Goal: Task Accomplishment & Management: Use online tool/utility

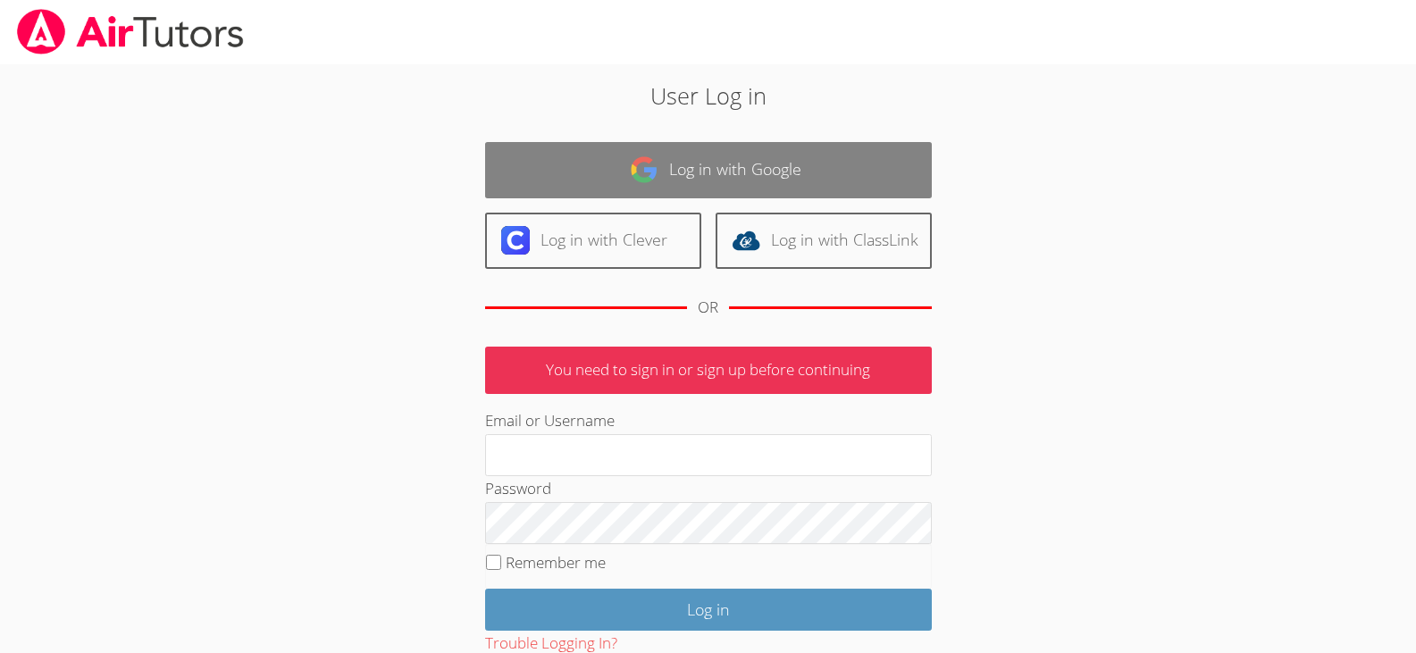
click at [735, 159] on link "Log in with Google" at bounding box center [708, 170] width 447 height 56
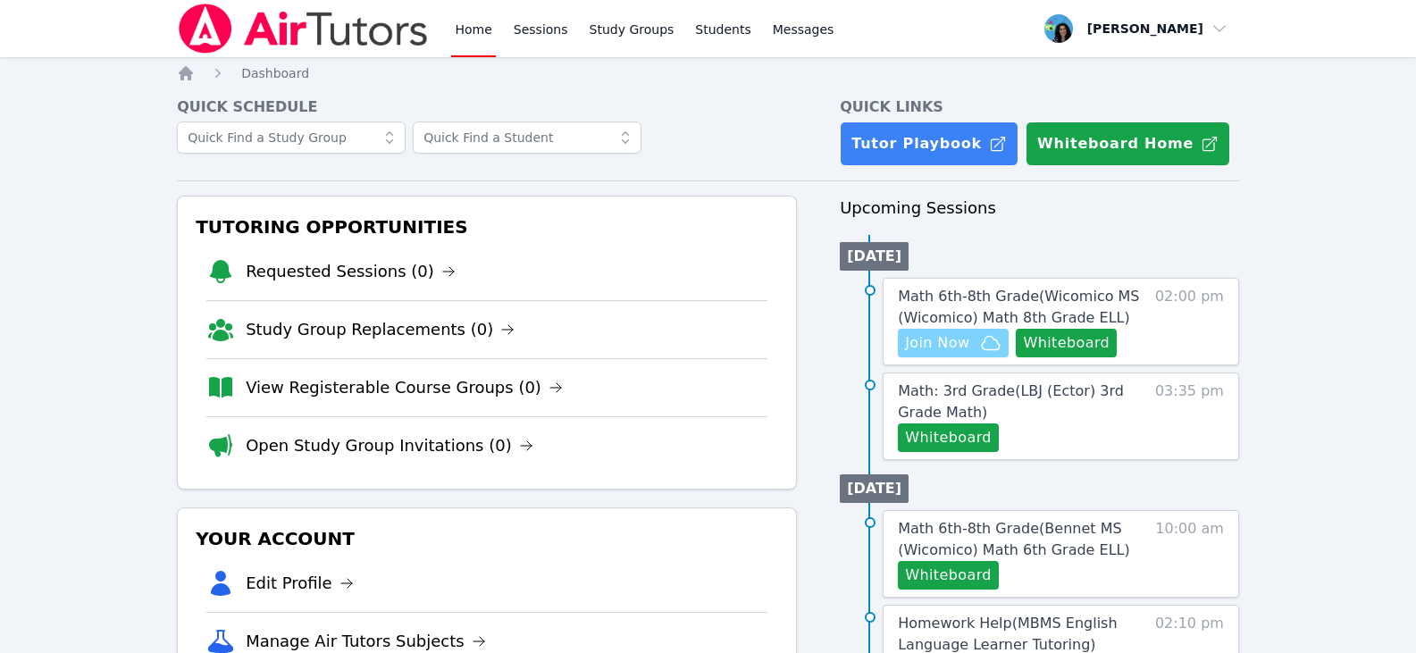
click at [989, 347] on icon "button" at bounding box center [990, 342] width 21 height 21
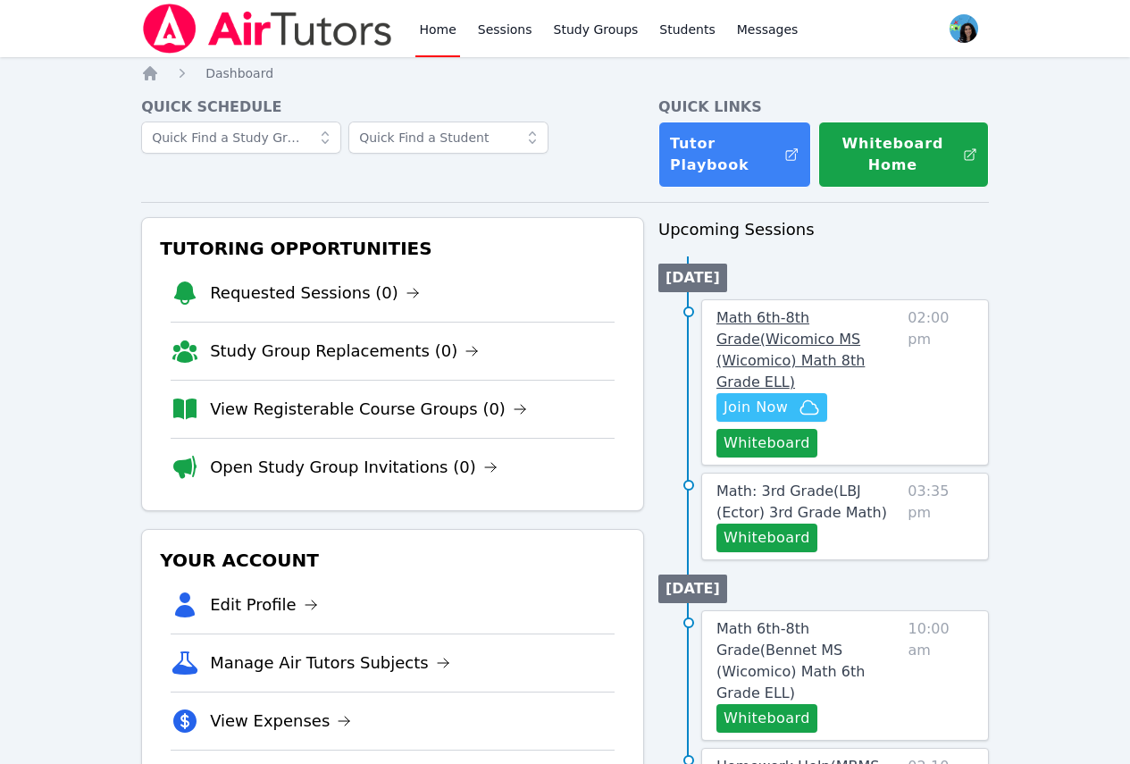
click at [791, 328] on link "Math 6th-8th Grade ( Wicomico MS (Wicomico) Math 8th Grade ELL )" at bounding box center [808, 350] width 184 height 86
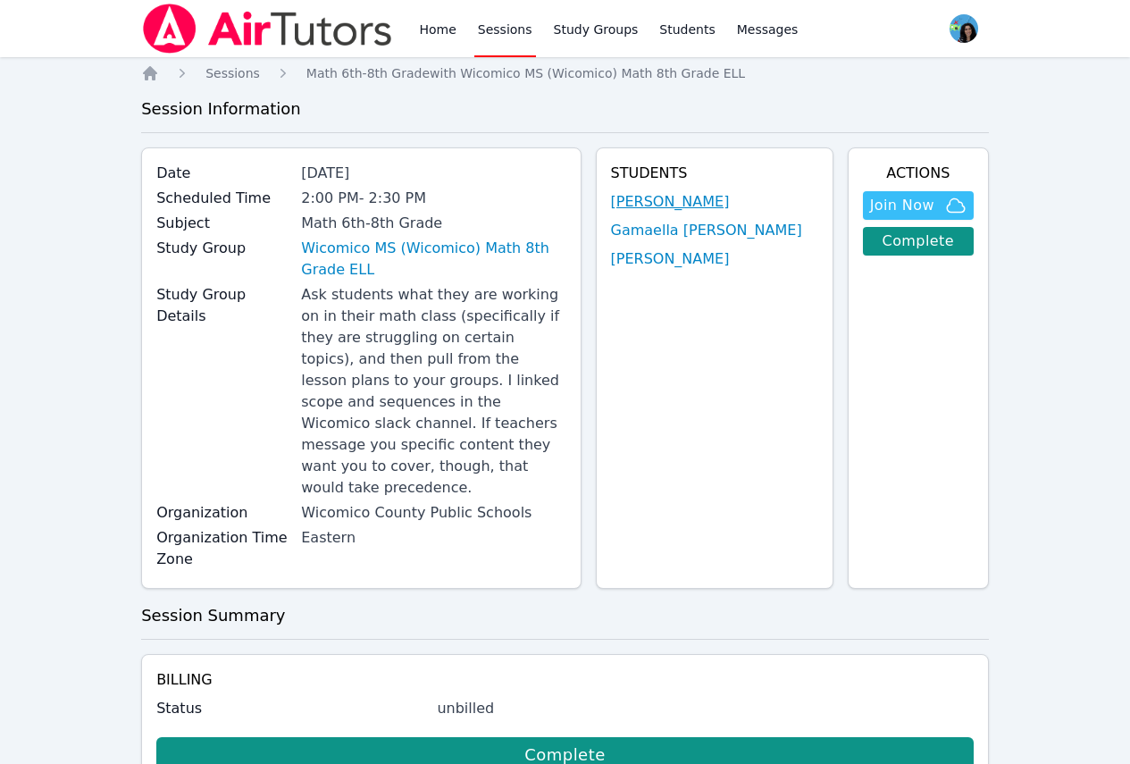
click at [683, 204] on link "[PERSON_NAME]" at bounding box center [670, 201] width 119 height 21
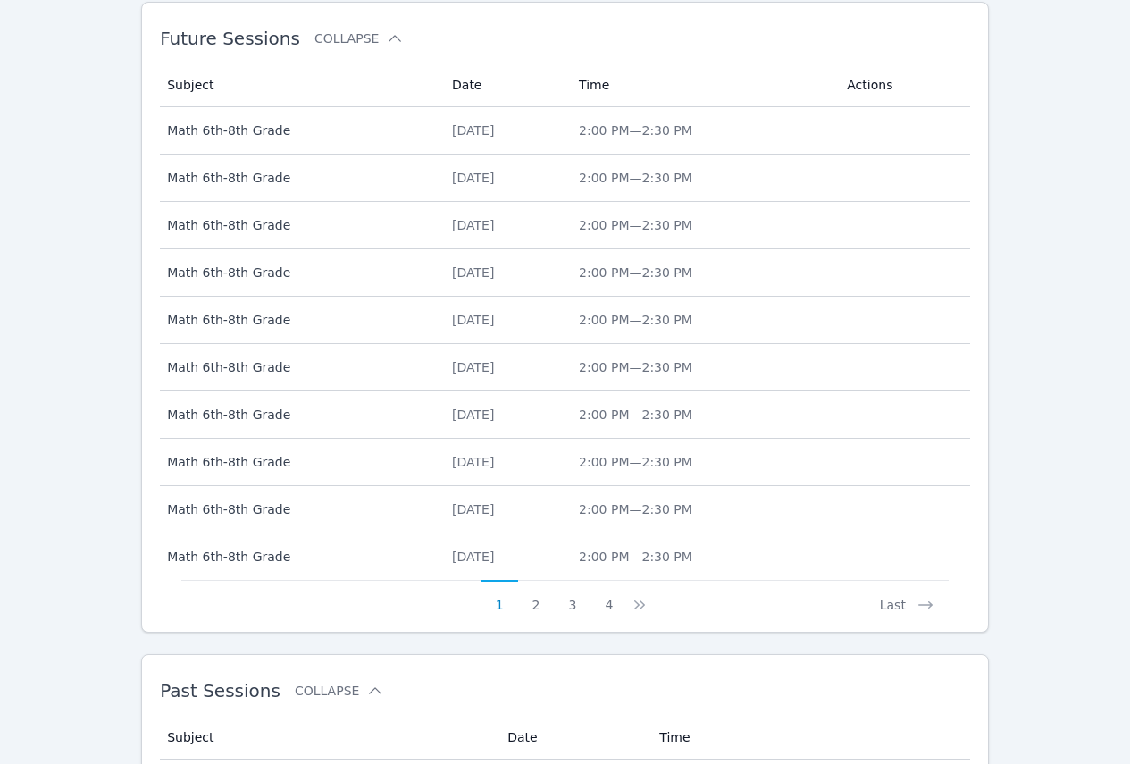
scroll to position [891, 0]
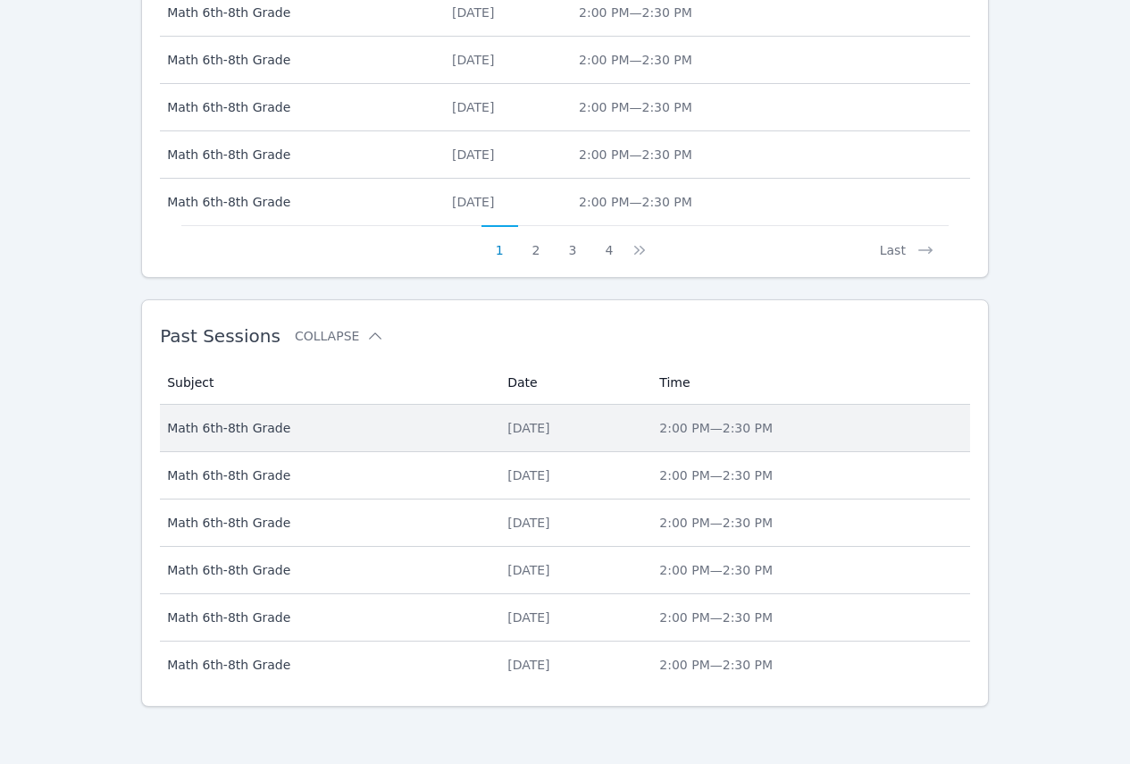
click at [286, 439] on td "Subject Math 6th-8th Grade" at bounding box center [328, 428] width 337 height 47
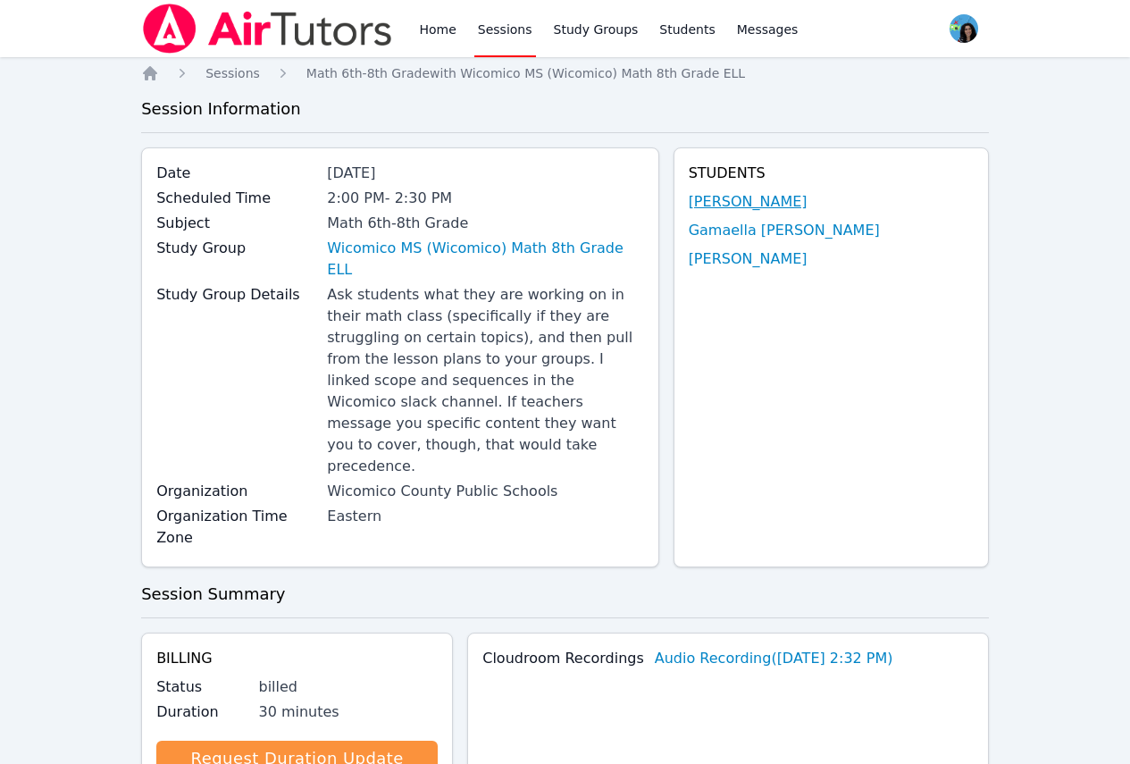
click at [796, 193] on link "[PERSON_NAME]" at bounding box center [748, 201] width 119 height 21
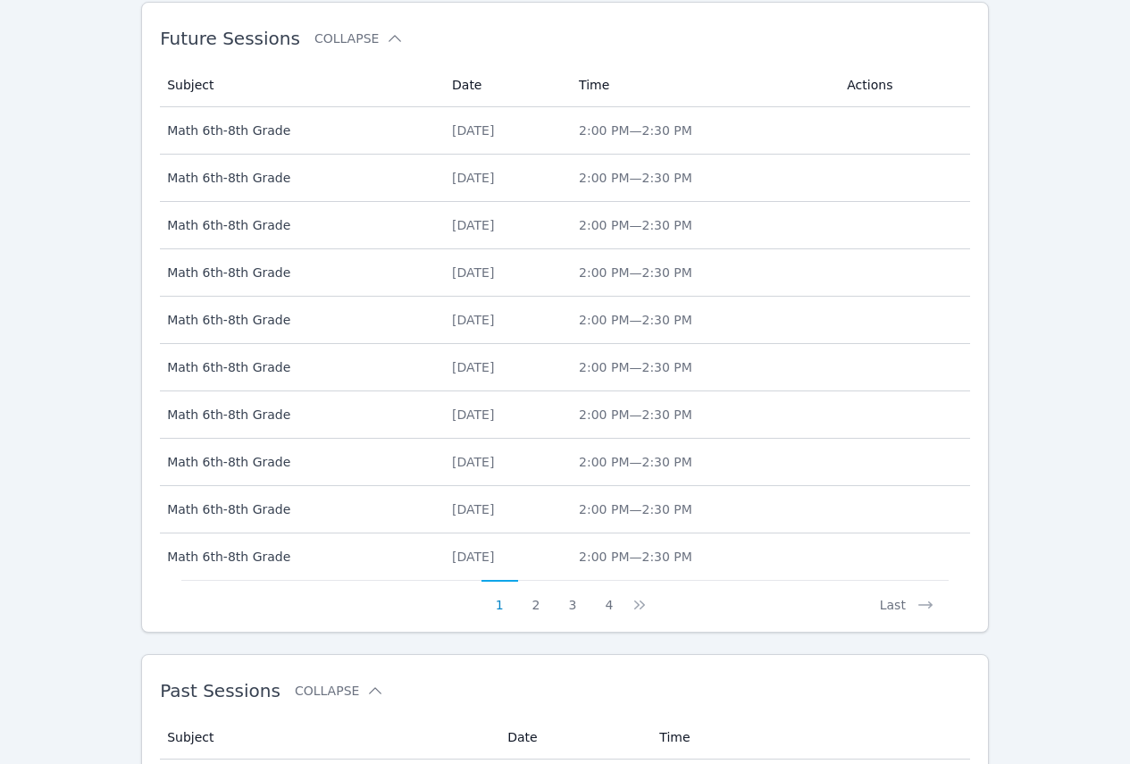
scroll to position [891, 0]
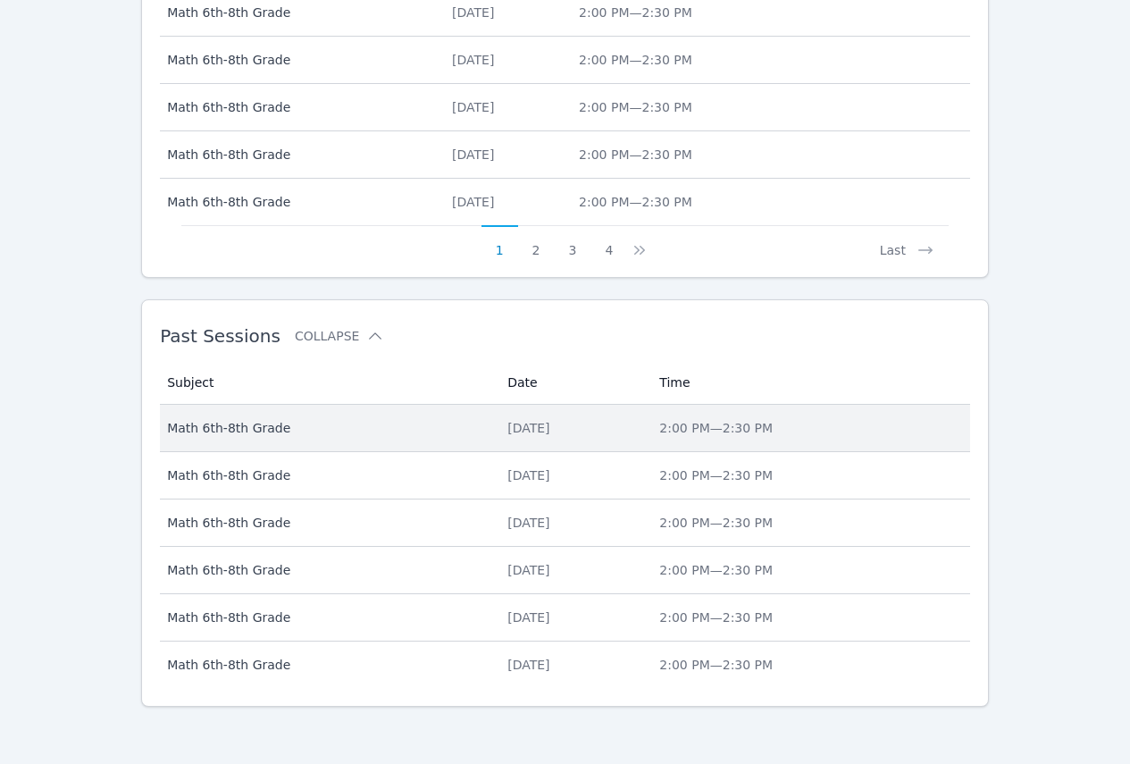
click at [464, 428] on td "Subject Math 6th-8th Grade" at bounding box center [328, 428] width 337 height 47
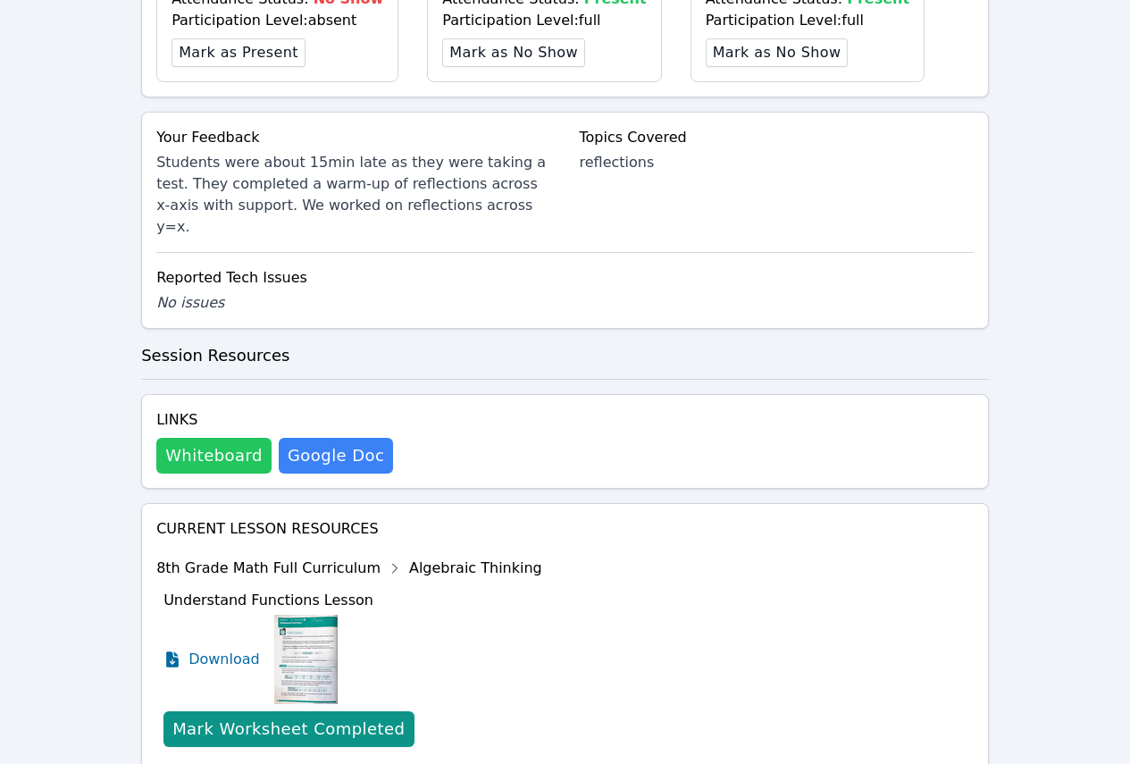
click at [230, 438] on button "Whiteboard" at bounding box center [213, 456] width 115 height 36
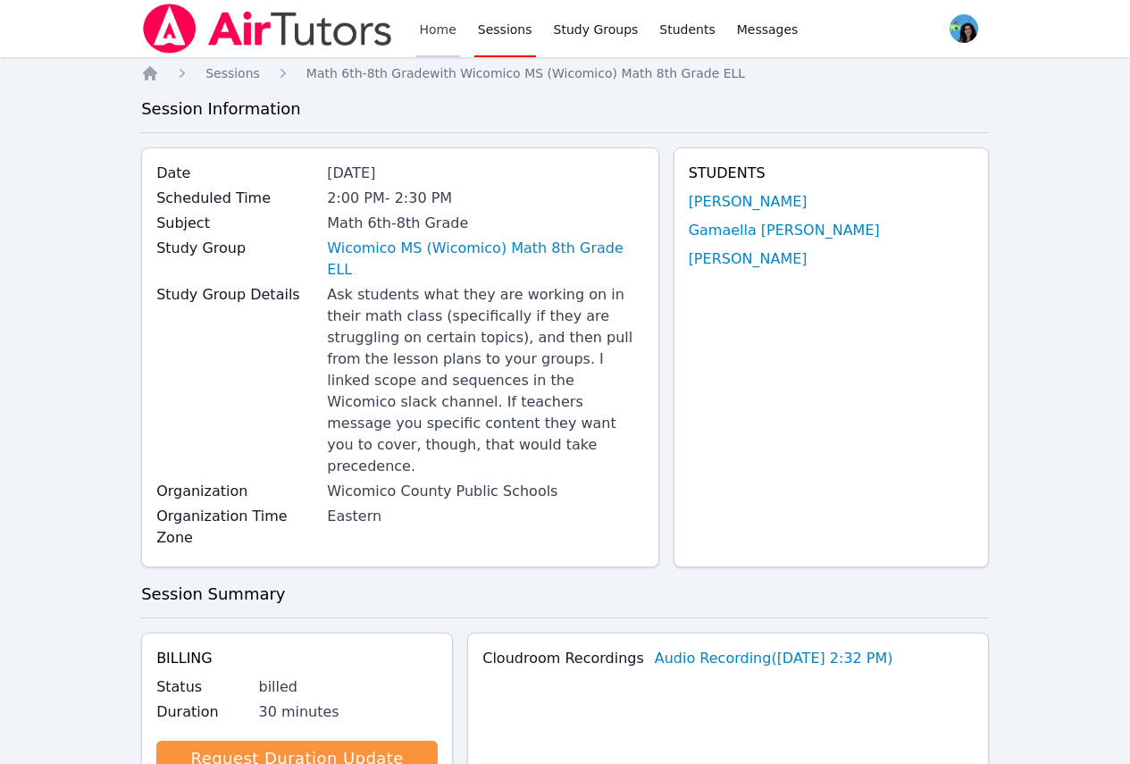
drag, startPoint x: 435, startPoint y: 43, endPoint x: 444, endPoint y: 50, distance: 11.4
click at [435, 43] on link "Home" at bounding box center [437, 28] width 44 height 57
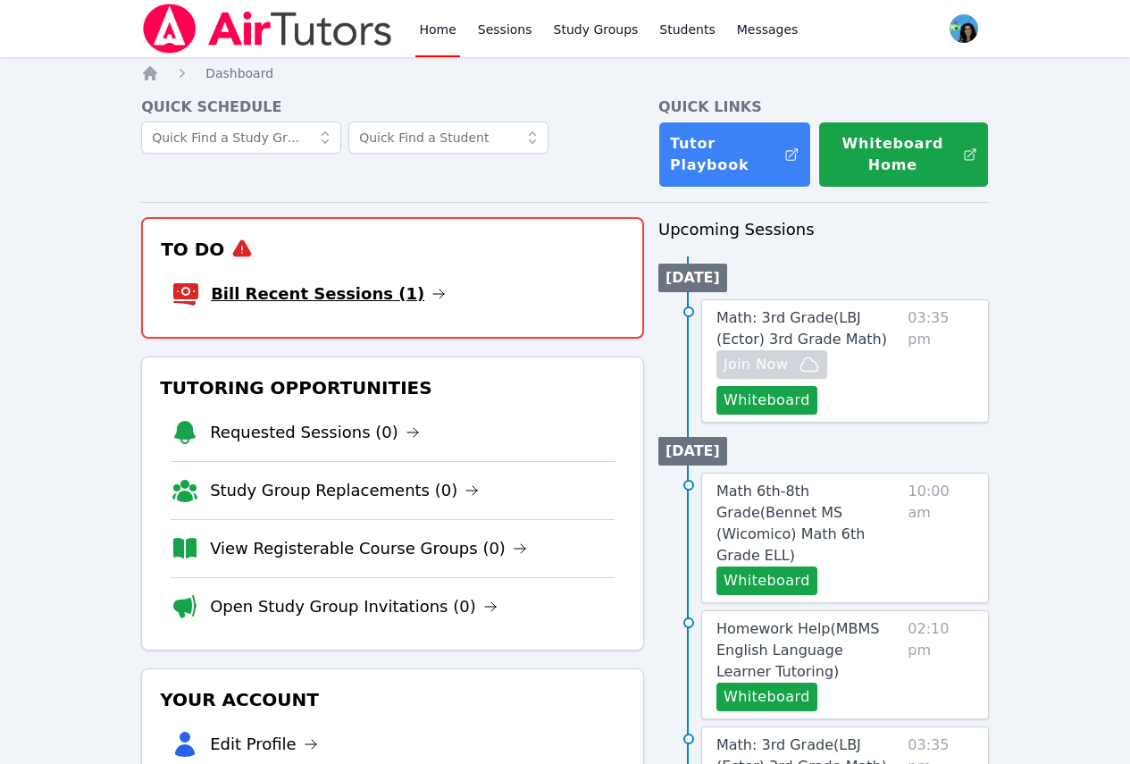
click at [431, 288] on icon at bounding box center [438, 294] width 14 height 14
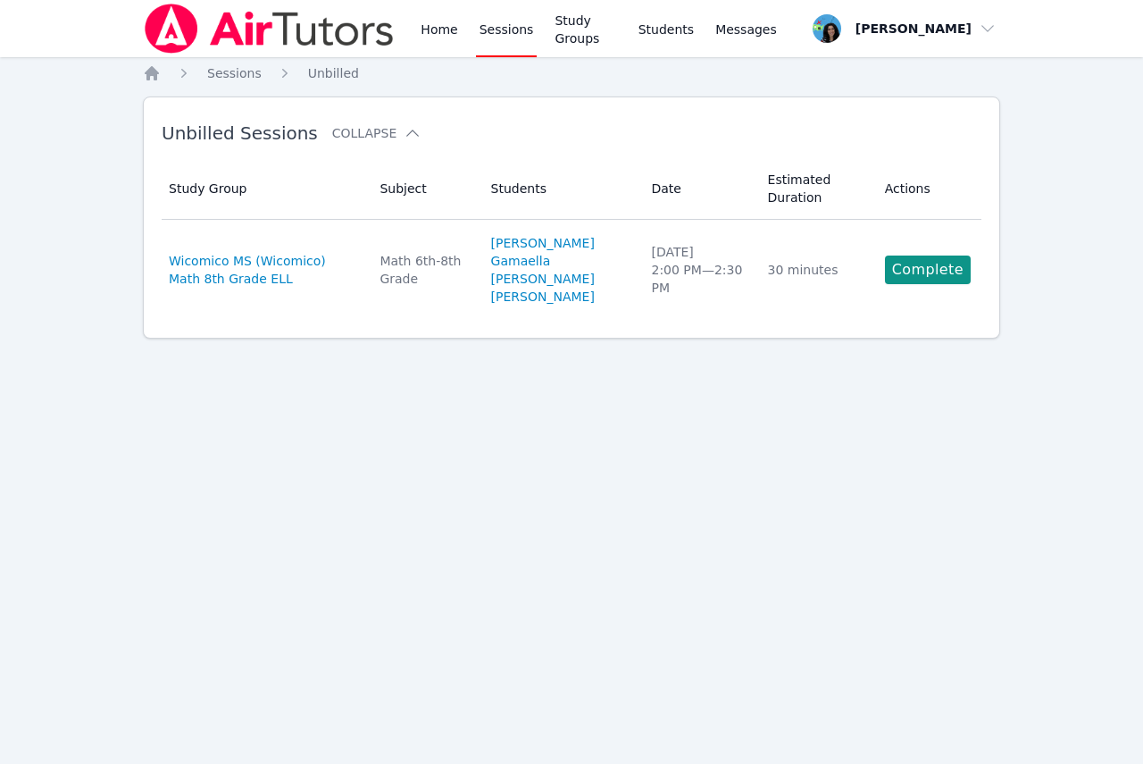
click at [911, 284] on link "Complete" at bounding box center [928, 269] width 86 height 29
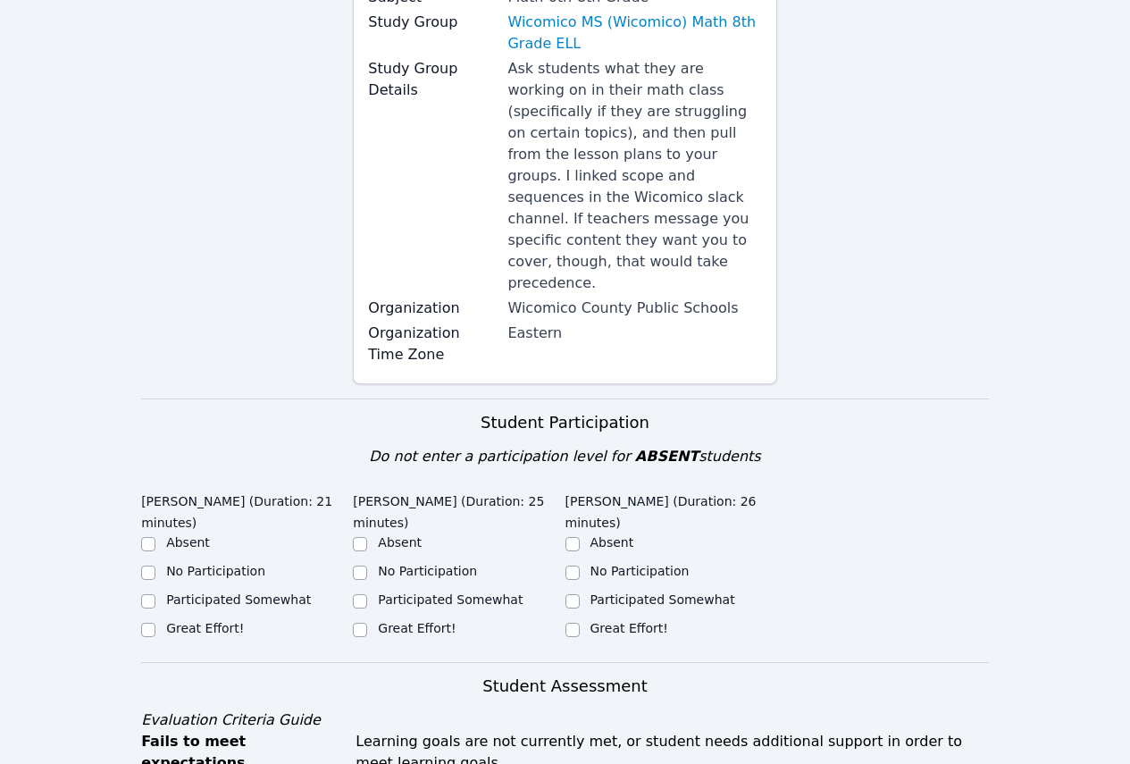
scroll to position [357, 0]
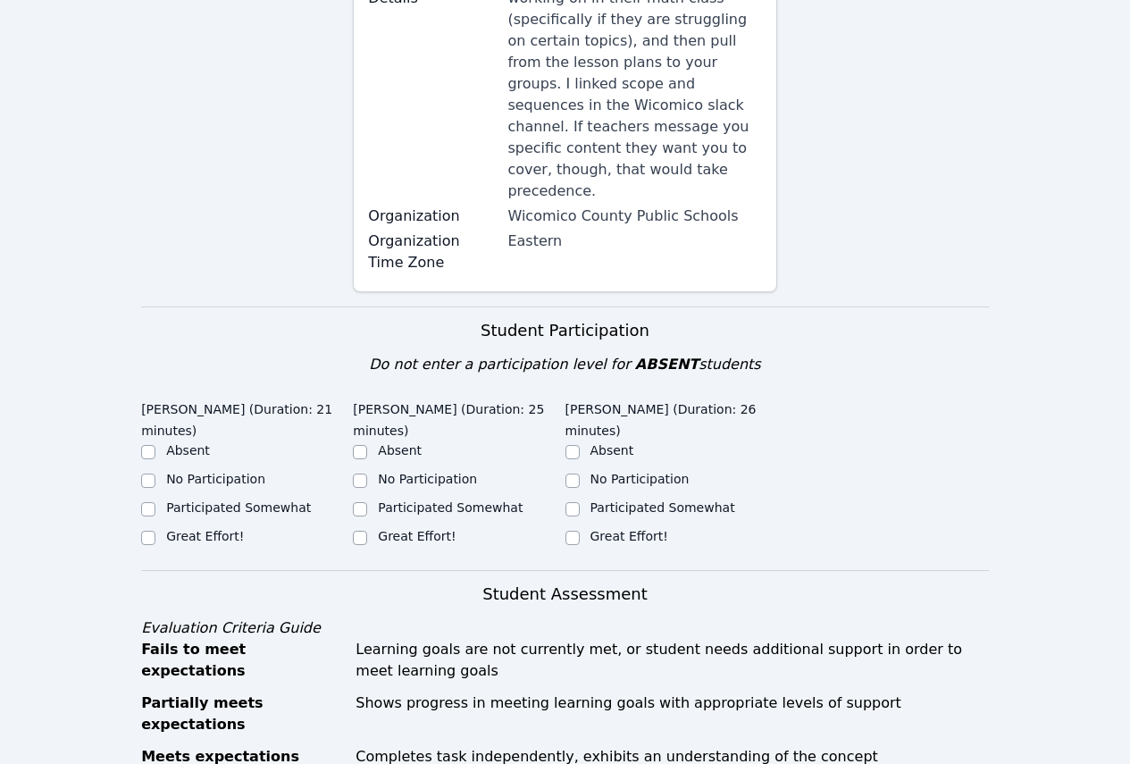
click at [410, 529] on label "Great Effort!" at bounding box center [417, 536] width 78 height 14
click at [367, 531] on input "Great Effort!" at bounding box center [360, 538] width 14 height 14
checkbox input "true"
click at [594, 529] on label "Great Effort!" at bounding box center [629, 536] width 78 height 14
click at [580, 531] on input "Great Effort!" at bounding box center [572, 538] width 14 height 14
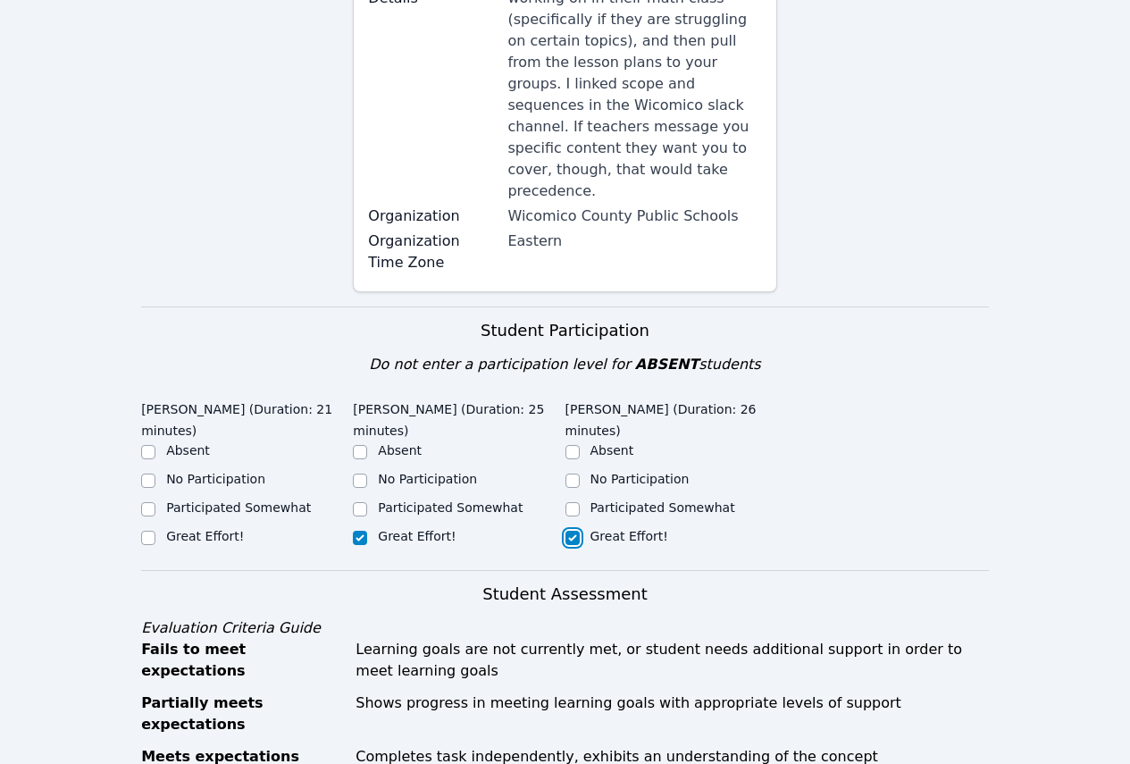
checkbox input "true"
click at [153, 473] on input "No Participation" at bounding box center [148, 480] width 14 height 14
checkbox input "true"
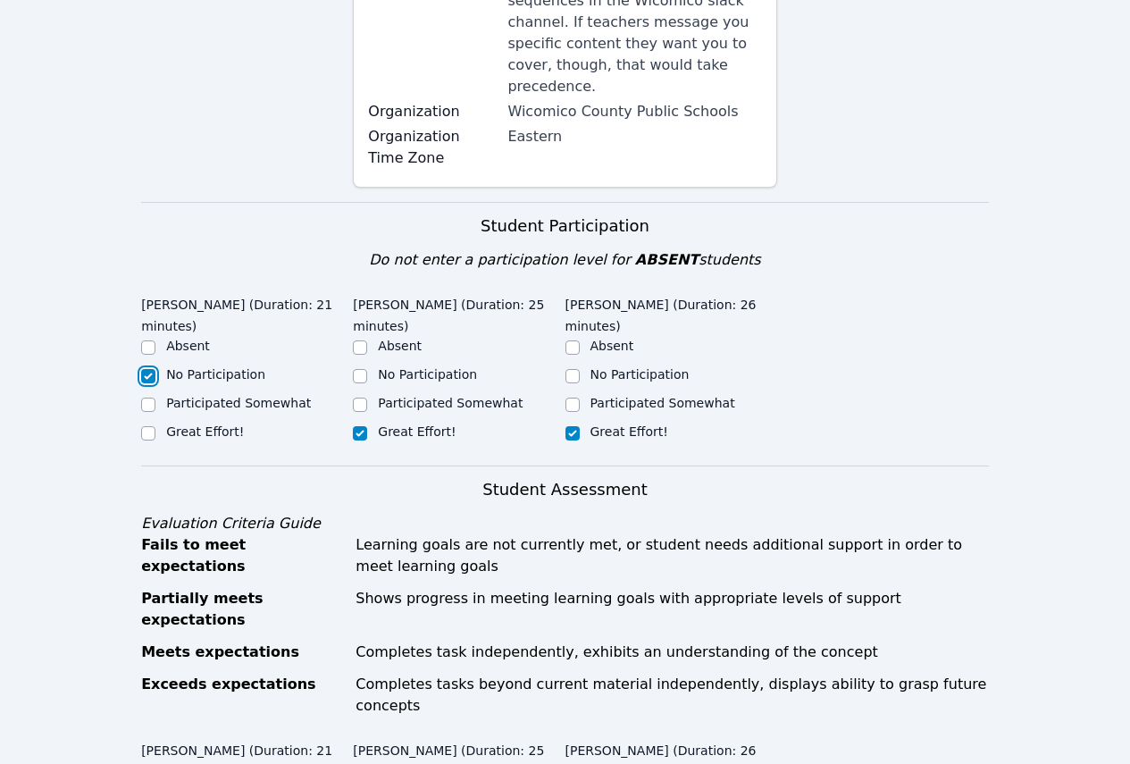
scroll to position [625, 0]
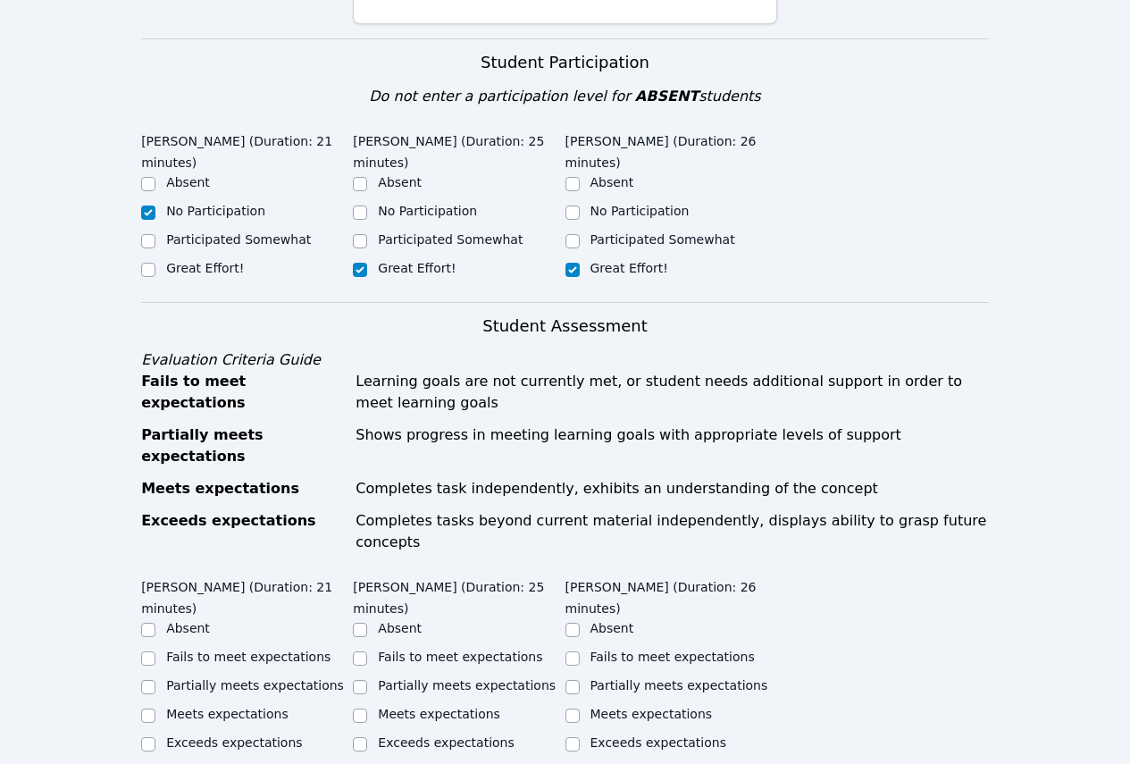
click at [313, 649] on label "Fails to meet expectations" at bounding box center [248, 656] width 164 height 14
click at [155, 651] on input "Fails to meet expectations" at bounding box center [148, 658] width 14 height 14
checkbox input "true"
drag, startPoint x: 434, startPoint y: 601, endPoint x: 758, endPoint y: 632, distance: 325.8
click at [435, 652] on label "Partially meets expectations" at bounding box center [467, 685] width 178 height 14
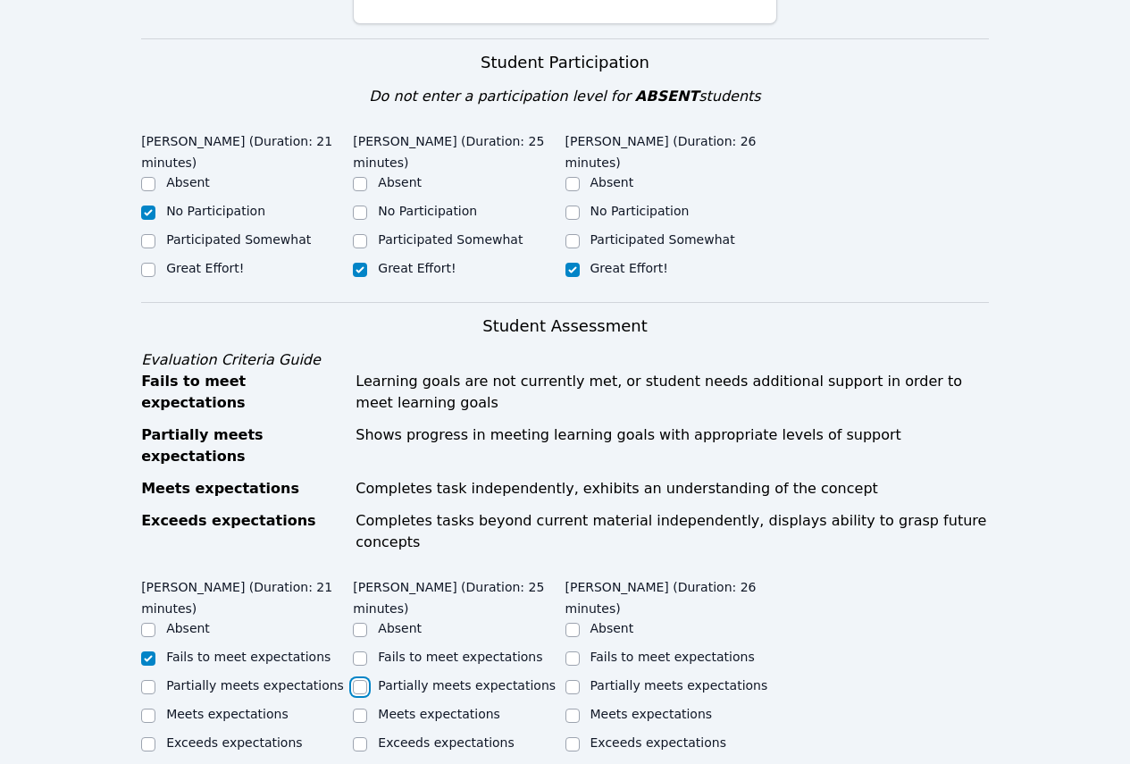
click at [367, 652] on input "Partially meets expectations" at bounding box center [360, 687] width 14 height 14
checkbox input "true"
click at [660, 652] on label "Partially meets expectations" at bounding box center [679, 685] width 178 height 14
click at [580, 652] on input "Partially meets expectations" at bounding box center [572, 687] width 14 height 14
checkbox input "true"
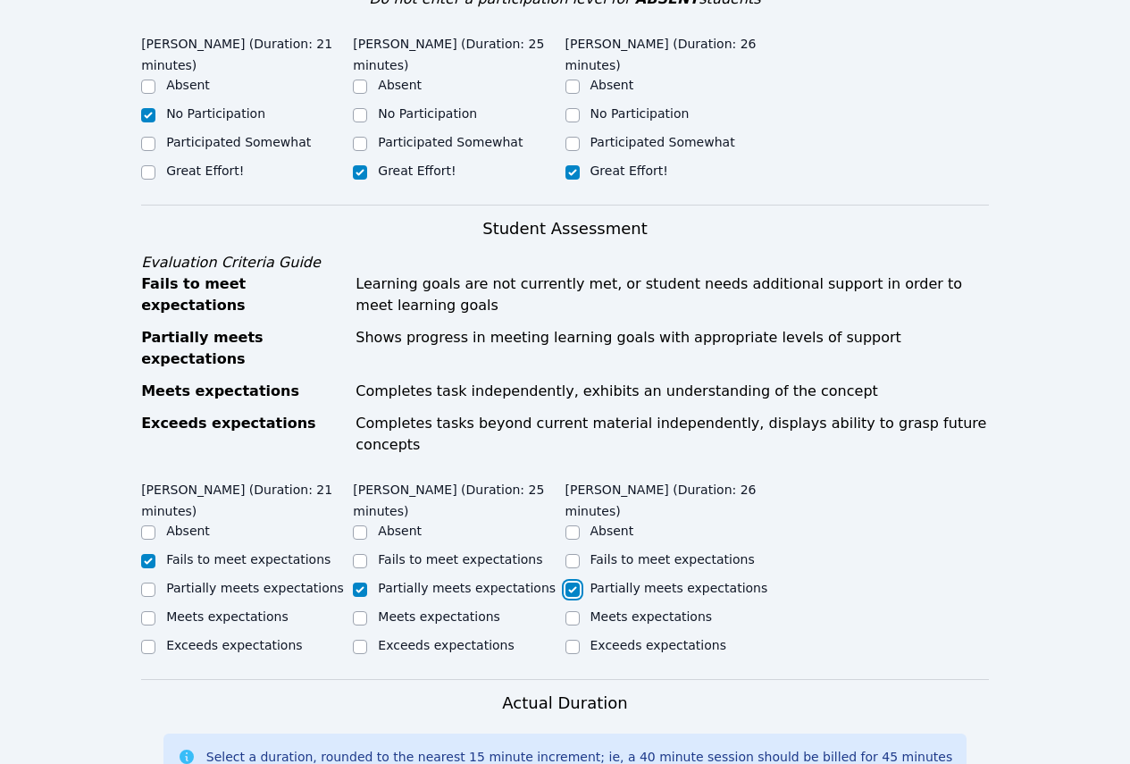
scroll to position [983, 0]
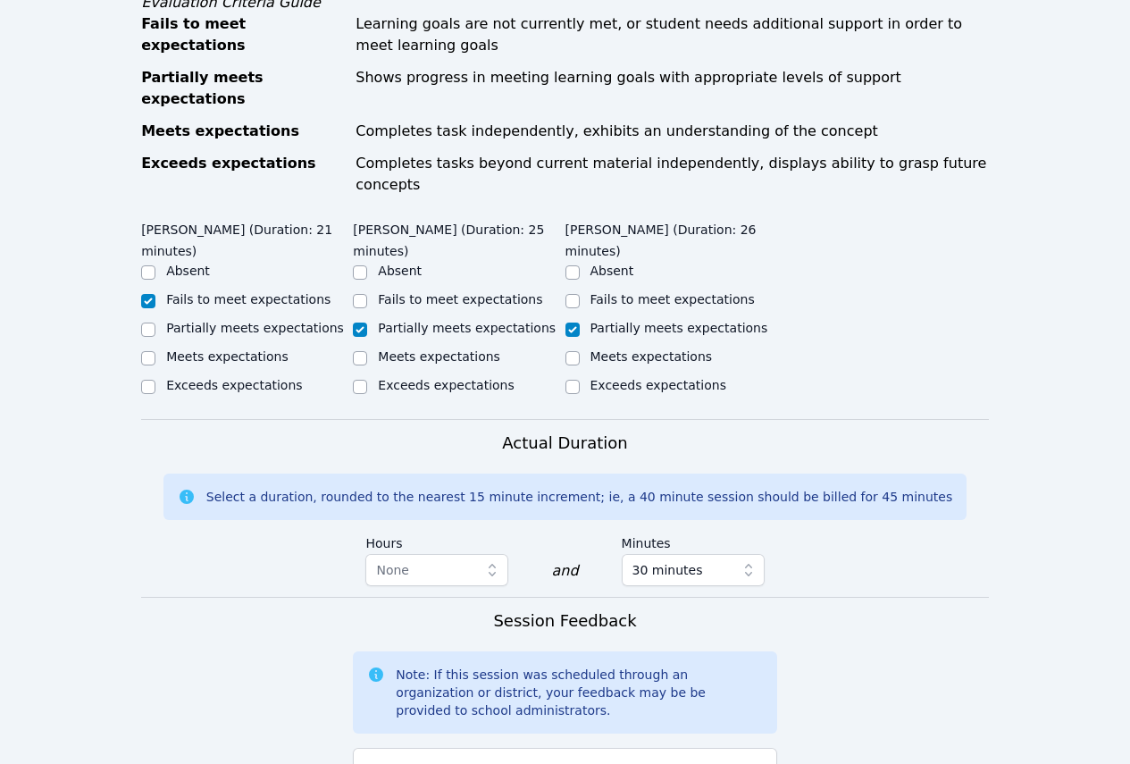
click at [657, 651] on div "Note: If this session was scheduled through an organization or district, your f…" at bounding box center [564, 692] width 423 height 82
type textarea "J"
drag, startPoint x: 648, startPoint y: 671, endPoint x: 773, endPoint y: 715, distance: 132.8
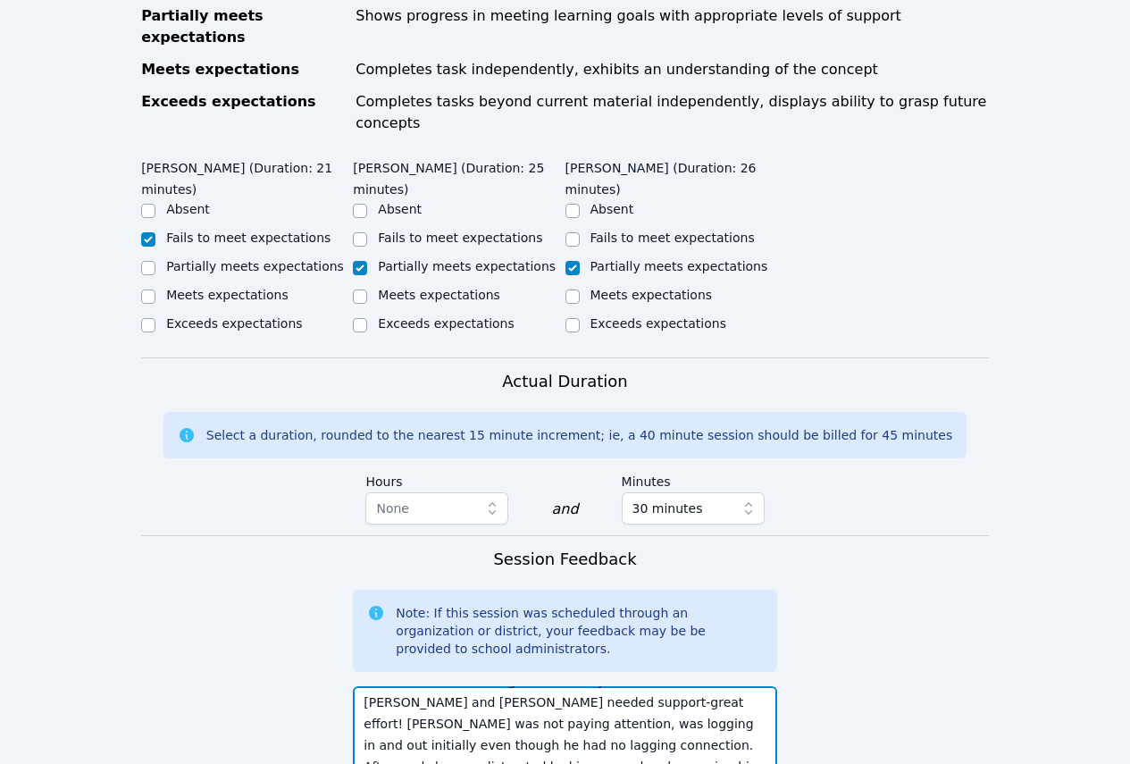
scroll to position [1086, 0]
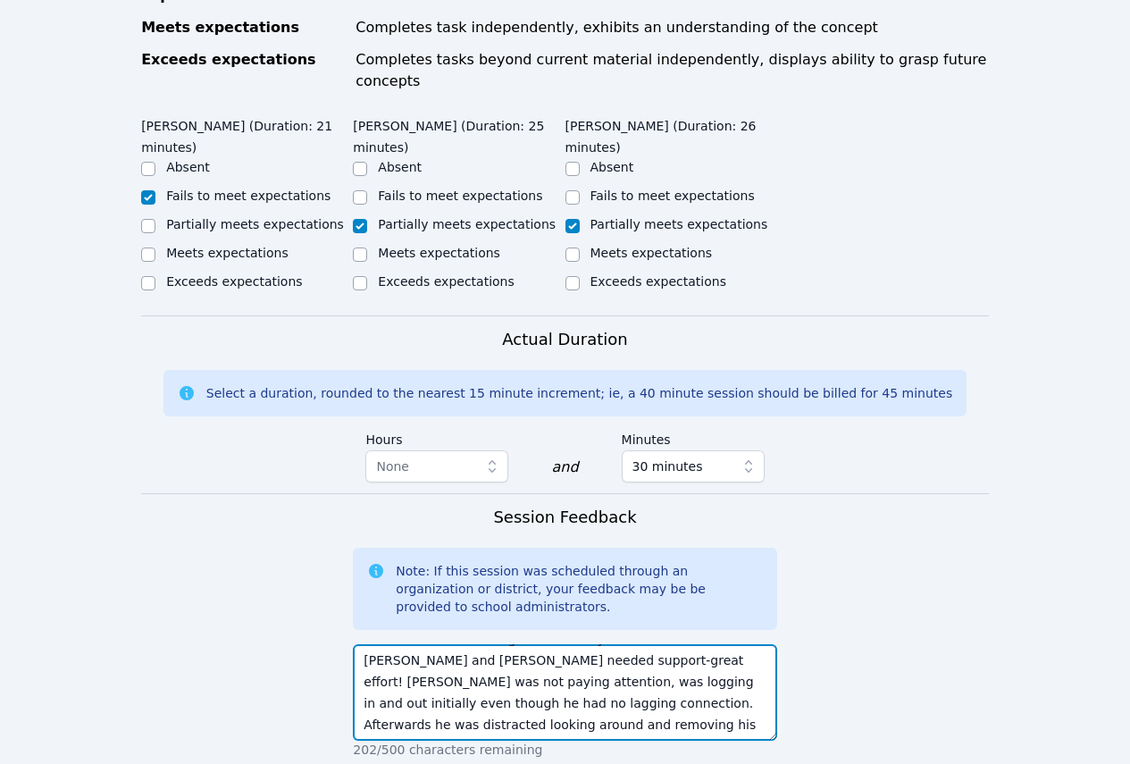
drag, startPoint x: 506, startPoint y: 745, endPoint x: 628, endPoint y: 674, distance: 141.3
click at [628, 652] on div "Session Feedback Note: If this session was scheduled through an organization or…" at bounding box center [564, 637] width 423 height 264
click at [470, 644] on textarea "Students worked on angles created by transversals. Abigail and Gamaella needed …" at bounding box center [564, 692] width 423 height 96
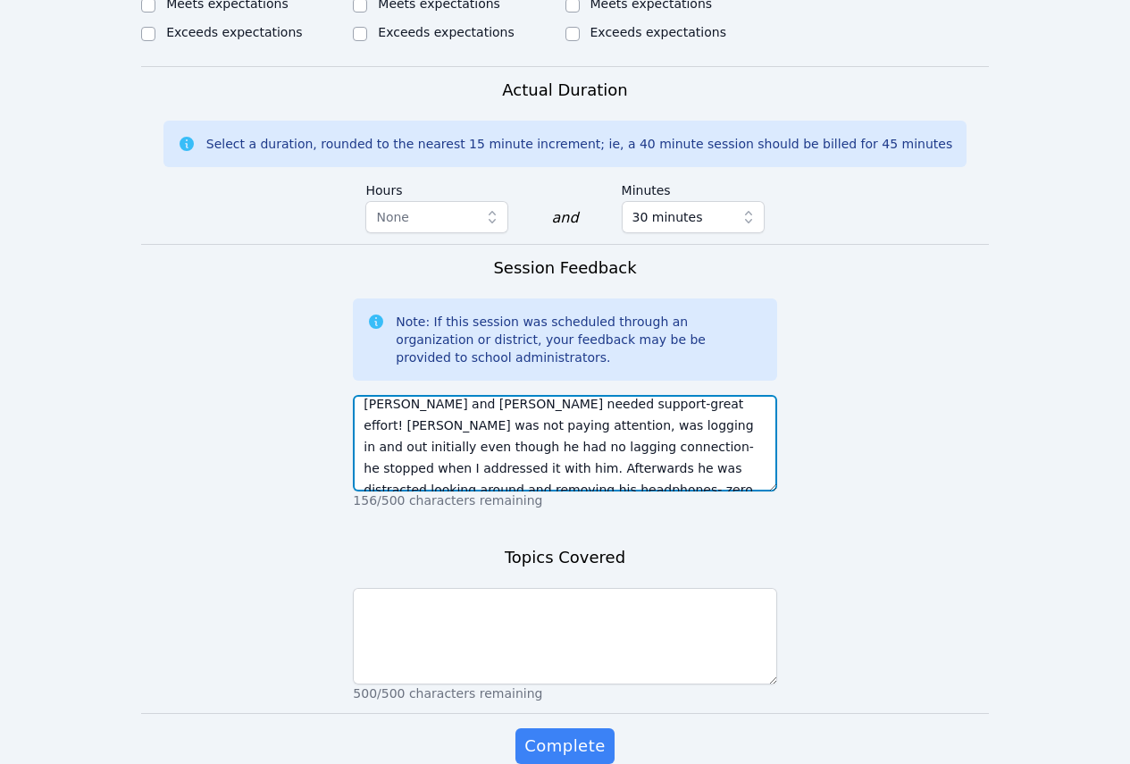
scroll to position [43, 0]
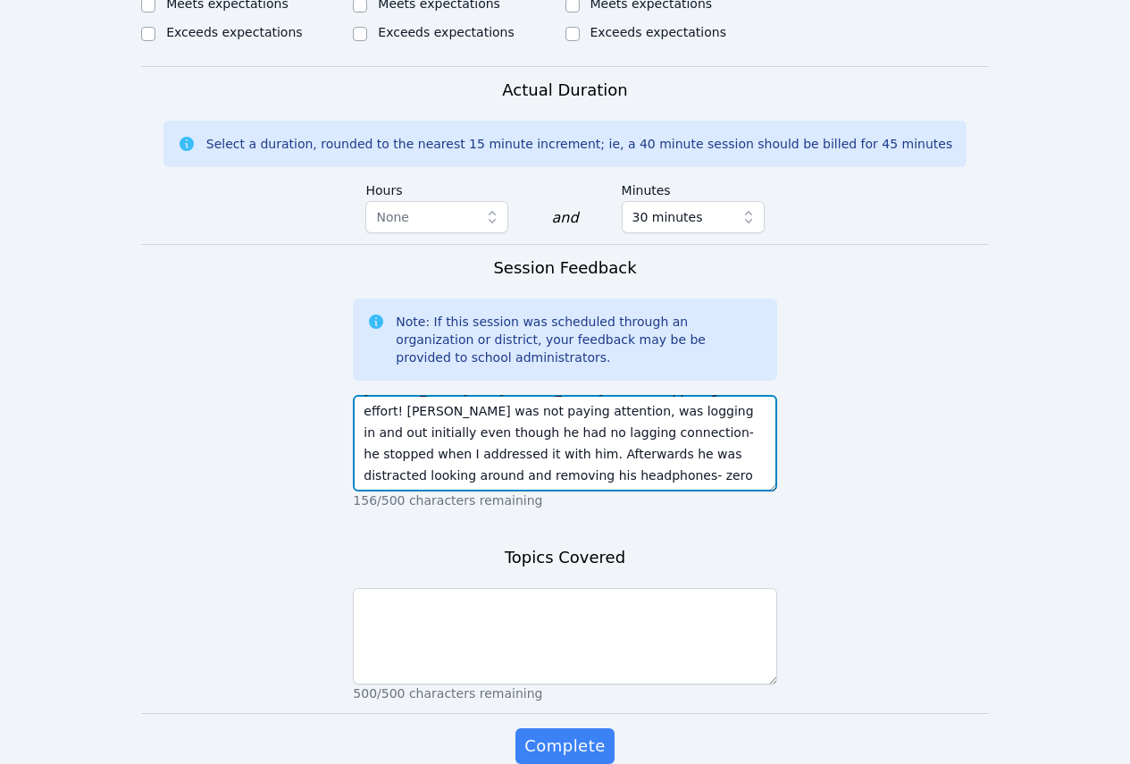
click at [424, 395] on textarea "Students worked on angles created by transversals. Abigail and Gamaella needed …" at bounding box center [564, 443] width 423 height 96
click at [658, 395] on textarea "Students worked on angles created by transversals. Abigail and Gamaella needed …" at bounding box center [564, 443] width 423 height 96
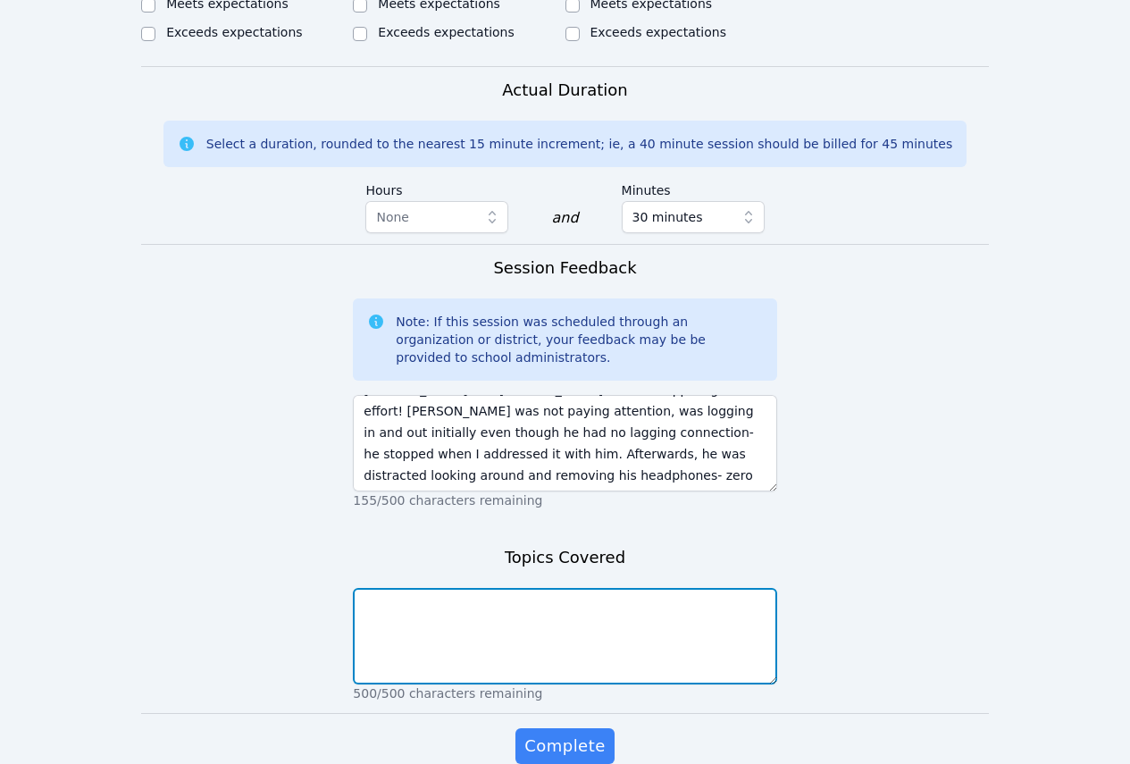
click at [678, 588] on textarea at bounding box center [564, 636] width 423 height 96
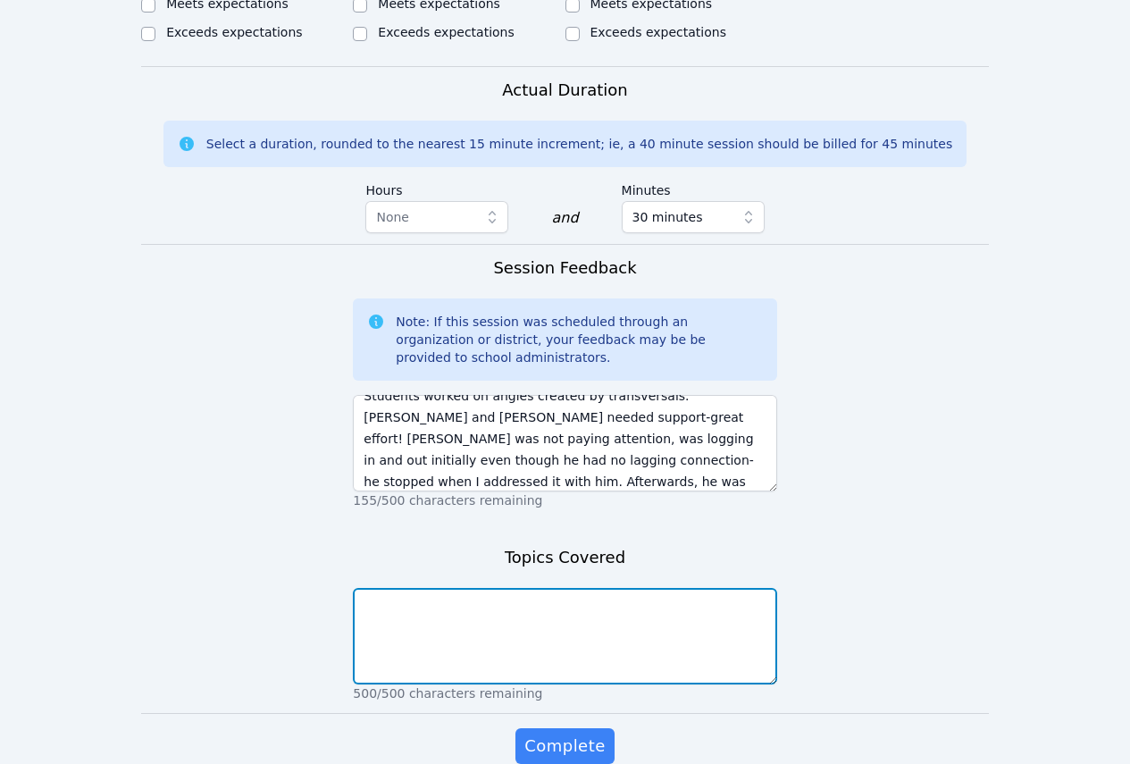
scroll to position [0, 0]
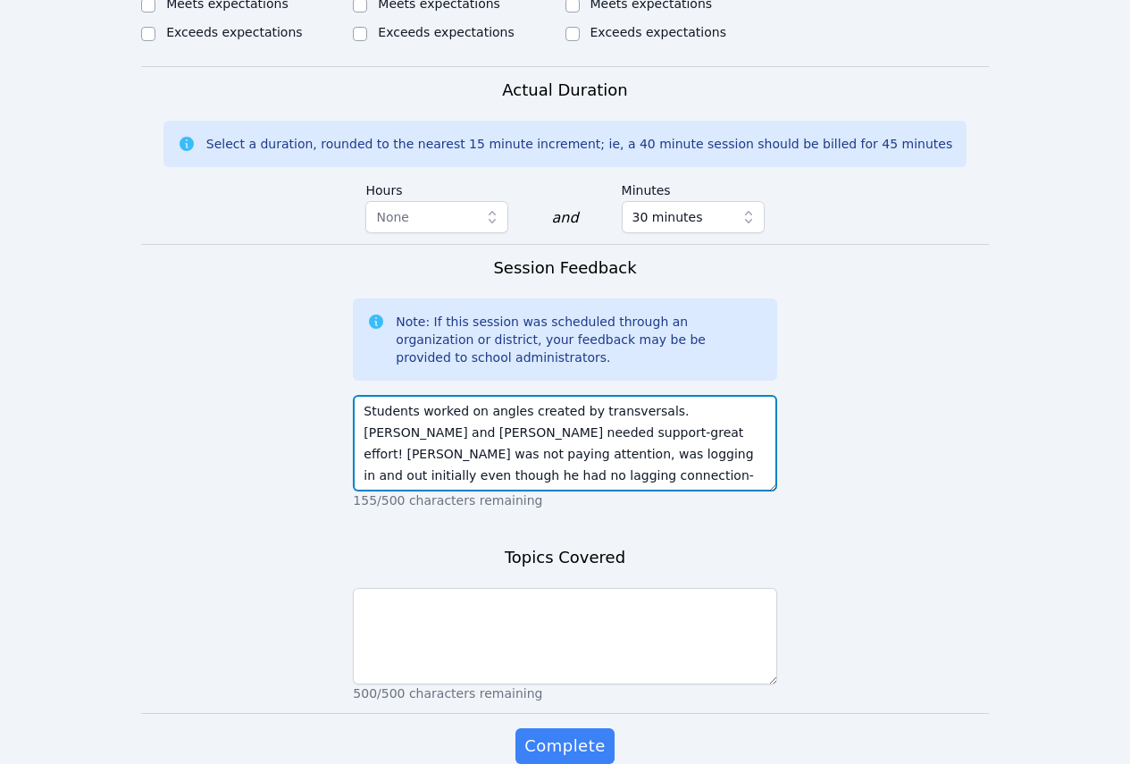
drag, startPoint x: 479, startPoint y: 328, endPoint x: 640, endPoint y: 324, distance: 160.8
click at [640, 395] on textarea "Students worked on angles created by transversals. Abigail and Gamaella needed …" at bounding box center [564, 443] width 423 height 96
click at [638, 395] on textarea "Students worked on angles created by transversals. Abigail and Gamaella needed …" at bounding box center [564, 443] width 423 height 96
click at [640, 395] on textarea "Students worked on angles created by transversals. Abigail and Gamaella needed …" at bounding box center [564, 443] width 423 height 96
click at [576, 395] on textarea "Students worked on angles created by transversal. Abigail and Gamaella needed s…" at bounding box center [564, 443] width 423 height 96
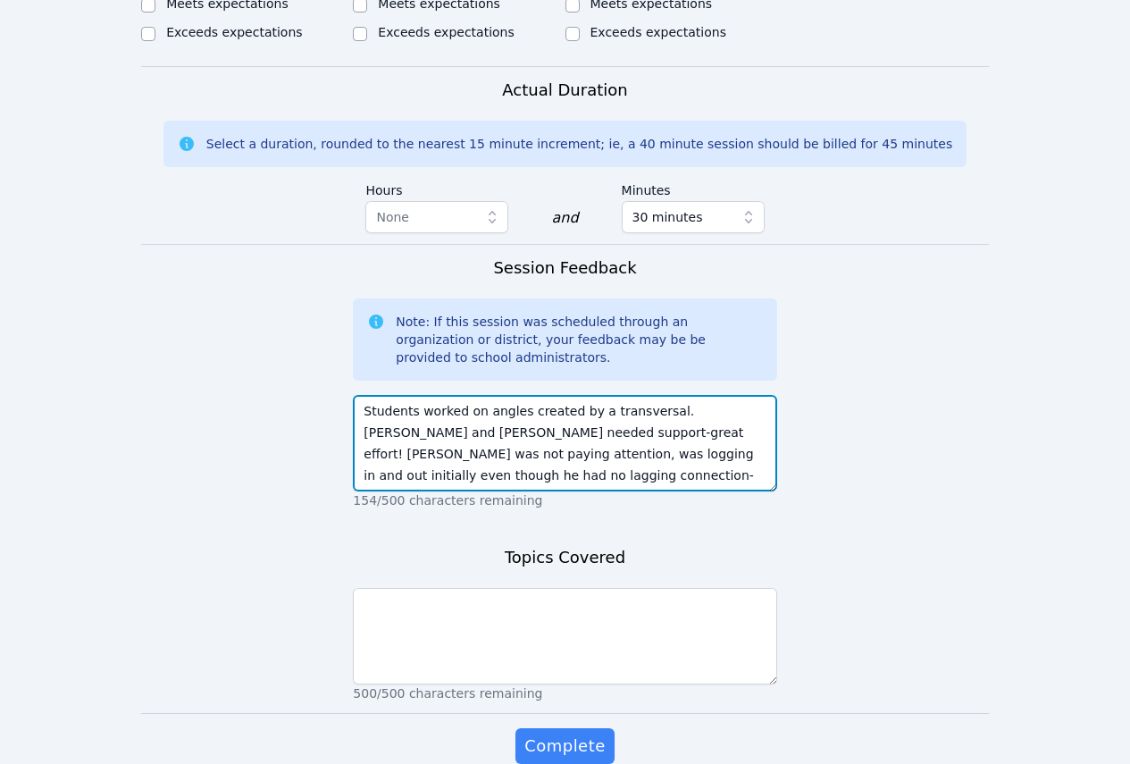
drag, startPoint x: 477, startPoint y: 325, endPoint x: 648, endPoint y: 328, distance: 170.6
click at [648, 395] on textarea "Students worked on angles created by a transversal. Abigail and Gamaella needed…" at bounding box center [564, 443] width 423 height 96
type textarea "Students worked on angles created by a transversal. Abigail and Gamaella needed…"
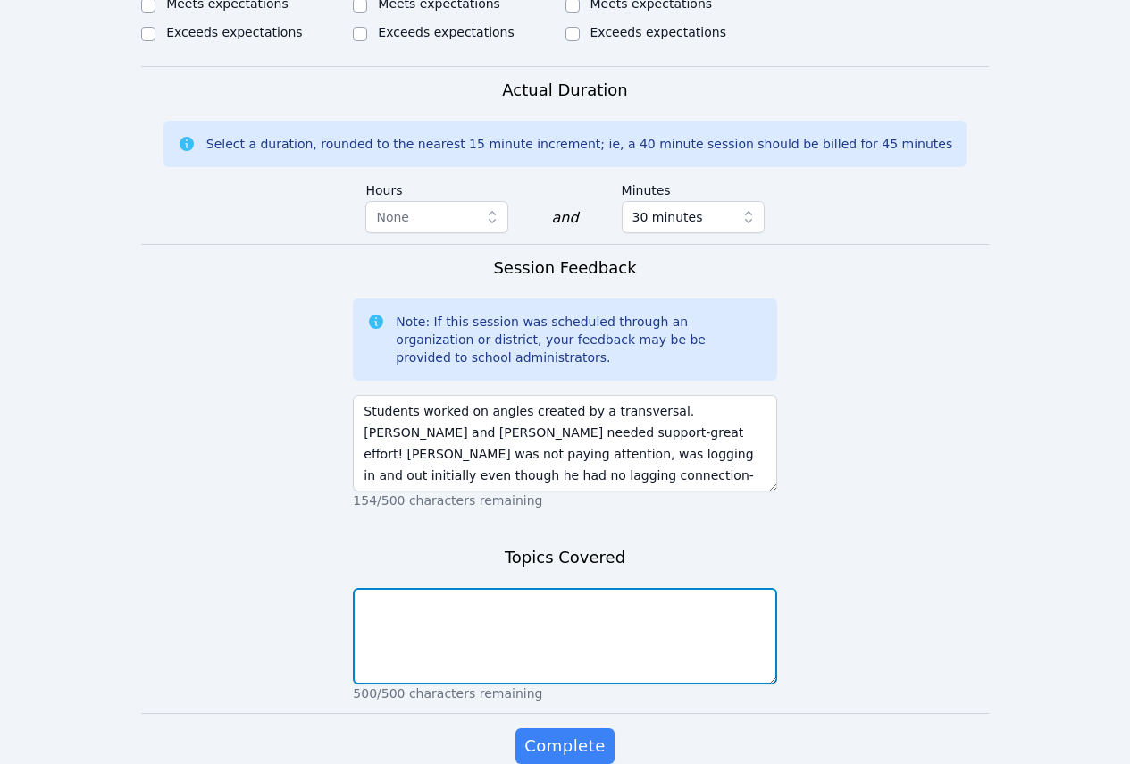
click at [548, 588] on textarea at bounding box center [564, 636] width 423 height 96
paste textarea "angles created by a transversal"
type textarea "angles created by a transversal"
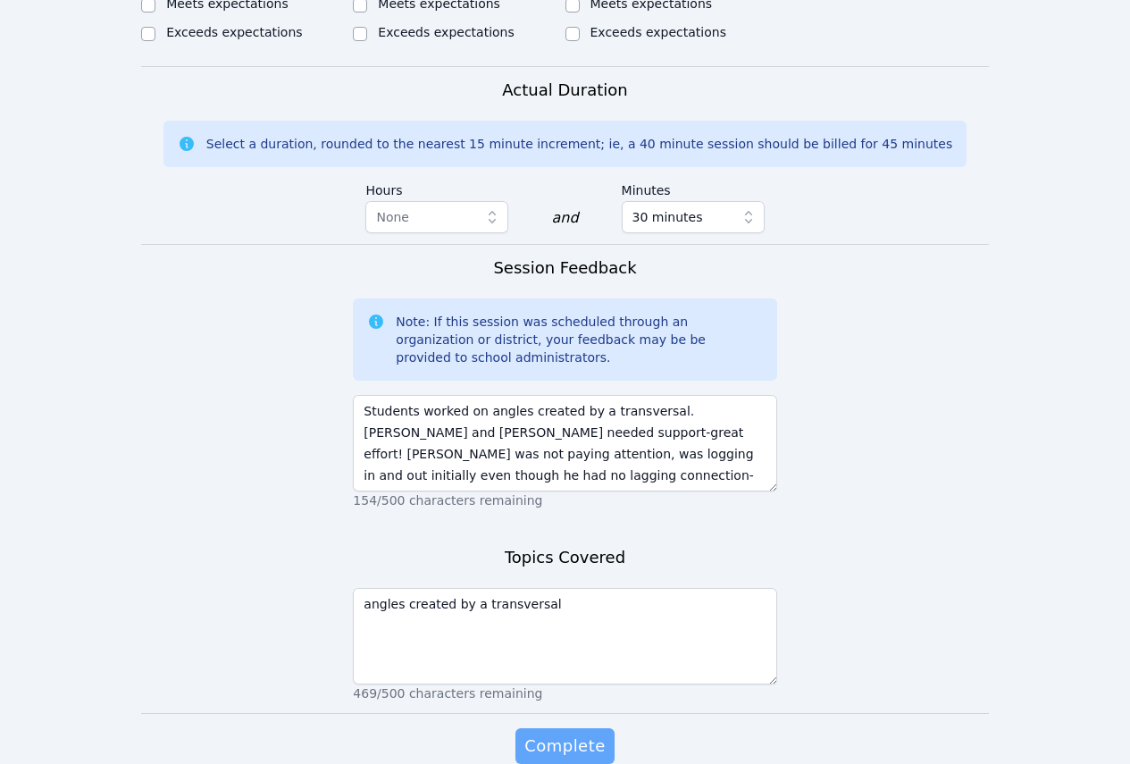
click at [587, 652] on span "Complete" at bounding box center [564, 745] width 80 height 25
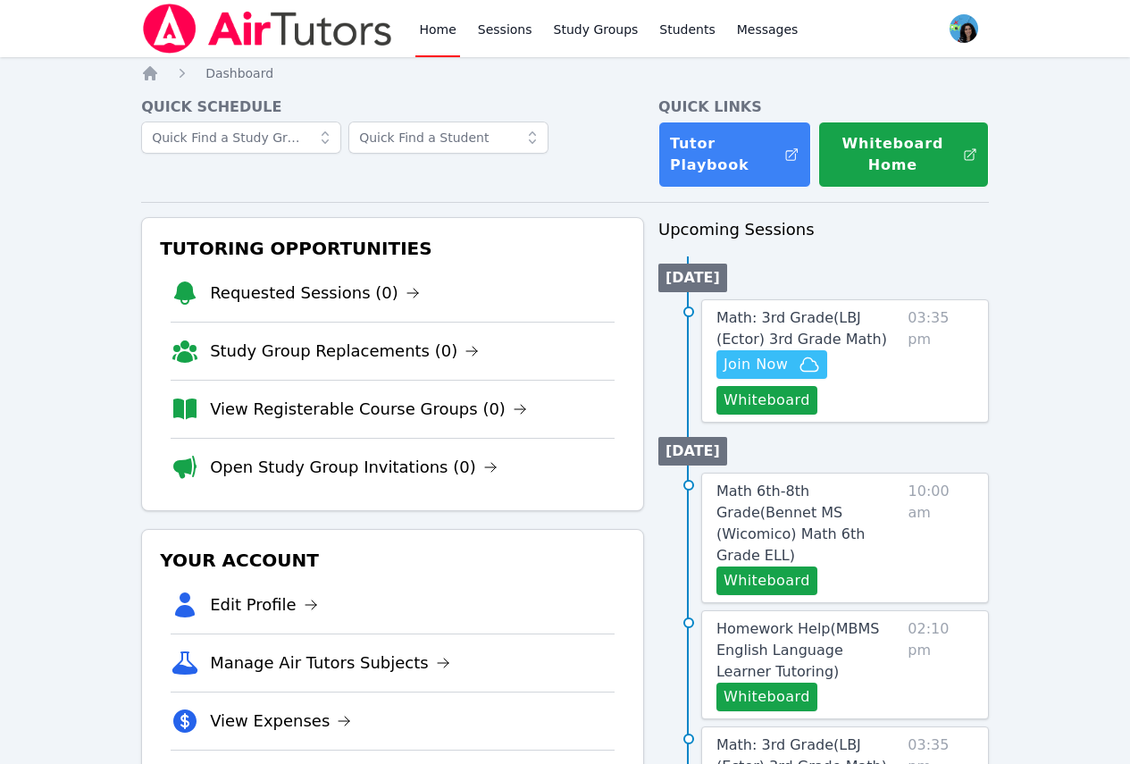
drag, startPoint x: 509, startPoint y: 38, endPoint x: 539, endPoint y: 88, distance: 58.8
click at [509, 37] on link "Sessions" at bounding box center [505, 28] width 62 height 57
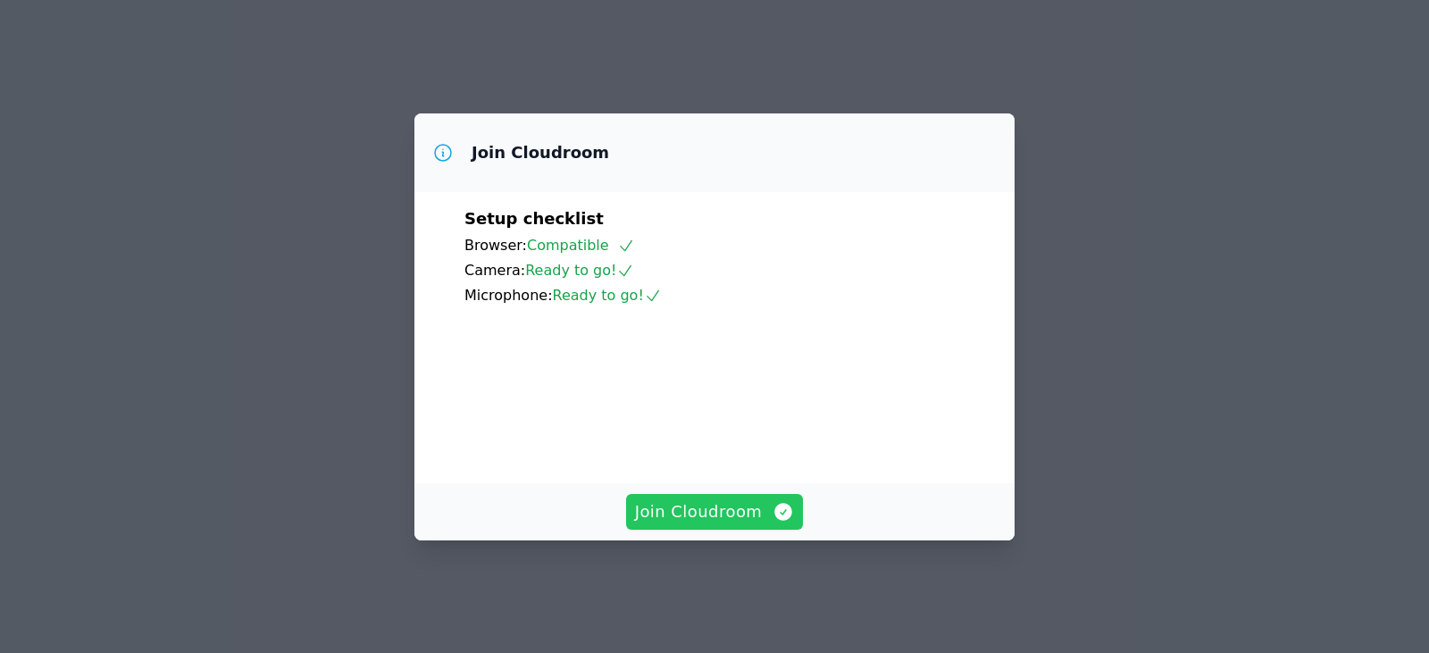
click at [739, 519] on span "Join Cloudroom" at bounding box center [715, 511] width 160 height 25
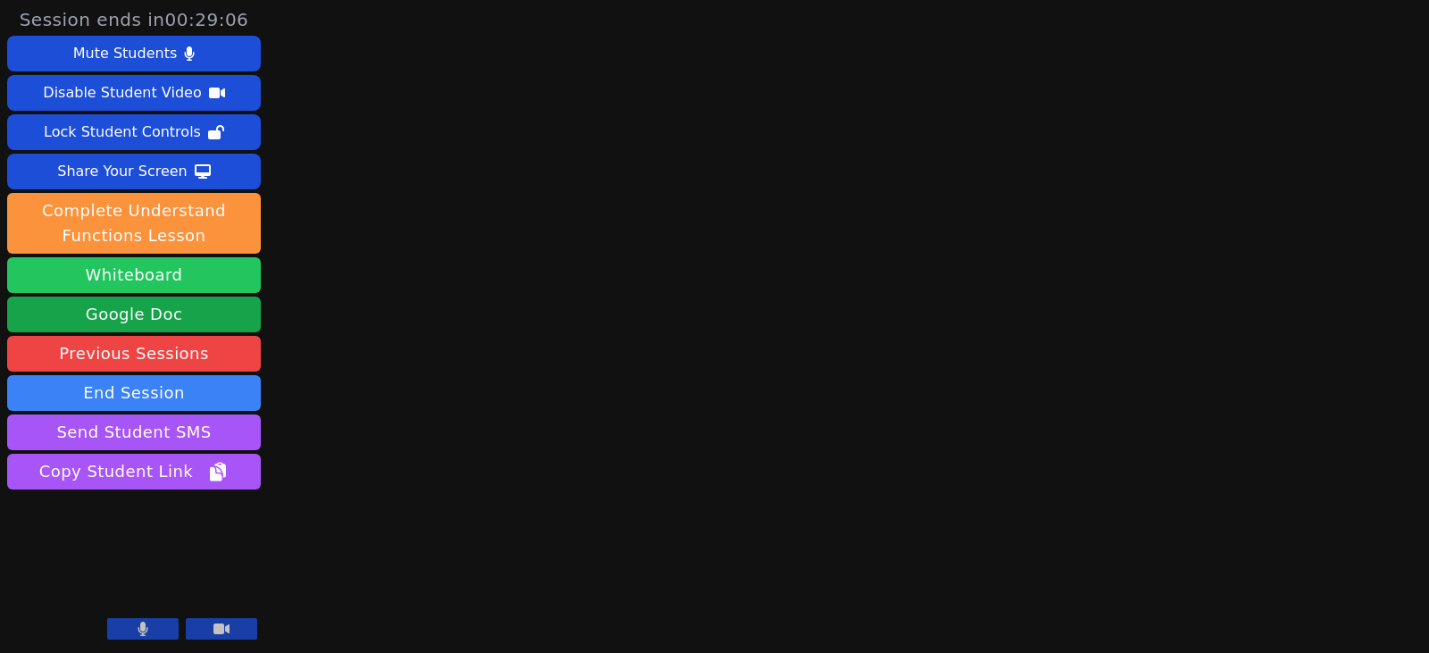
click at [160, 273] on button "Whiteboard" at bounding box center [134, 275] width 254 height 36
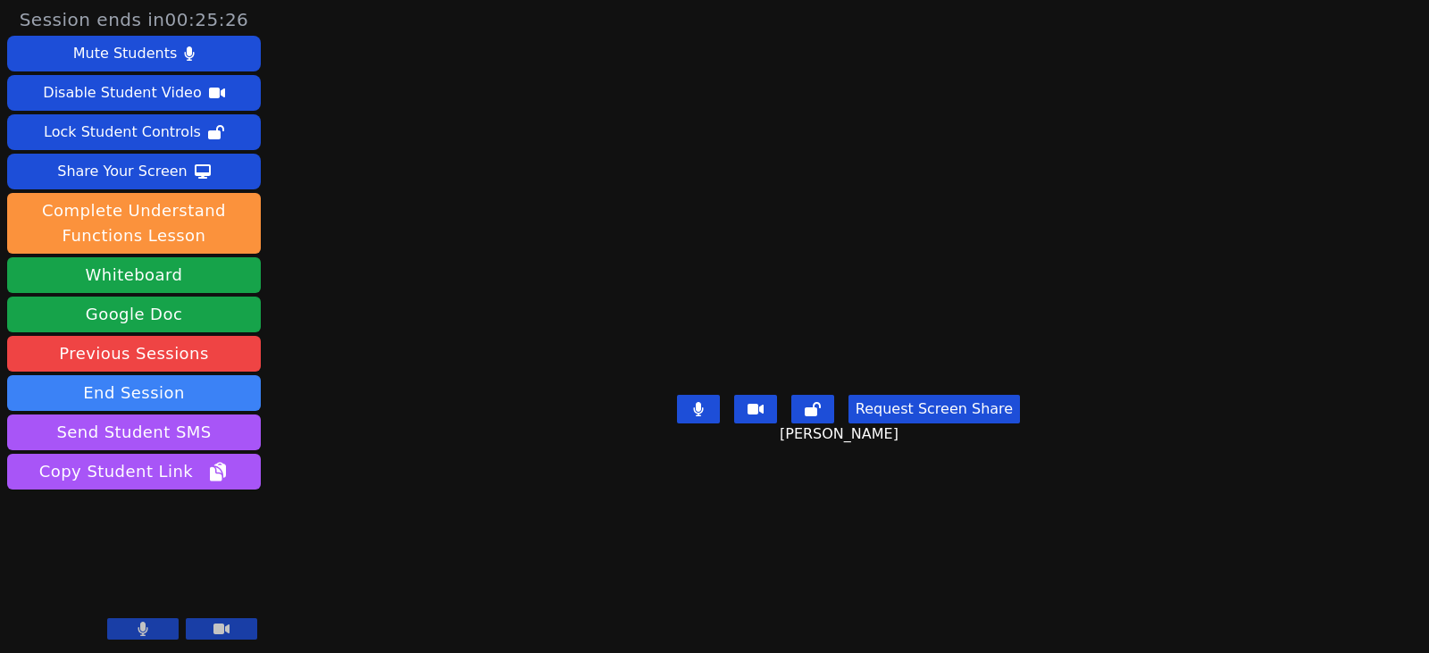
click at [916, 539] on main "Abigaelle Poustin Request Screen Share Abigaelle Poustin" at bounding box center [848, 326] width 616 height 653
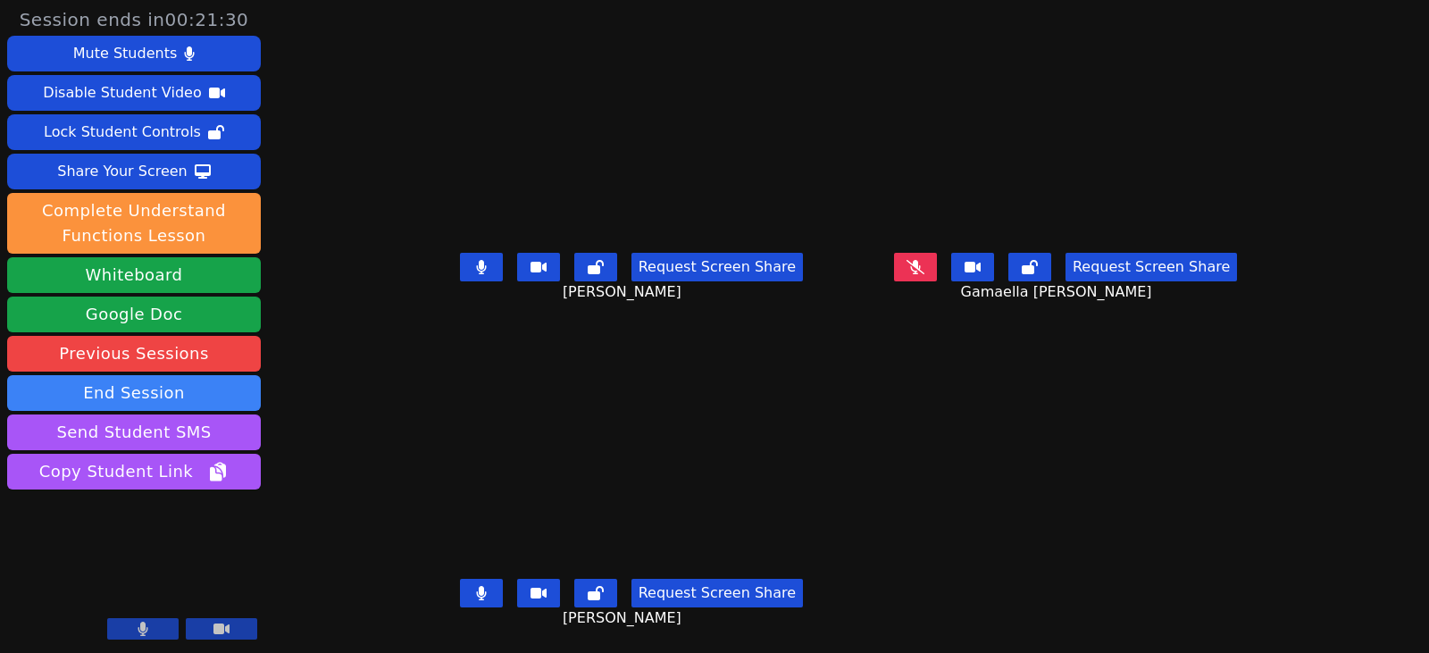
click at [476, 598] on icon at bounding box center [481, 593] width 11 height 14
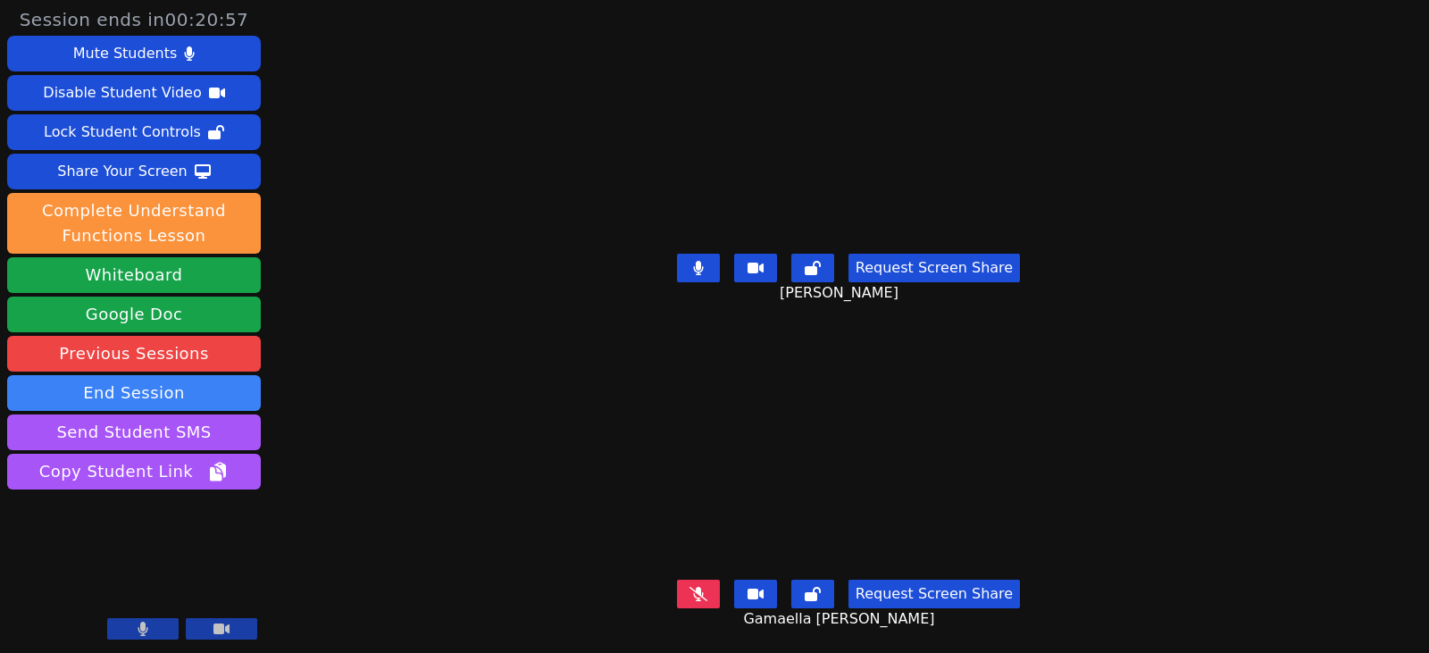
click at [303, 652] on html "Session ends in 00:20:57 Mute Students Disable Student Video Lock Student Contr…" at bounding box center [714, 326] width 1429 height 653
click at [690, 584] on button at bounding box center [698, 594] width 43 height 29
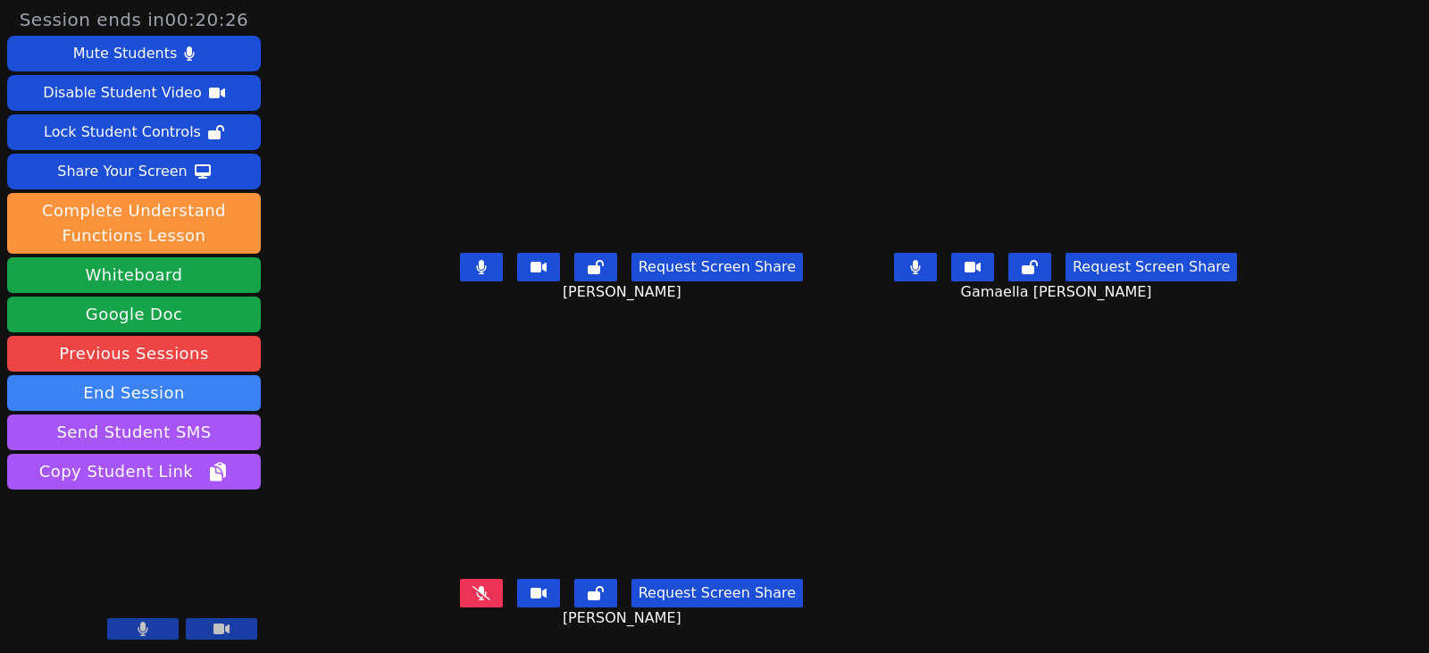
click at [473, 589] on icon at bounding box center [482, 593] width 18 height 14
click at [460, 272] on button at bounding box center [481, 267] width 43 height 29
click at [464, 582] on button at bounding box center [481, 593] width 43 height 29
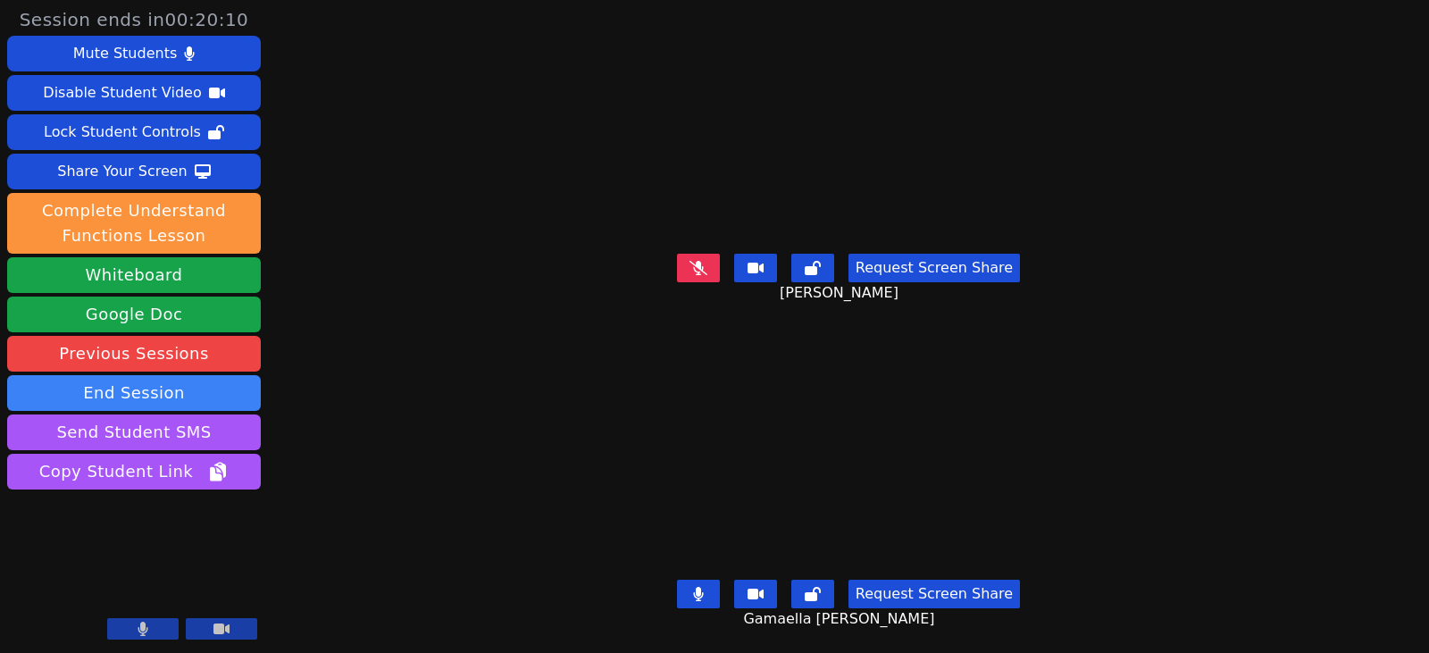
click at [694, 261] on icon at bounding box center [699, 268] width 18 height 14
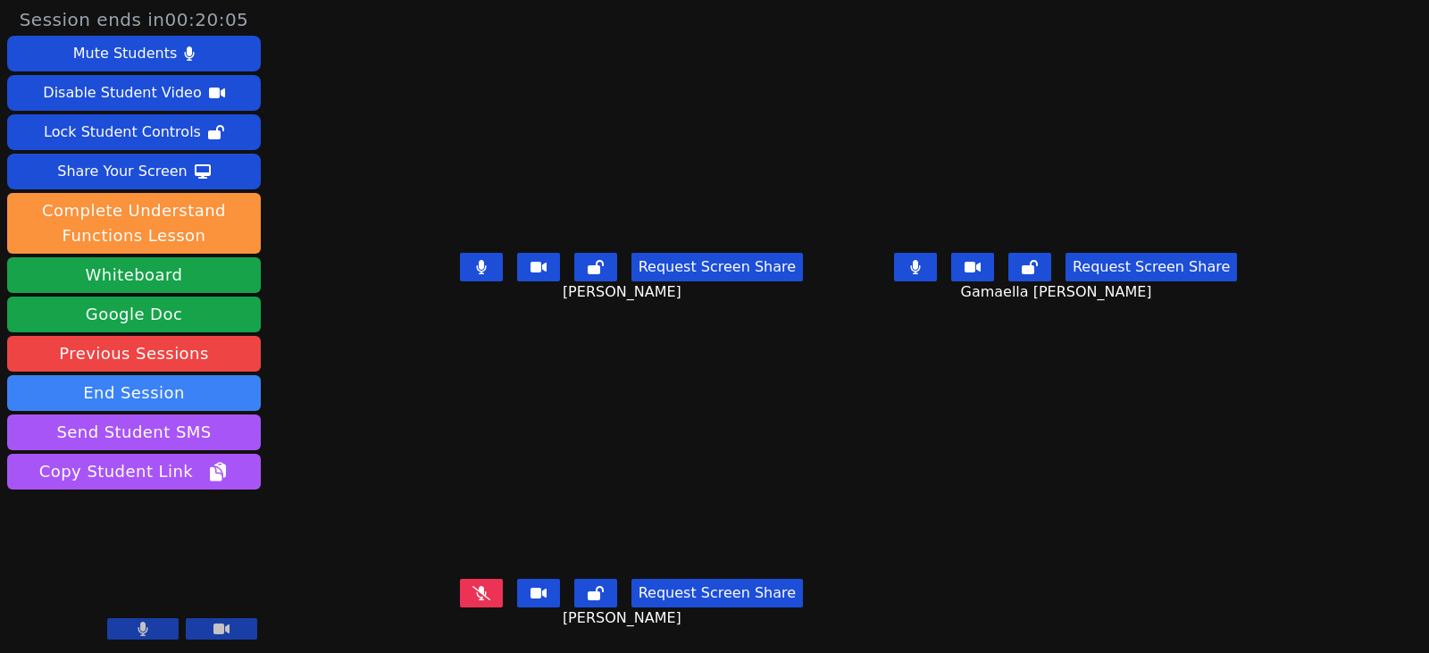
click at [473, 590] on icon at bounding box center [482, 593] width 18 height 14
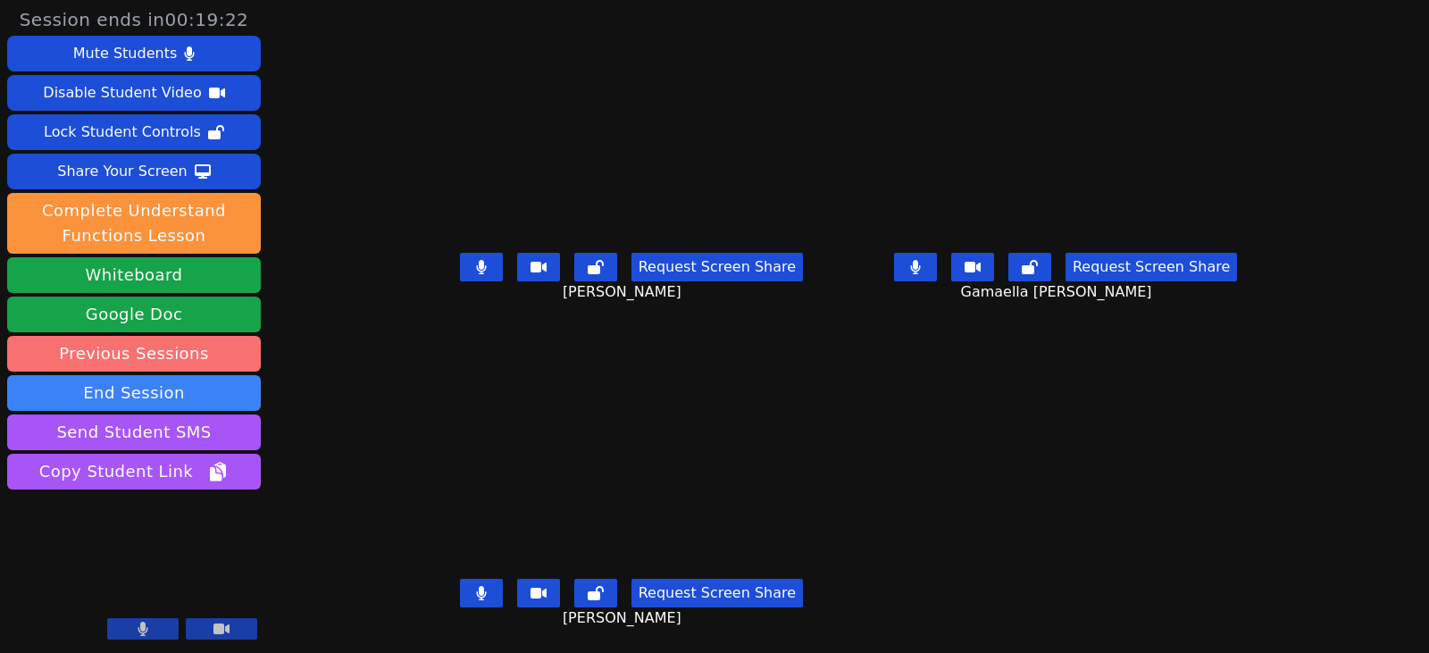
drag, startPoint x: 455, startPoint y: 269, endPoint x: 134, endPoint y: 364, distance: 334.4
click at [476, 269] on icon at bounding box center [481, 267] width 11 height 14
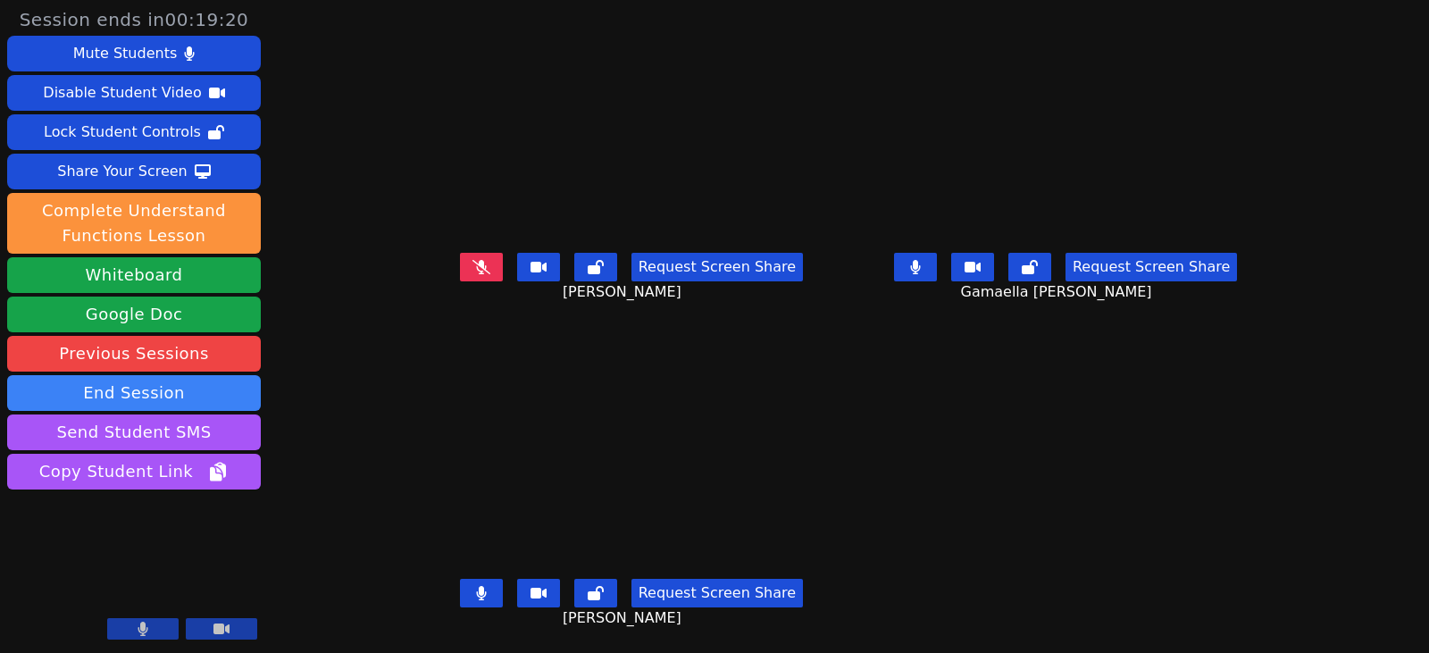
click at [937, 279] on button at bounding box center [915, 267] width 43 height 29
click at [476, 597] on icon at bounding box center [481, 593] width 11 height 14
drag, startPoint x: 462, startPoint y: 593, endPoint x: 567, endPoint y: 599, distance: 105.6
click at [473, 593] on icon at bounding box center [482, 593] width 18 height 14
click at [937, 266] on button at bounding box center [915, 267] width 43 height 29
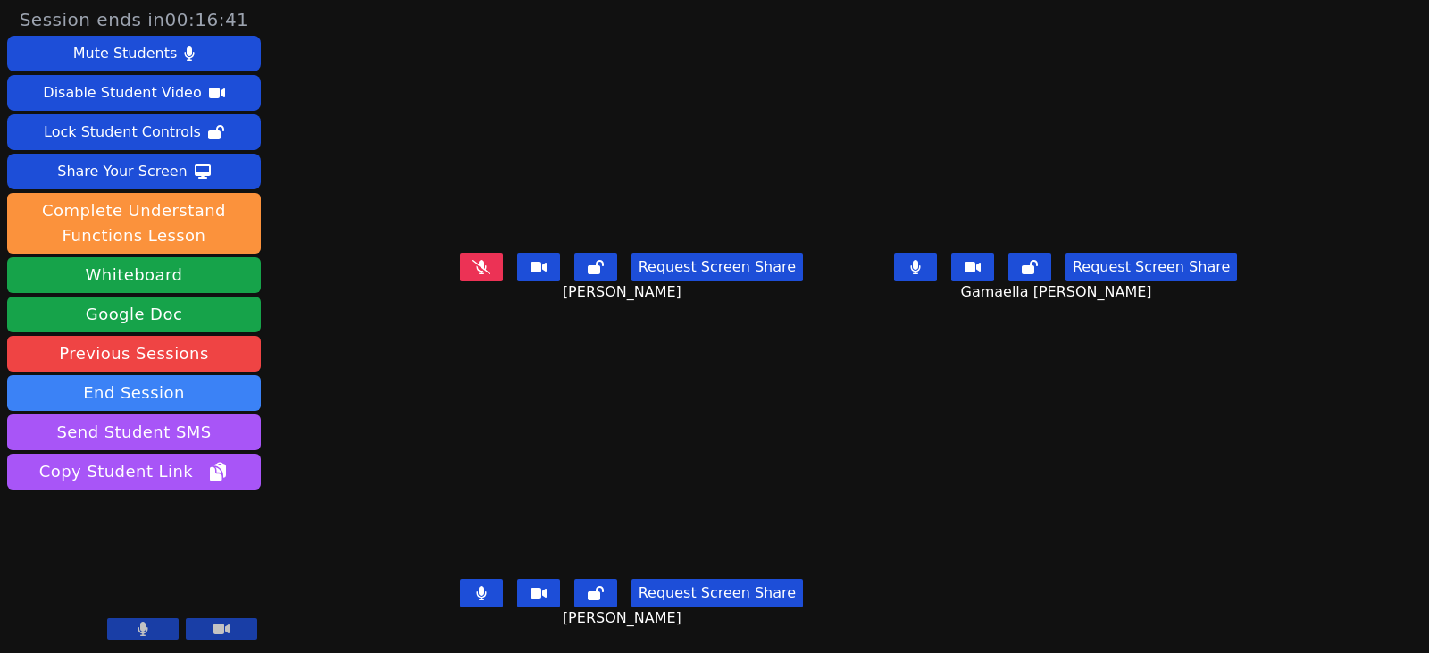
click at [474, 584] on button at bounding box center [481, 593] width 43 height 29
click at [937, 255] on button at bounding box center [915, 267] width 43 height 29
click at [473, 595] on icon at bounding box center [482, 593] width 18 height 14
click at [460, 591] on button at bounding box center [481, 593] width 43 height 29
click at [908, 274] on div "Request Screen Share Gamaella Jean" at bounding box center [1066, 281] width 420 height 71
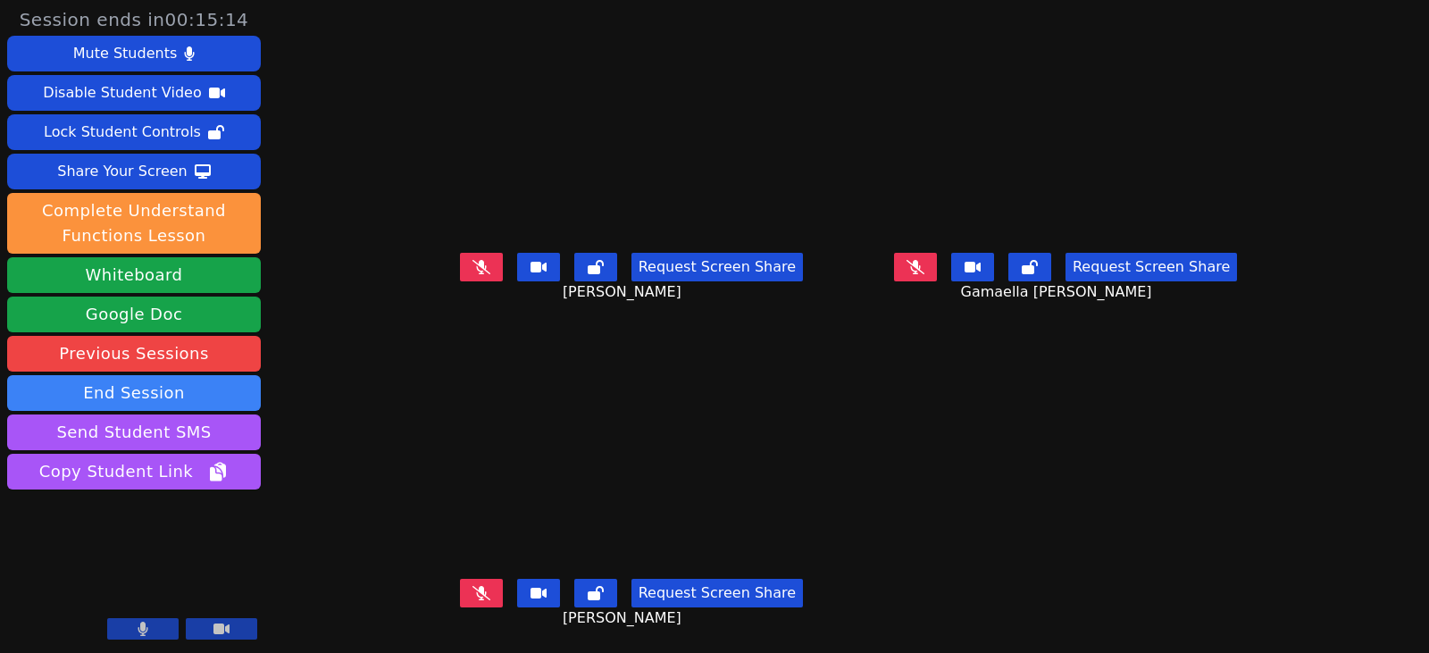
click at [937, 258] on button at bounding box center [915, 267] width 43 height 29
click at [932, 264] on button at bounding box center [915, 267] width 43 height 29
click at [460, 581] on button at bounding box center [481, 593] width 43 height 29
click at [466, 586] on button at bounding box center [481, 593] width 43 height 29
drag, startPoint x: 448, startPoint y: 582, endPoint x: 465, endPoint y: 577, distance: 18.7
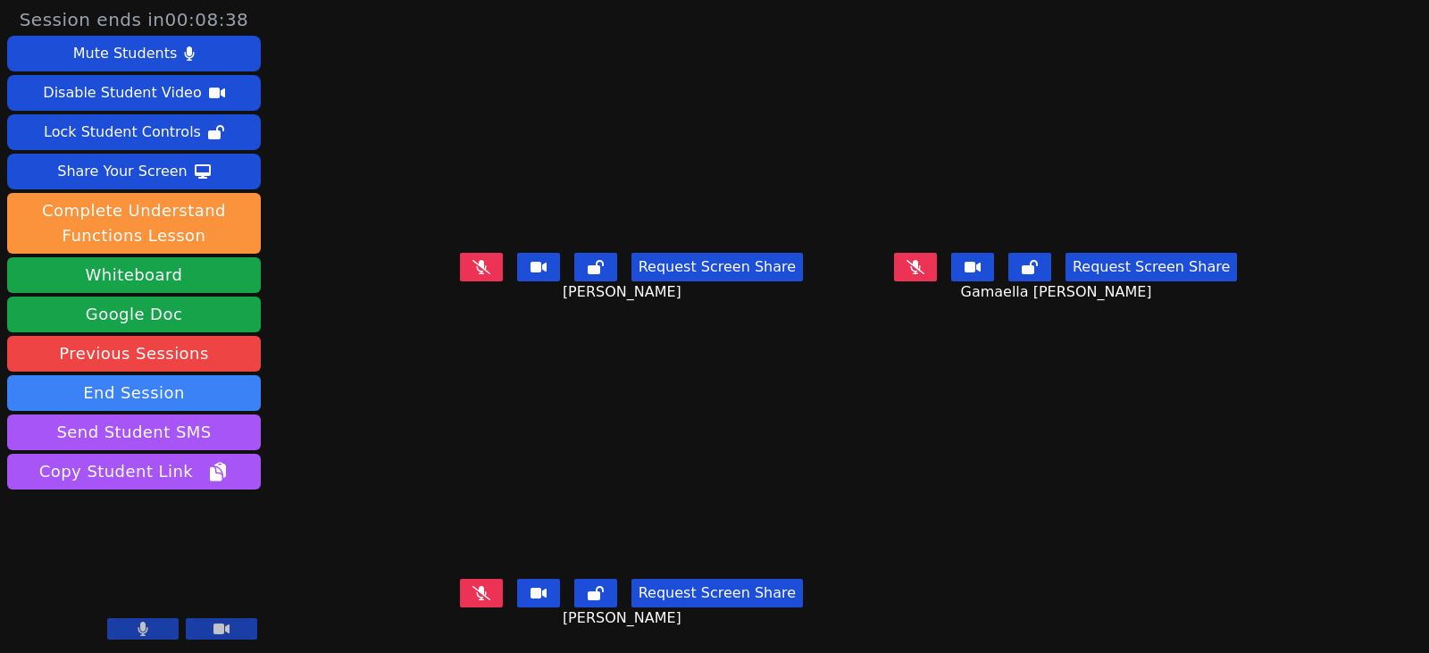
click at [460, 583] on button at bounding box center [481, 593] width 43 height 29
click at [472, 270] on button at bounding box center [481, 267] width 43 height 29
click at [466, 594] on button at bounding box center [481, 593] width 43 height 29
click at [937, 271] on button at bounding box center [915, 267] width 43 height 29
click at [436, 258] on div "Request Screen Share Abigaelle Poustin" at bounding box center [632, 281] width 420 height 71
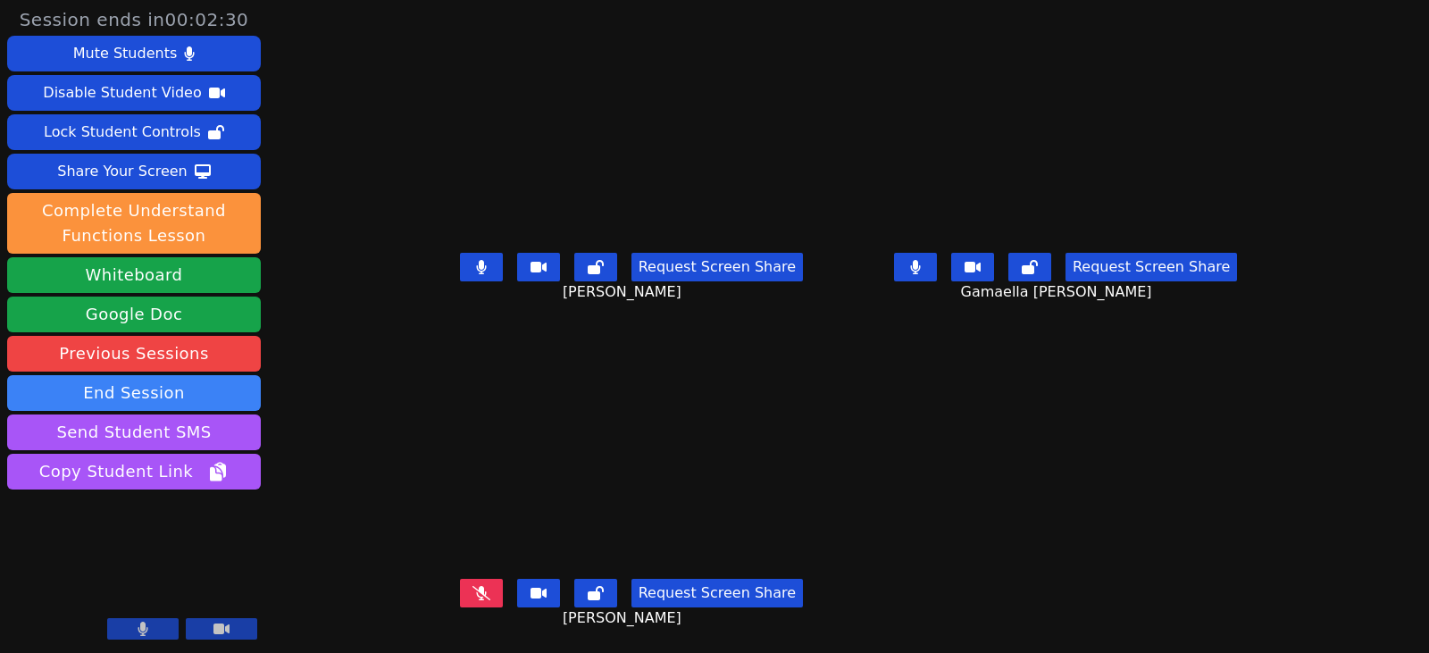
click at [460, 266] on button at bounding box center [481, 267] width 43 height 29
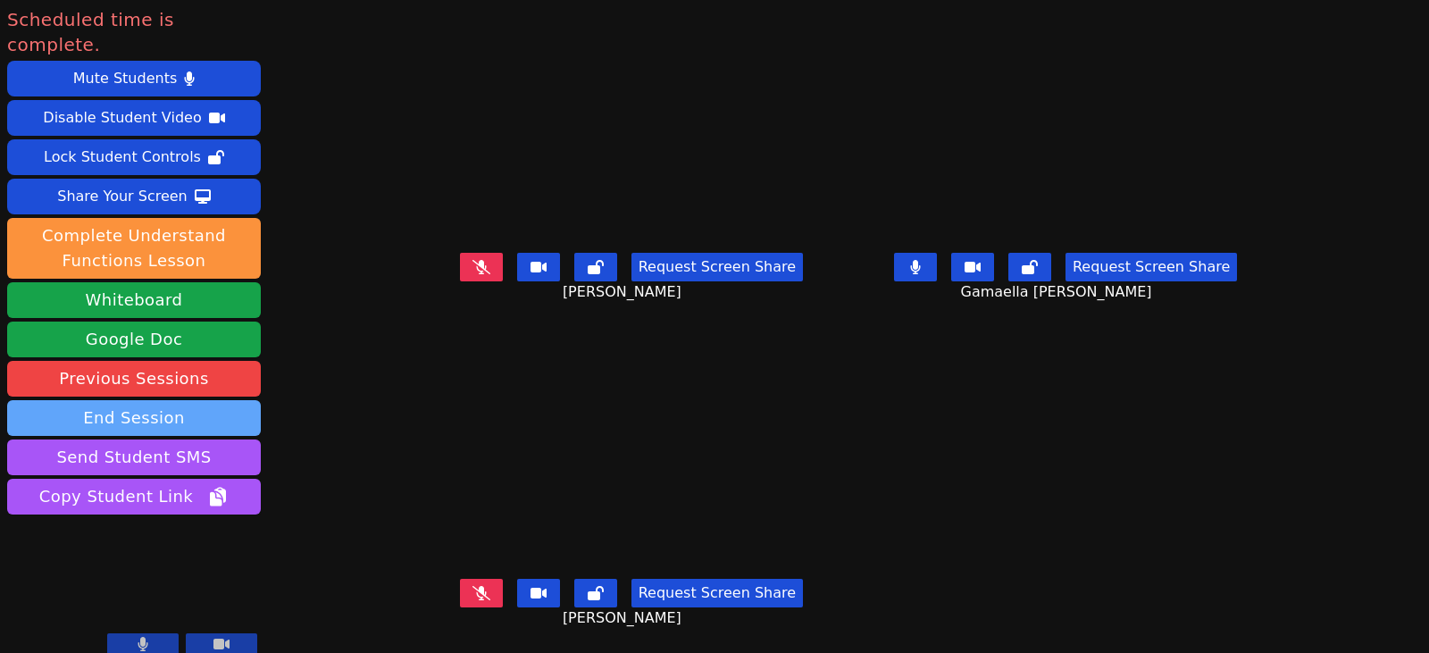
click at [204, 400] on button "End Session" at bounding box center [134, 418] width 254 height 36
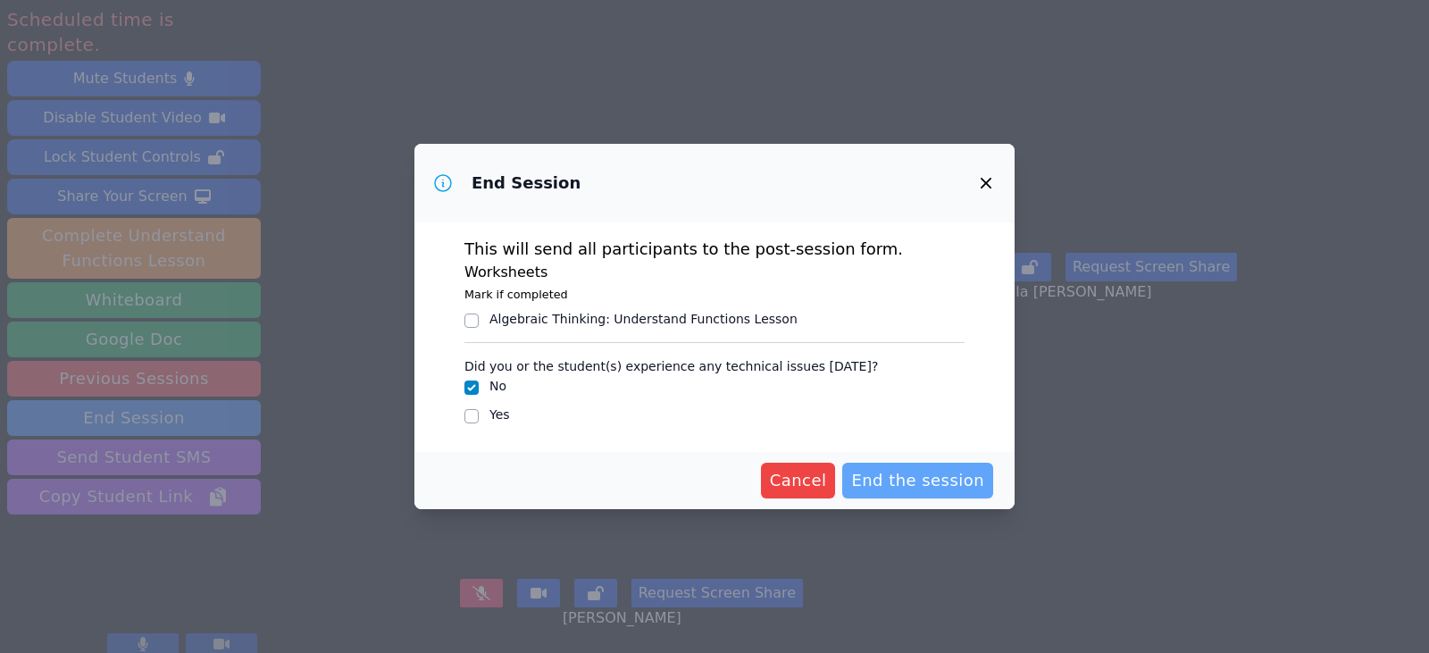
click at [910, 474] on span "End the session" at bounding box center [917, 480] width 133 height 25
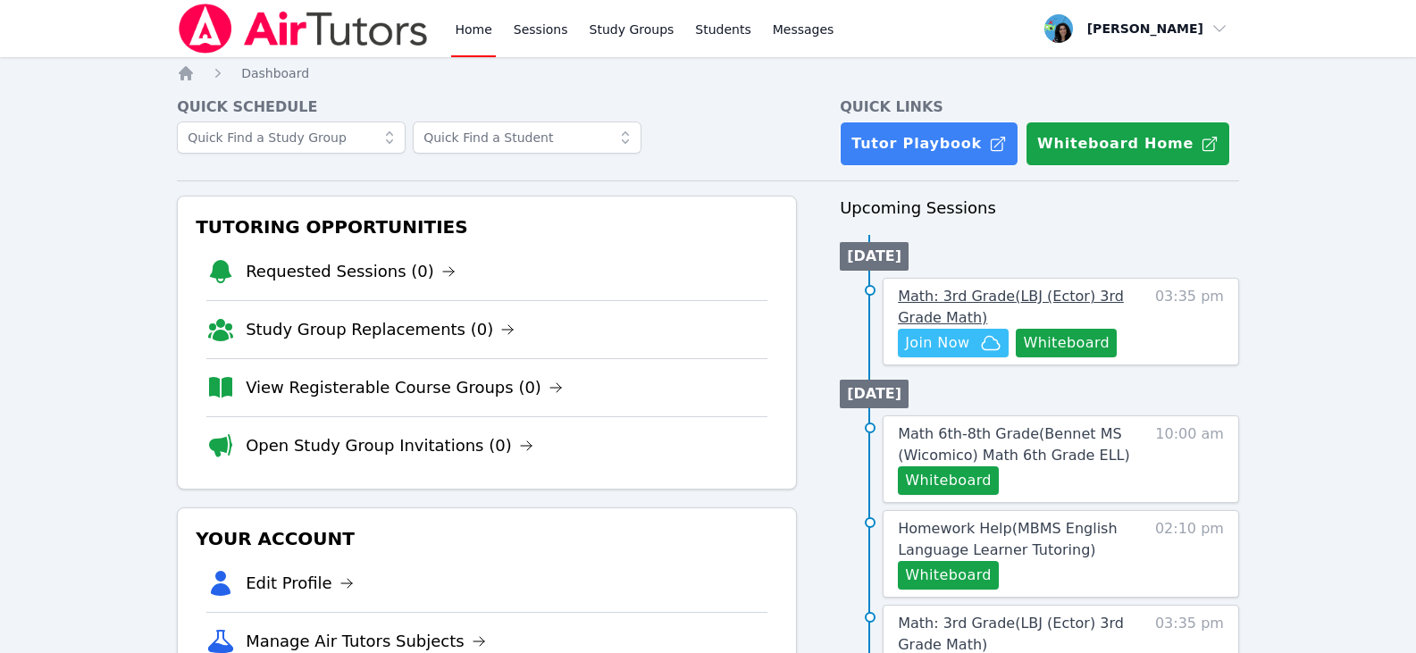
click at [947, 291] on span "Math: 3rd Grade ( LBJ (Ector) 3rd Grade Math )" at bounding box center [1011, 307] width 226 height 38
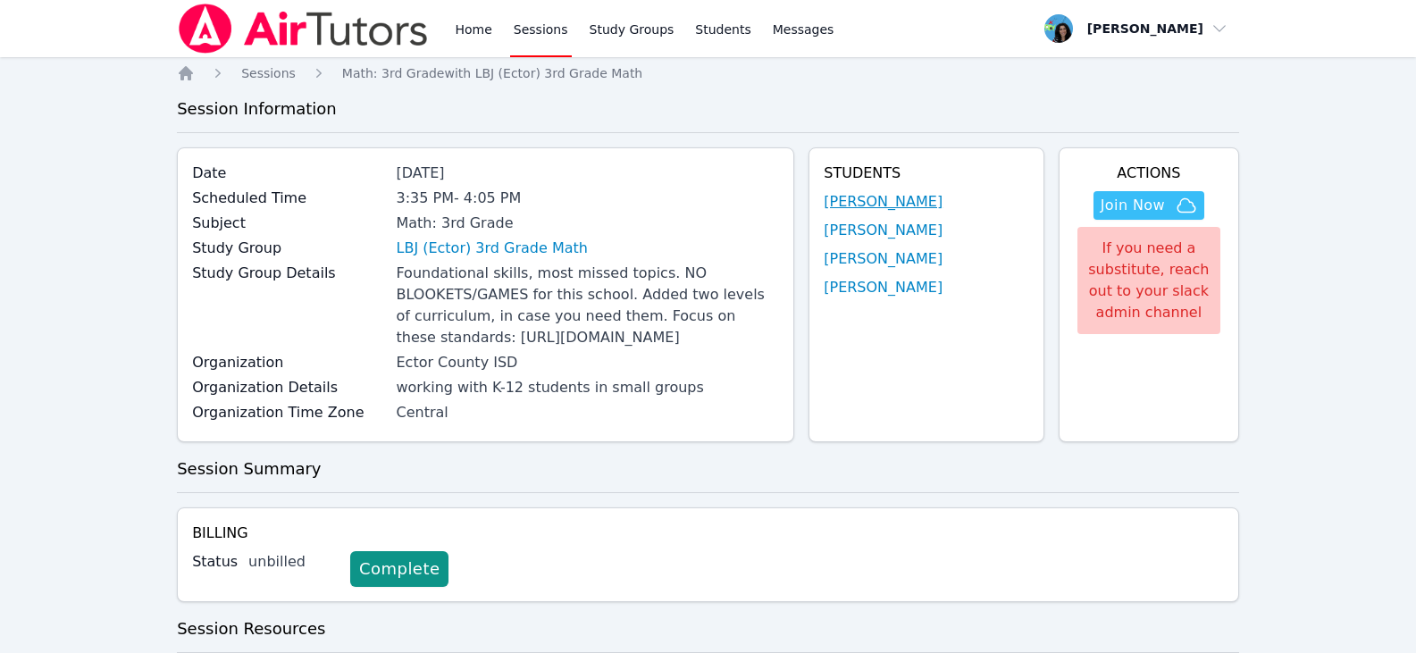
click at [880, 199] on link "JAMES PENNINGTON" at bounding box center [883, 201] width 119 height 21
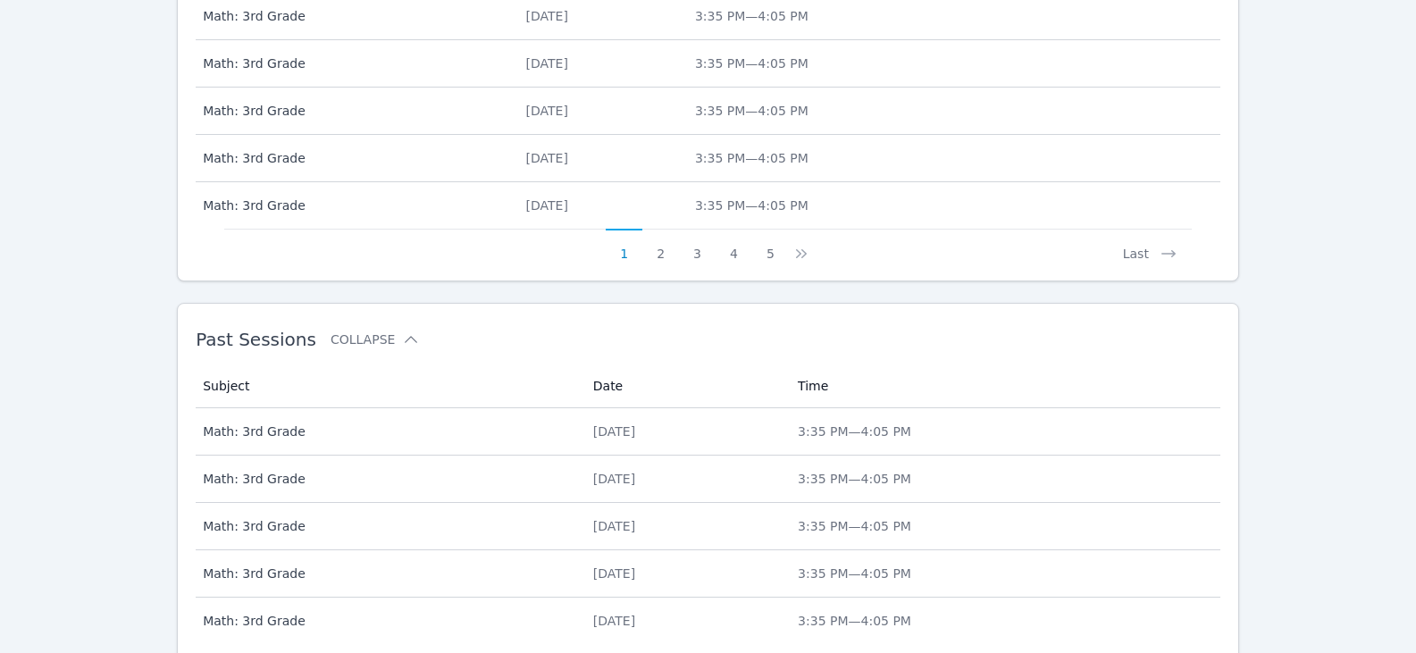
scroll to position [936, 0]
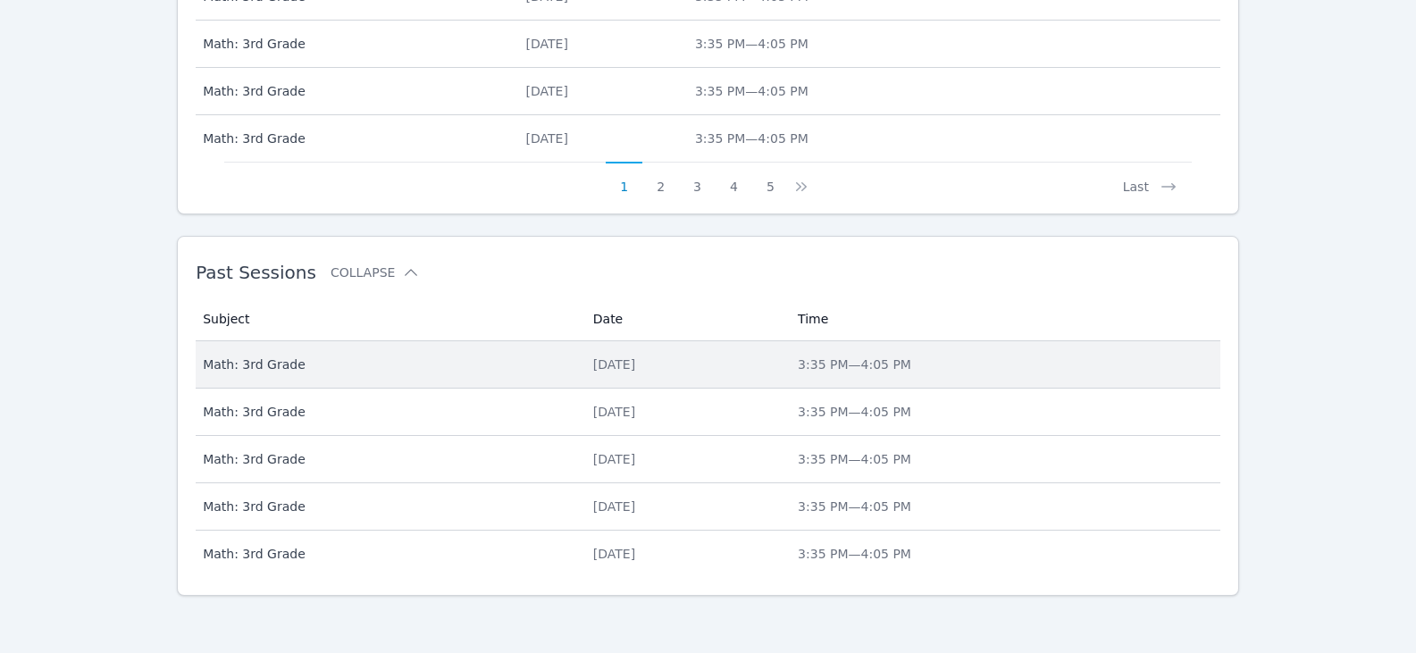
click at [787, 373] on td "Date Thu Sep 25" at bounding box center [684, 364] width 205 height 47
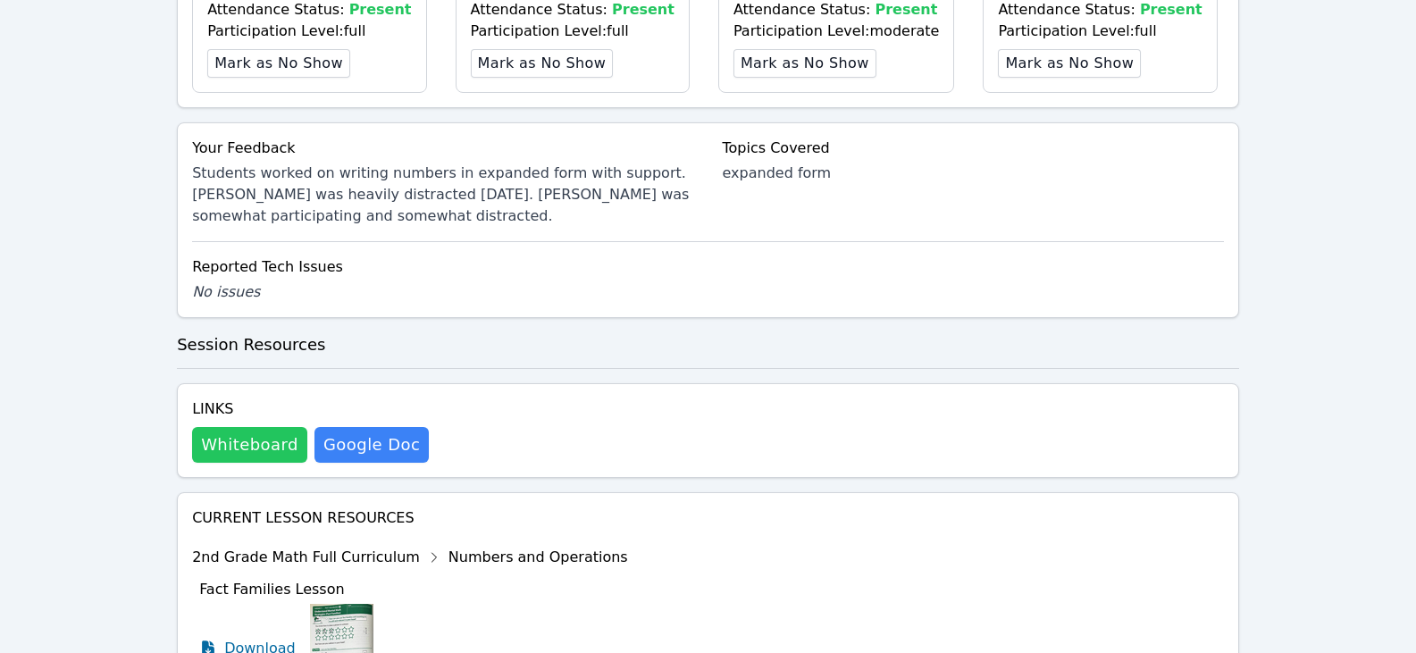
scroll to position [684, 0]
click at [235, 462] on button "Whiteboard" at bounding box center [249, 444] width 115 height 36
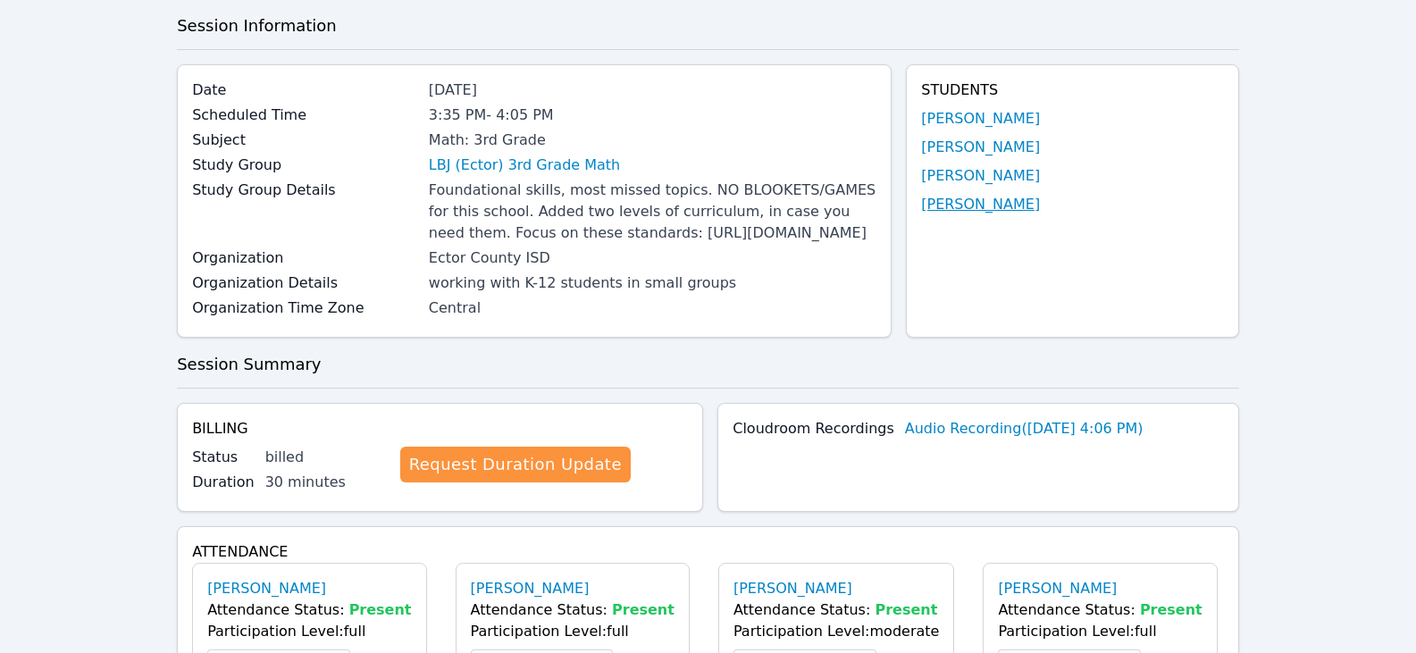
scroll to position [0, 0]
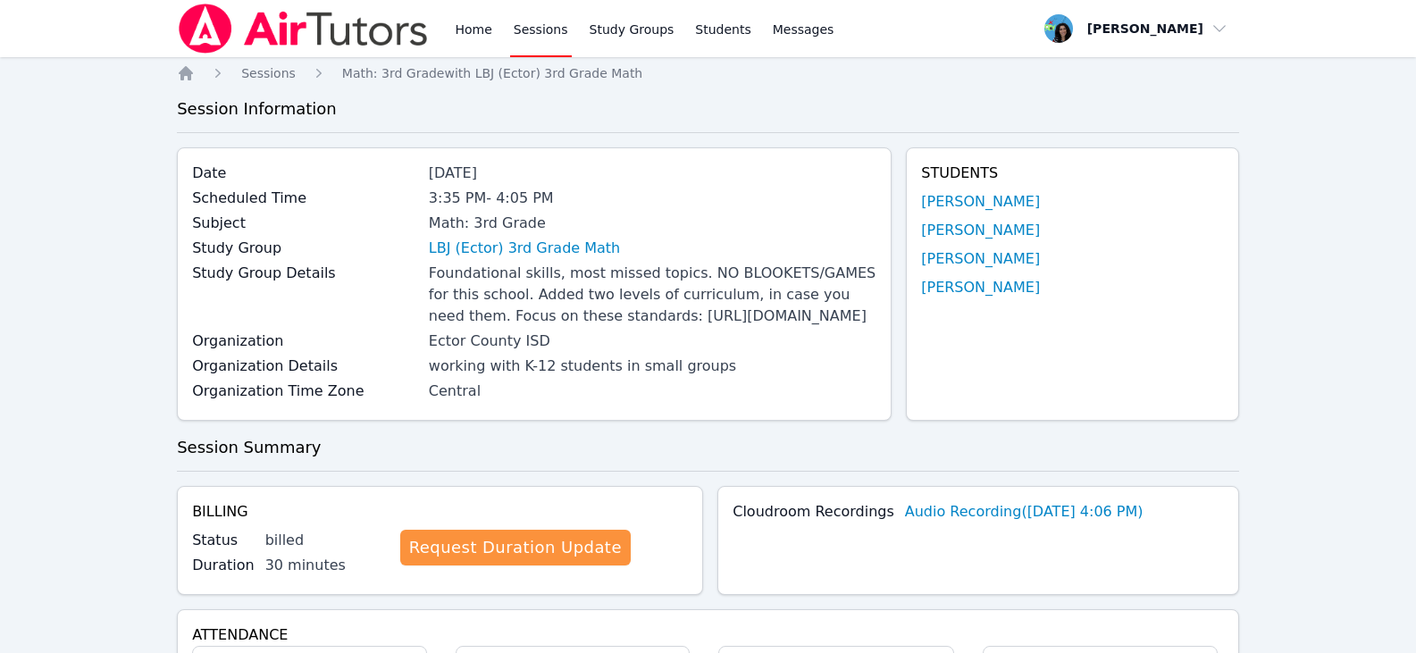
click at [539, 45] on link "Sessions" at bounding box center [541, 28] width 62 height 57
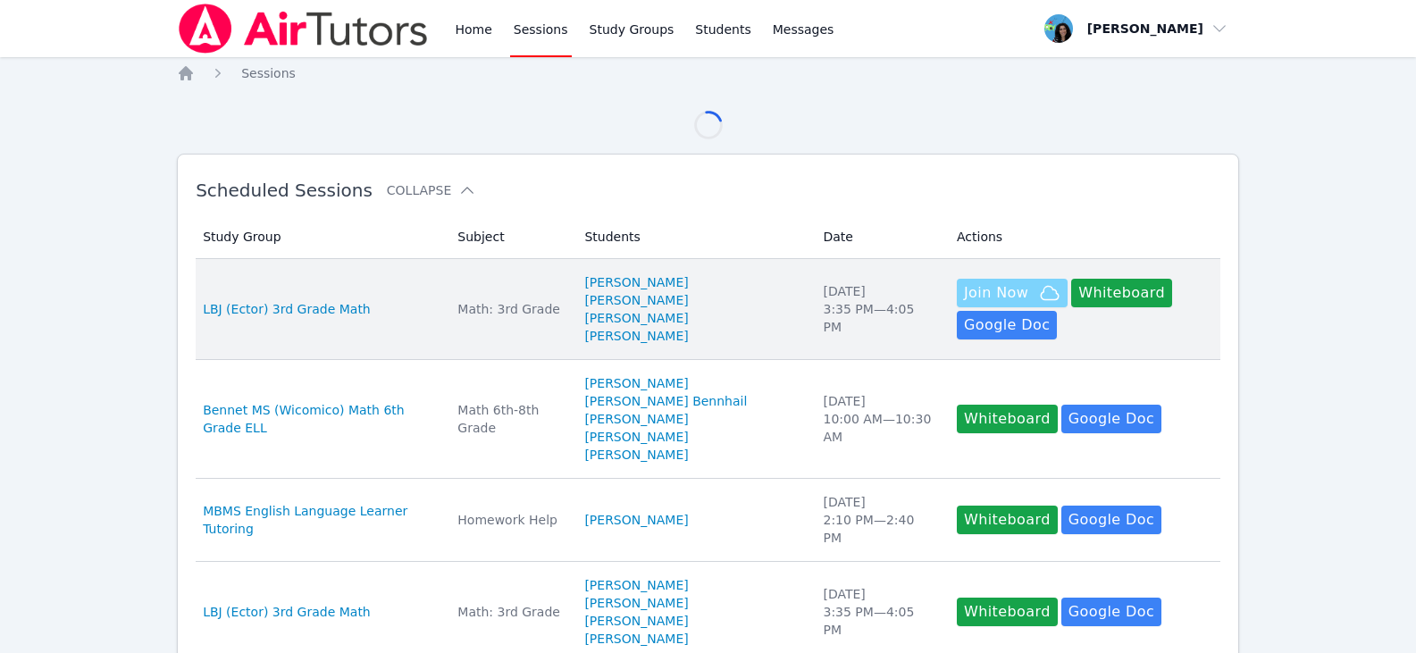
click at [978, 296] on span "Join Now" at bounding box center [996, 292] width 64 height 21
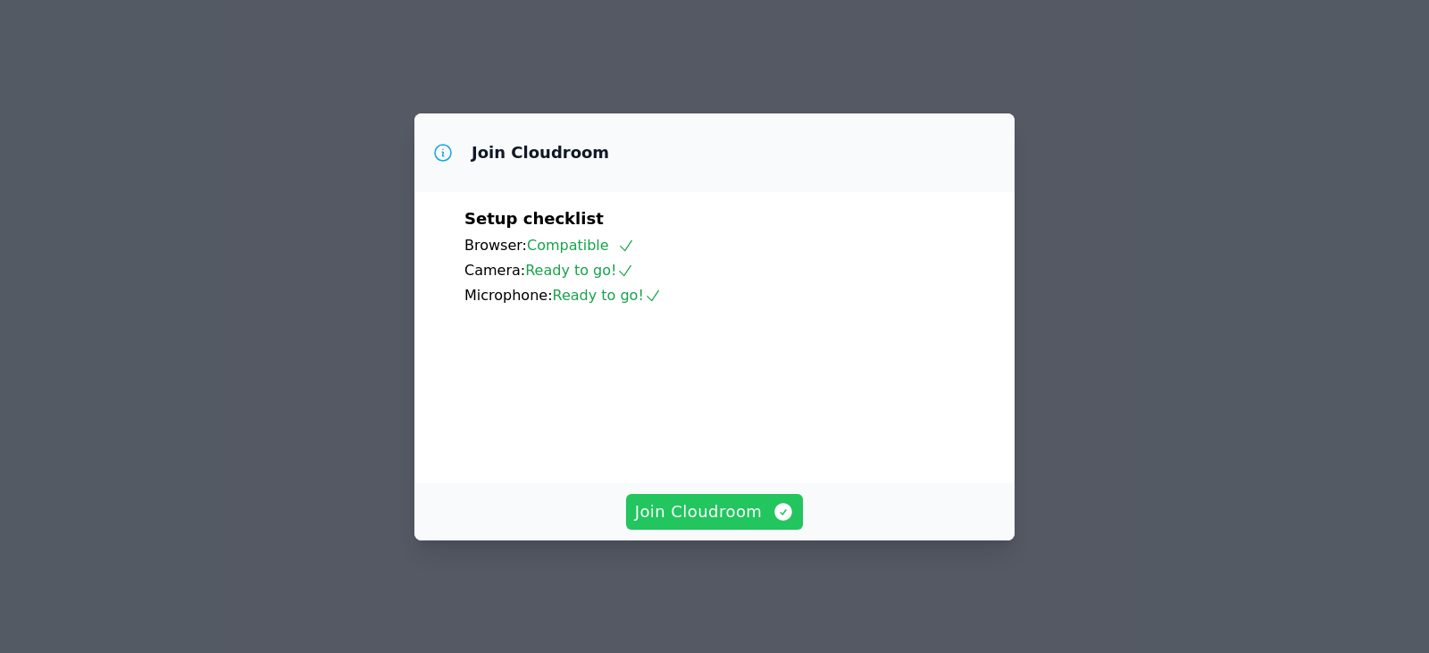
click at [752, 523] on span "Join Cloudroom" at bounding box center [715, 511] width 160 height 25
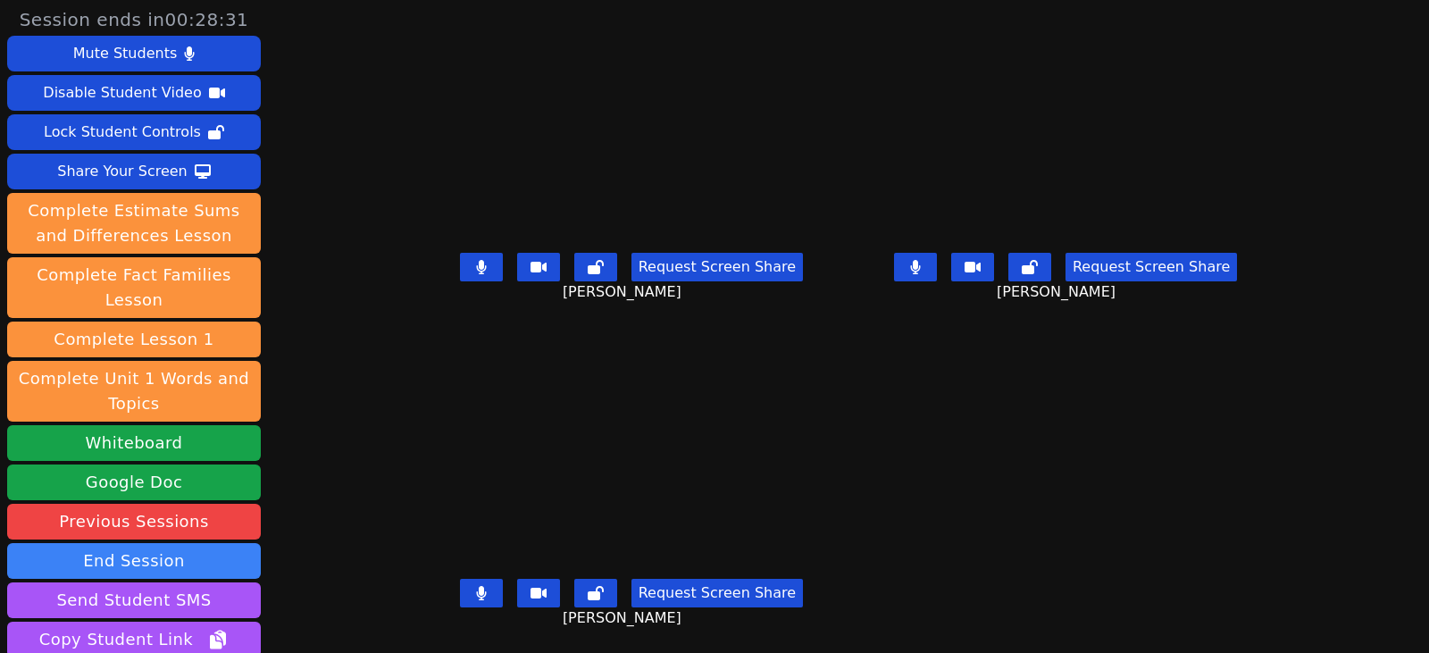
scroll to position [13, 0]
click at [176, 428] on button "Whiteboard" at bounding box center [134, 443] width 254 height 36
click at [476, 260] on icon at bounding box center [481, 267] width 11 height 14
click at [470, 572] on div "Request Screen Share [PERSON_NAME]" at bounding box center [632, 607] width 420 height 71
click at [464, 579] on button at bounding box center [481, 593] width 43 height 29
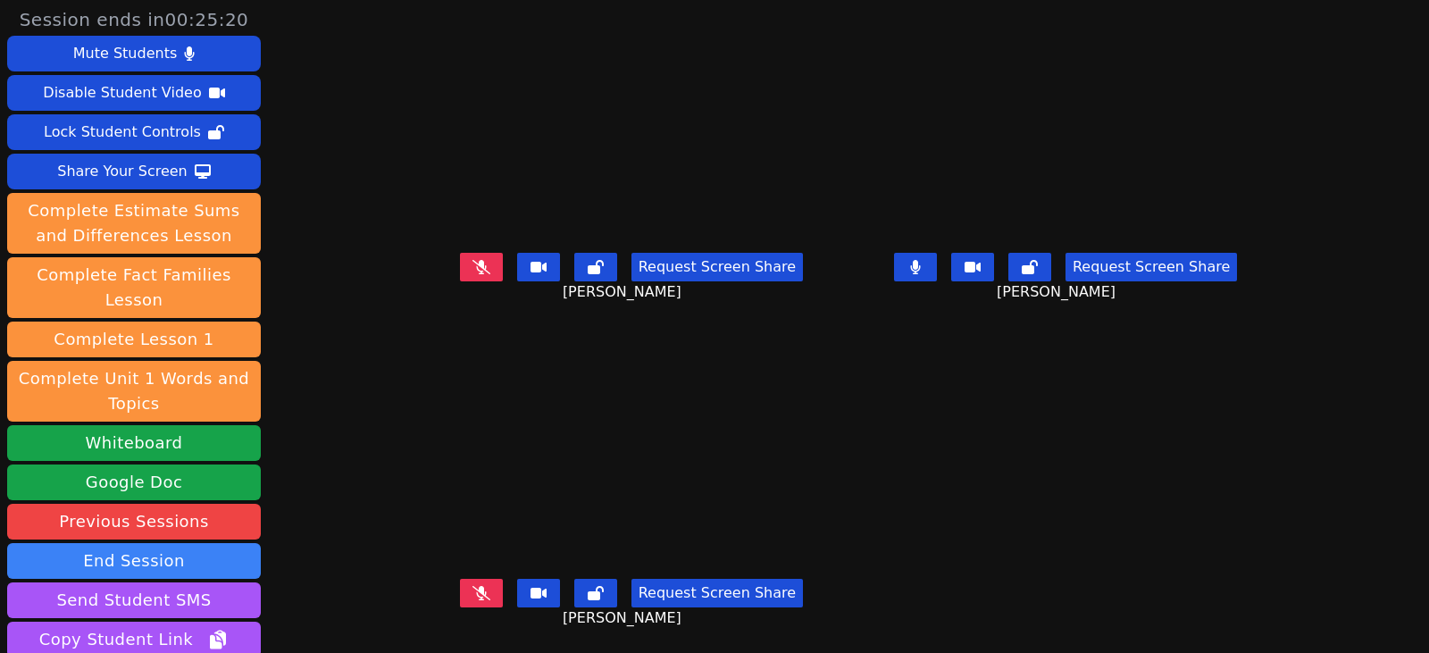
click at [937, 253] on button at bounding box center [915, 267] width 43 height 29
drag, startPoint x: 932, startPoint y: 255, endPoint x: 860, endPoint y: 252, distance: 71.5
click at [925, 260] on icon at bounding box center [916, 267] width 18 height 14
click at [922, 263] on button at bounding box center [915, 267] width 43 height 29
click at [460, 260] on button at bounding box center [481, 267] width 43 height 29
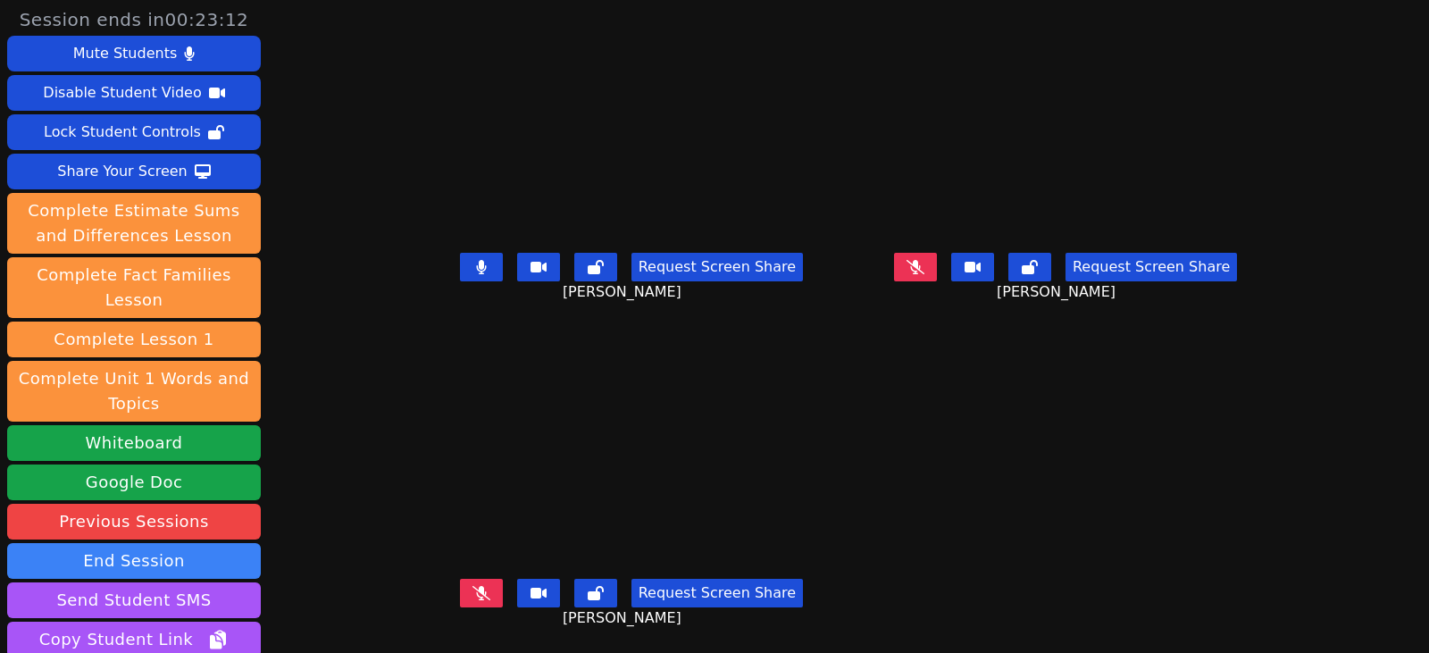
click at [464, 259] on button at bounding box center [481, 267] width 43 height 29
click at [473, 586] on icon at bounding box center [482, 593] width 18 height 14
click at [460, 587] on button at bounding box center [481, 593] width 43 height 29
click at [925, 260] on icon at bounding box center [916, 267] width 18 height 14
click at [473, 260] on icon at bounding box center [482, 267] width 18 height 14
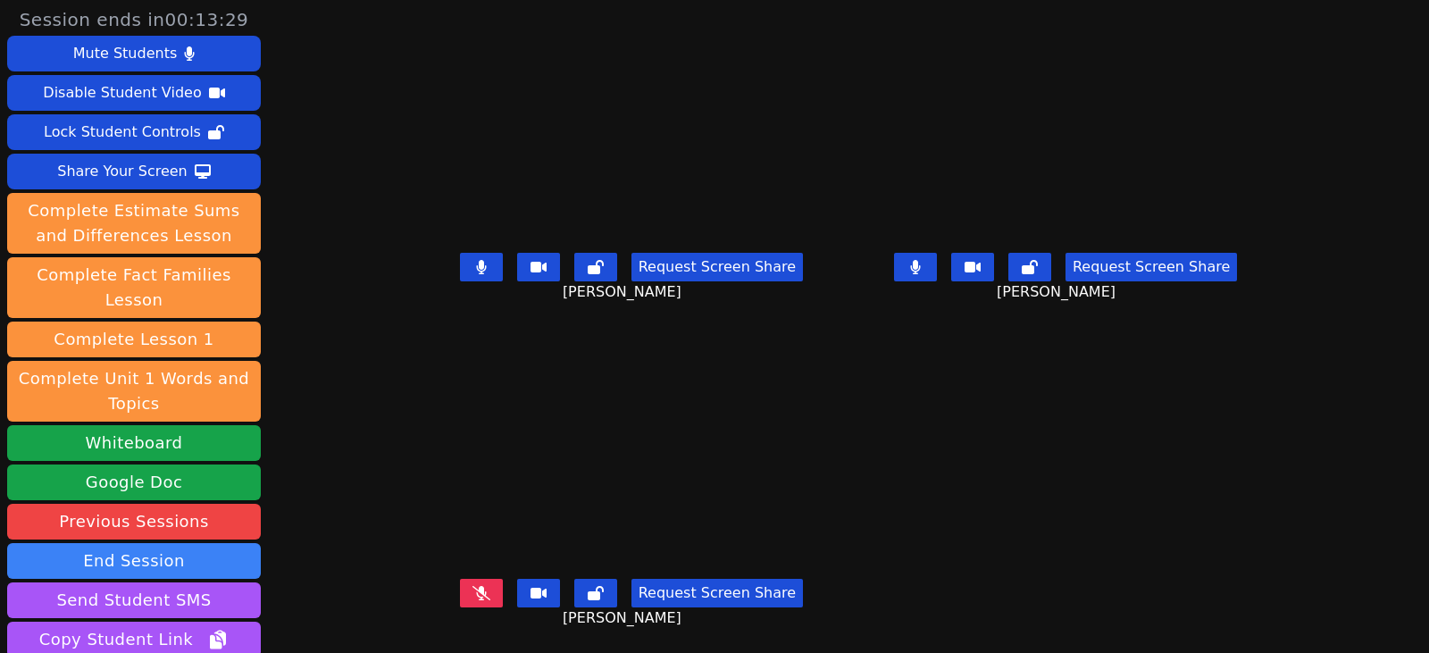
click at [473, 586] on icon at bounding box center [482, 593] width 18 height 14
click at [460, 590] on button at bounding box center [481, 593] width 43 height 29
click at [460, 253] on button at bounding box center [481, 267] width 43 height 29
click at [473, 260] on icon at bounding box center [482, 267] width 18 height 14
drag, startPoint x: 938, startPoint y: 255, endPoint x: 563, endPoint y: 263, distance: 375.2
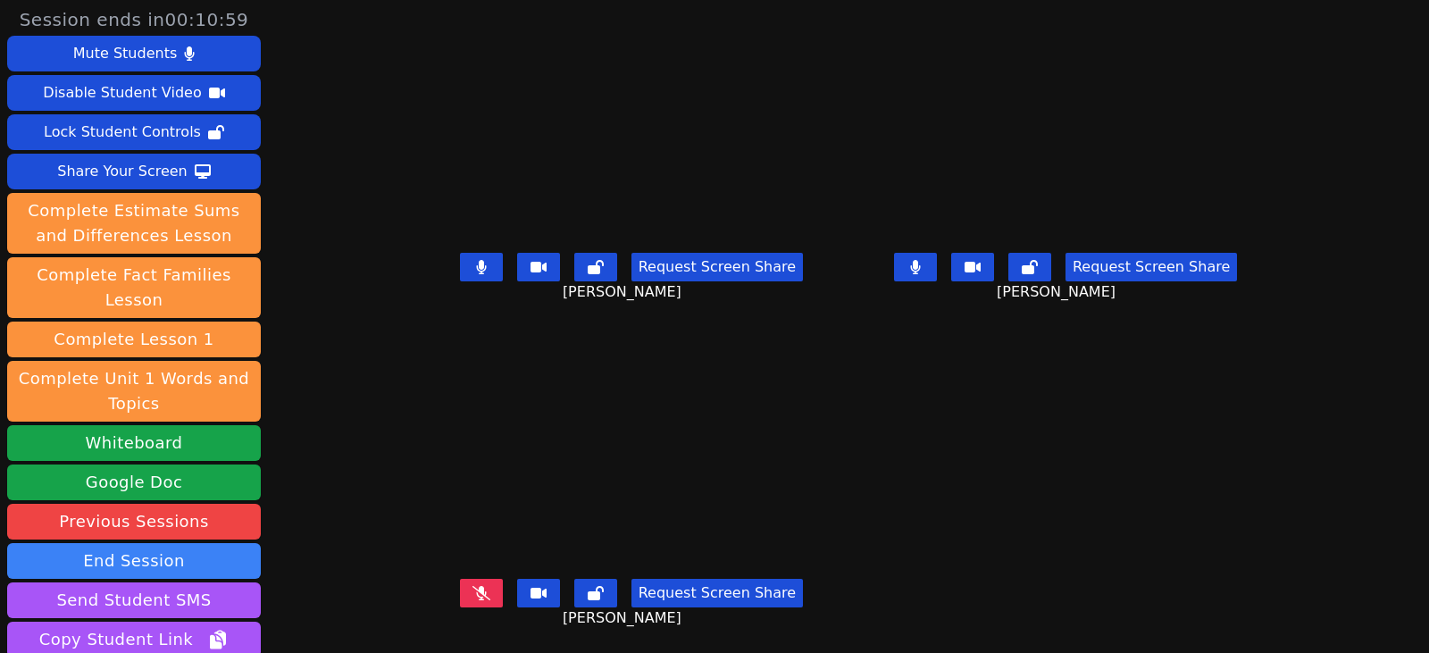
click at [920, 260] on icon at bounding box center [915, 267] width 10 height 14
click at [460, 259] on button at bounding box center [481, 267] width 43 height 29
drag, startPoint x: 948, startPoint y: 254, endPoint x: 947, endPoint y: 263, distance: 9.0
click at [937, 254] on button at bounding box center [915, 267] width 43 height 29
drag, startPoint x: 454, startPoint y: 258, endPoint x: 427, endPoint y: 268, distance: 28.5
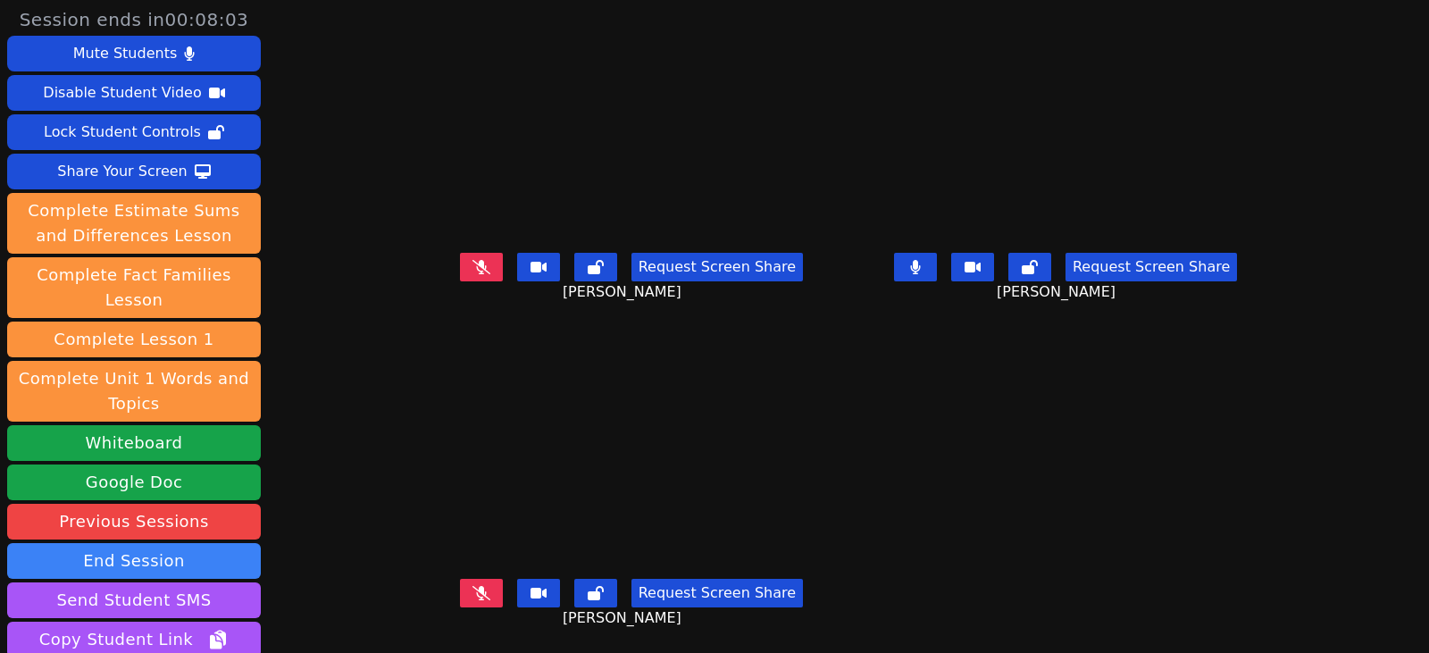
click at [473, 260] on icon at bounding box center [482, 267] width 18 height 14
click at [476, 261] on icon at bounding box center [481, 267] width 10 height 14
click at [460, 587] on button at bounding box center [481, 593] width 43 height 29
drag, startPoint x: 942, startPoint y: 259, endPoint x: 710, endPoint y: 330, distance: 242.7
click at [937, 259] on button at bounding box center [915, 267] width 43 height 29
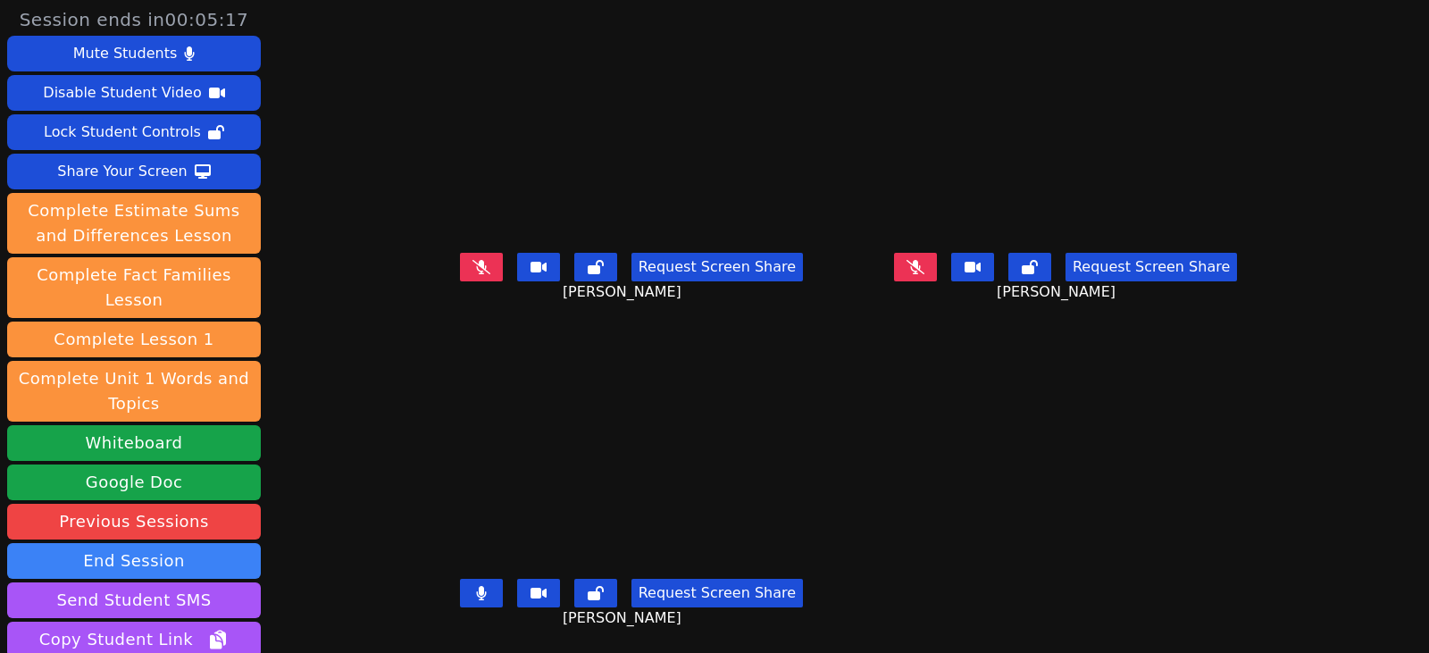
click at [462, 584] on button at bounding box center [481, 593] width 43 height 29
click at [473, 260] on icon at bounding box center [482, 267] width 18 height 14
click at [460, 579] on button at bounding box center [481, 593] width 43 height 29
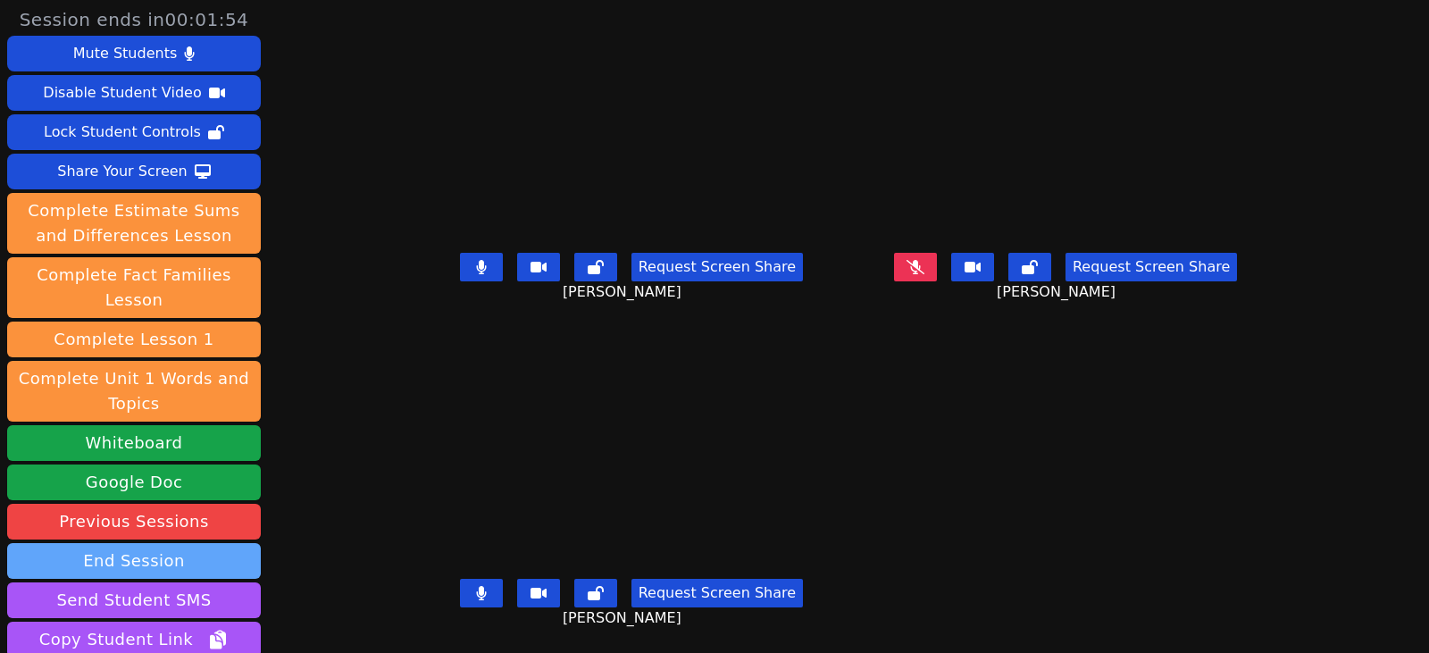
drag, startPoint x: 459, startPoint y: 580, endPoint x: 257, endPoint y: 551, distance: 203.9
click at [476, 586] on icon at bounding box center [481, 593] width 10 height 14
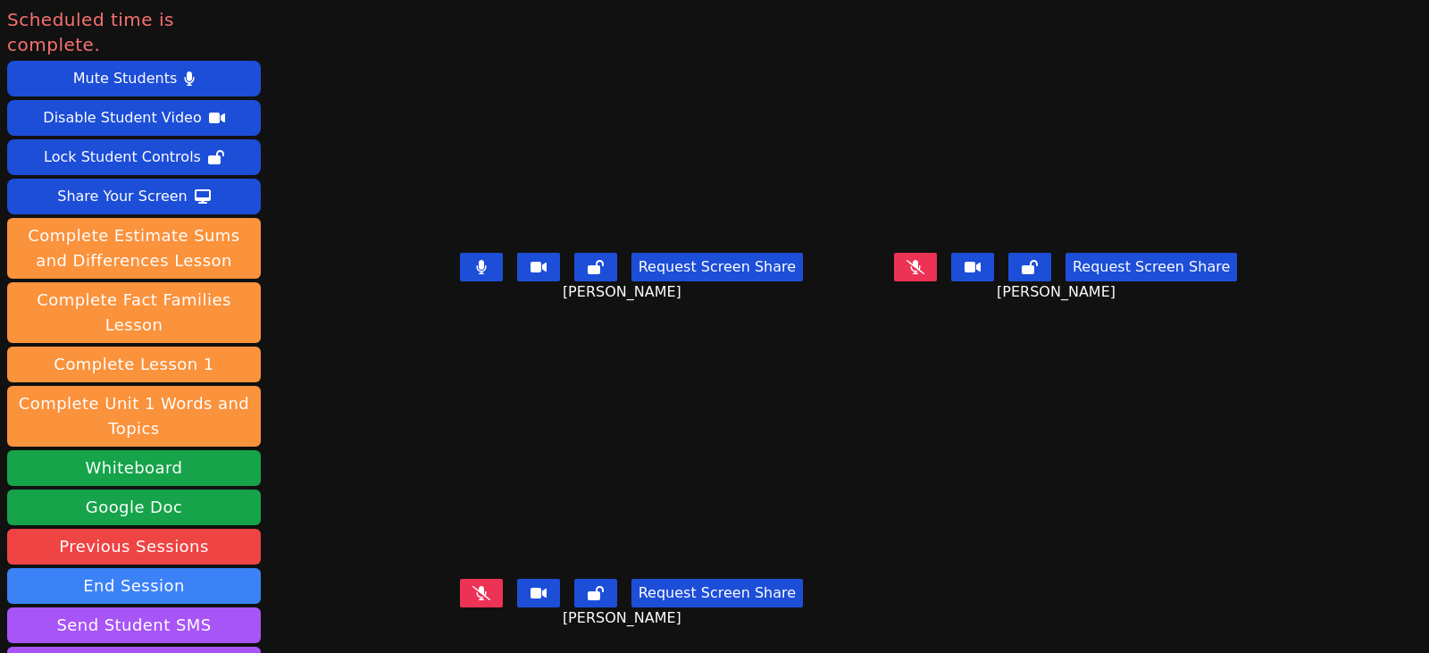
click at [925, 260] on icon at bounding box center [916, 267] width 18 height 14
click at [470, 582] on button at bounding box center [481, 593] width 43 height 29
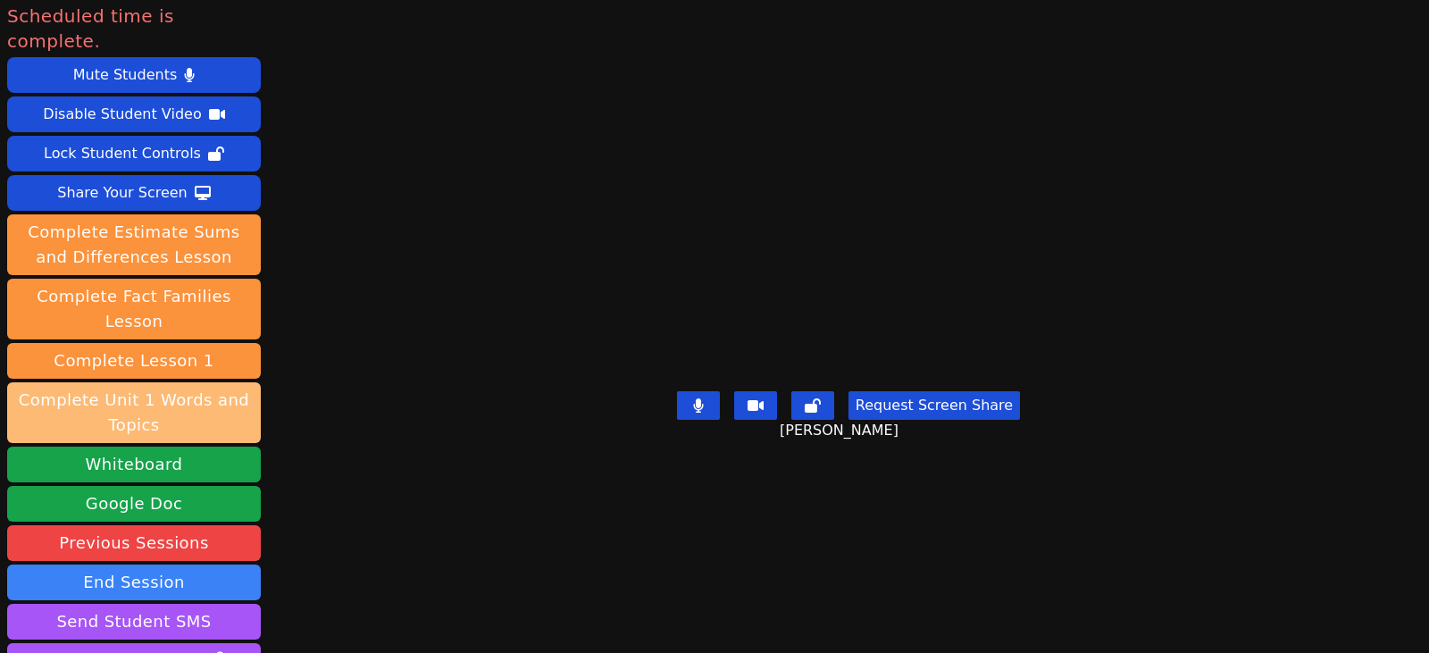
scroll to position [0, 0]
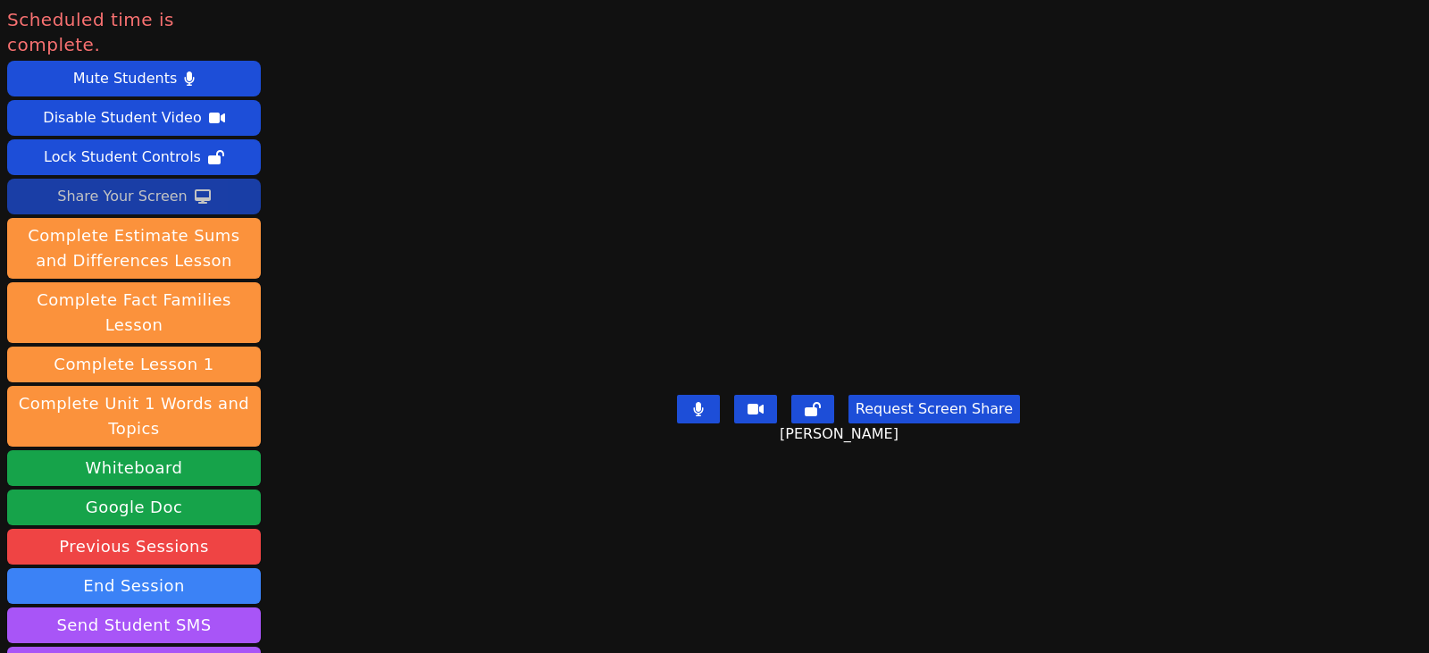
click at [155, 182] on div "Share Your Screen" at bounding box center [122, 196] width 130 height 29
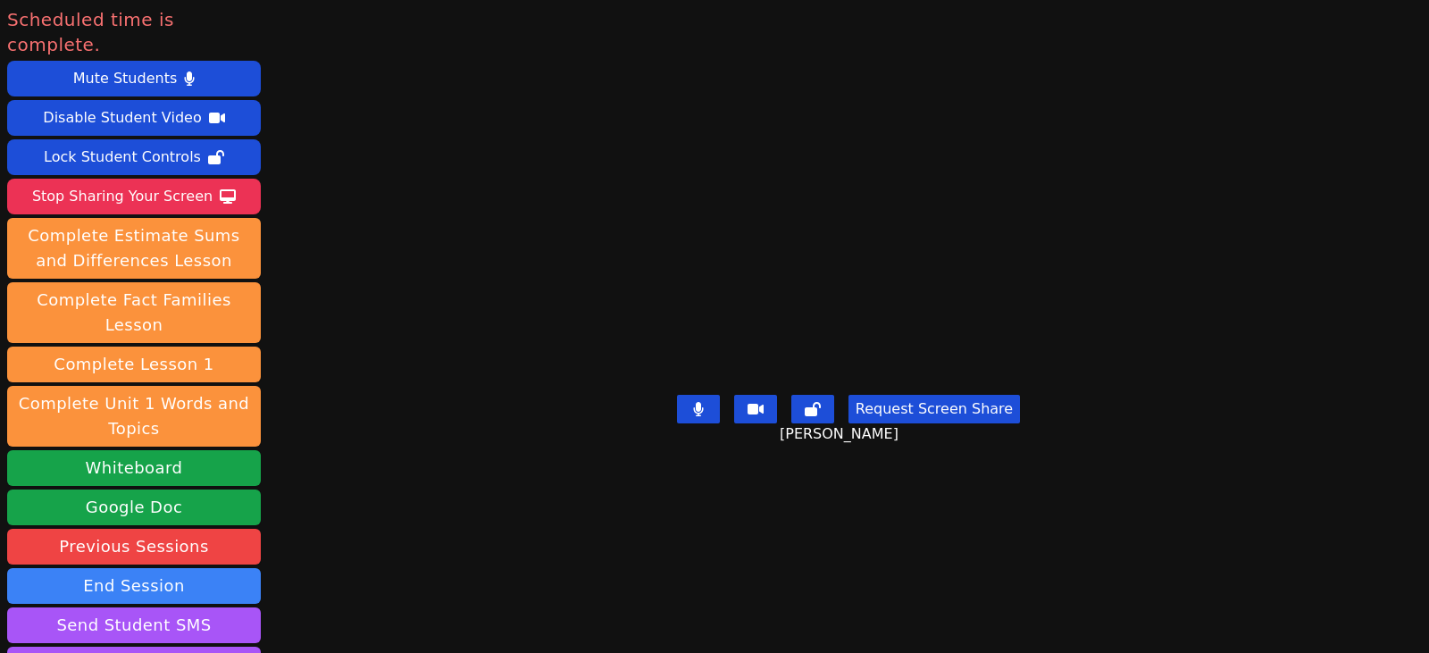
drag, startPoint x: 146, startPoint y: 164, endPoint x: 326, endPoint y: 194, distance: 182.8
click at [146, 182] on div "Stop Sharing Your Screen" at bounding box center [122, 196] width 180 height 29
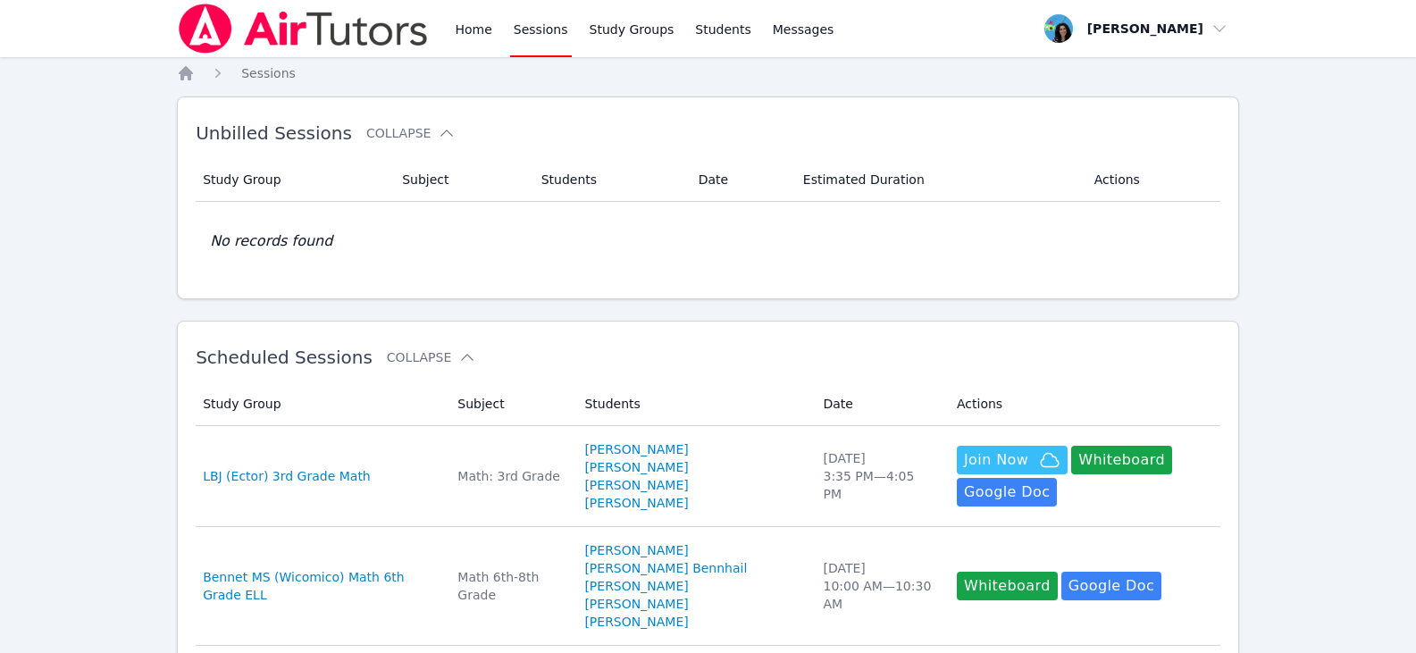
click at [531, 30] on link "Sessions" at bounding box center [541, 28] width 62 height 57
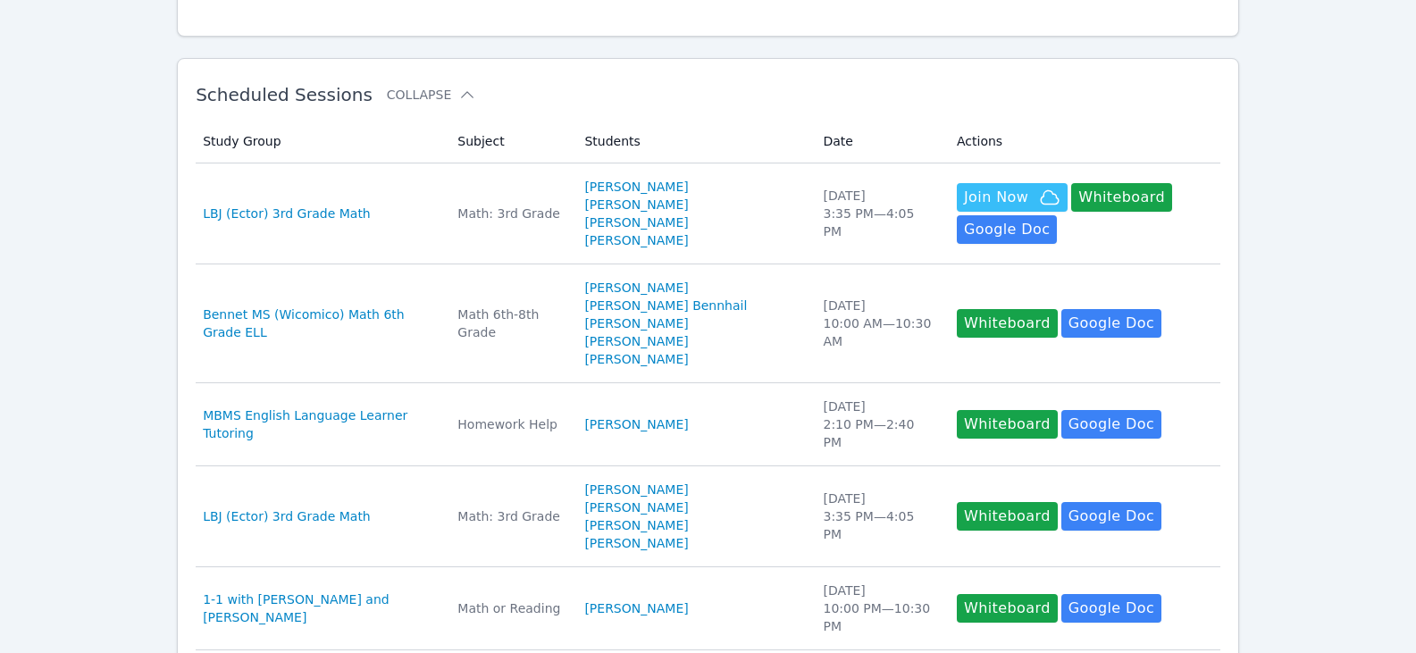
scroll to position [268, 0]
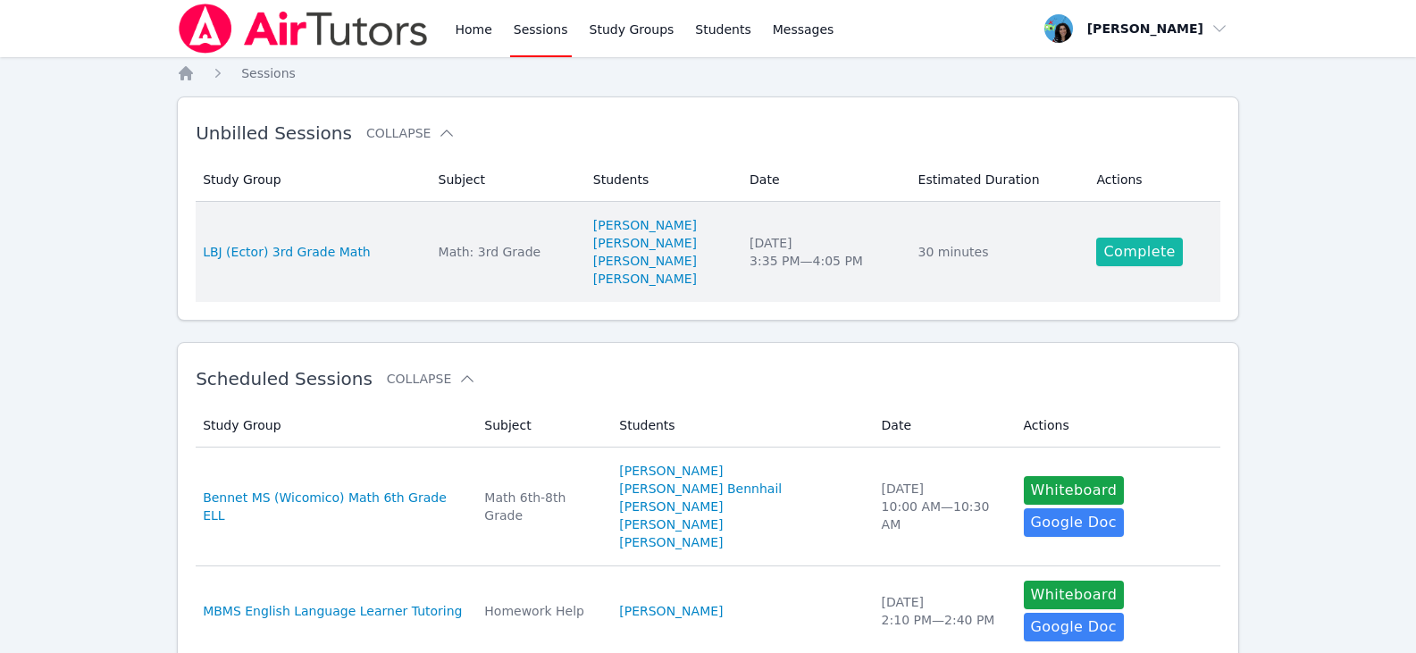
click at [1149, 264] on link "Complete" at bounding box center [1139, 252] width 86 height 29
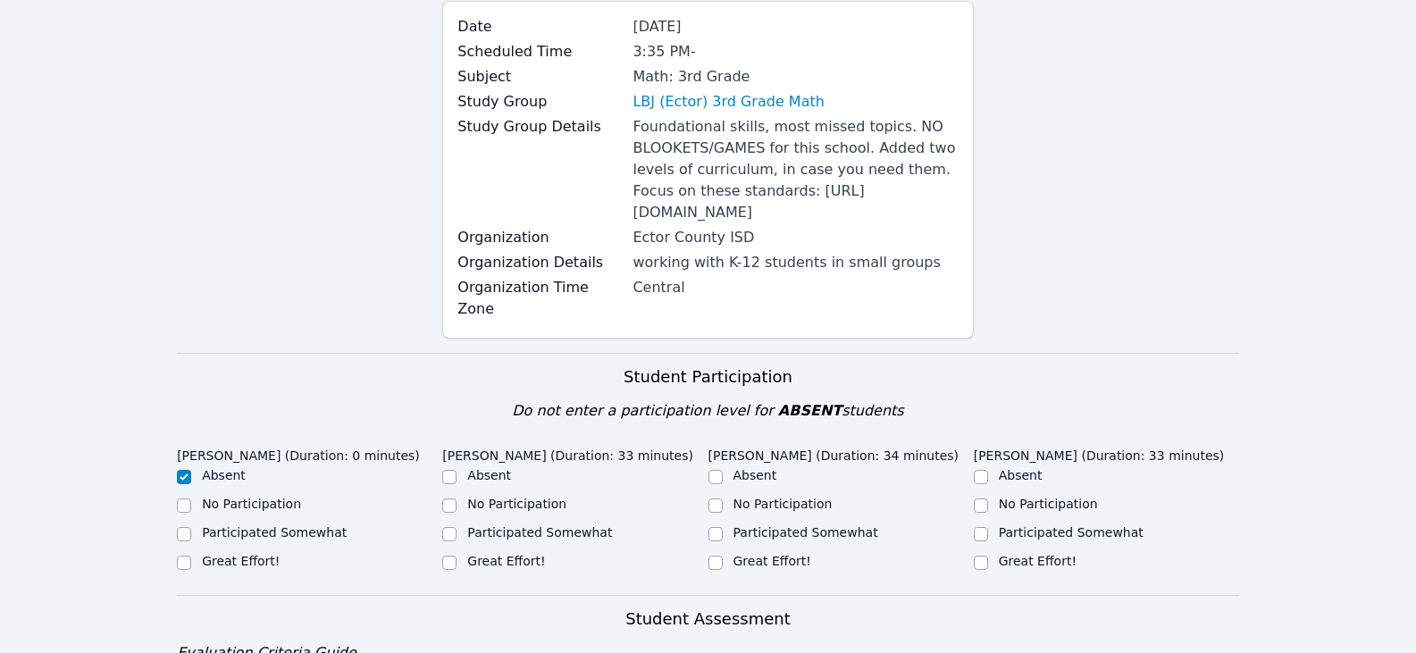
scroll to position [357, 0]
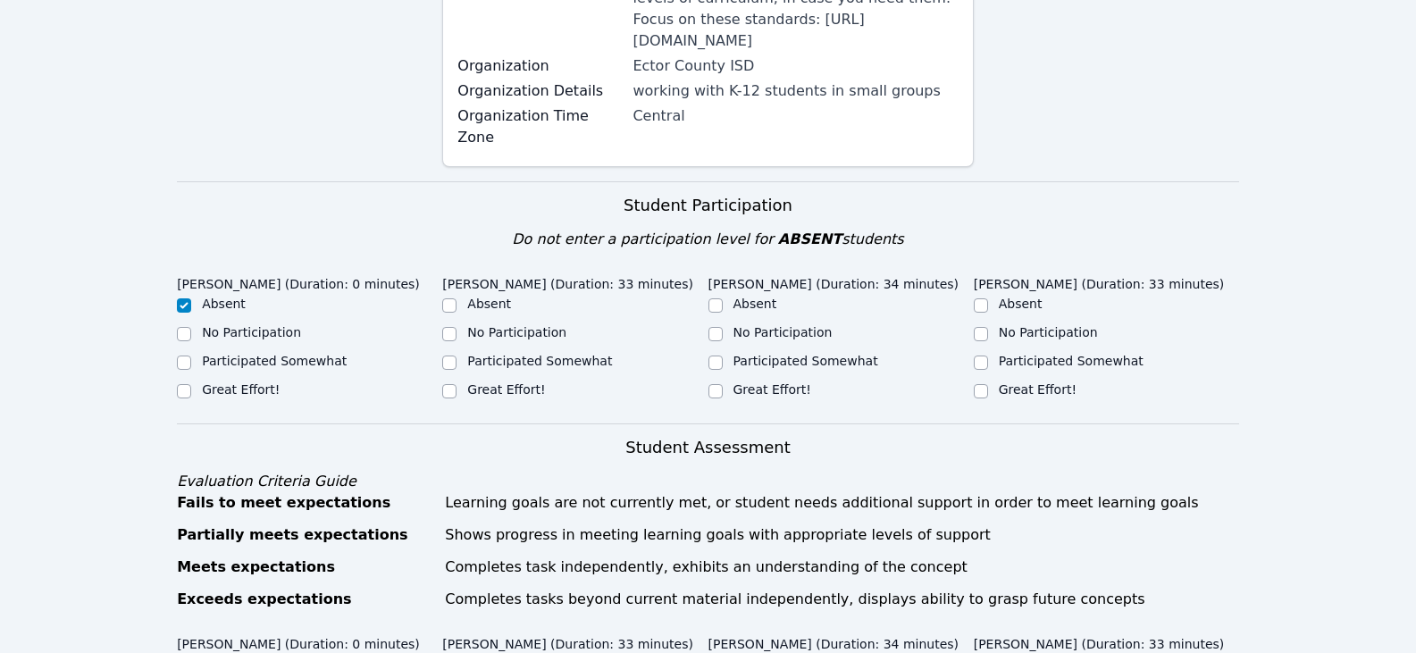
click at [468, 393] on label "Great Effort!" at bounding box center [506, 389] width 78 height 14
click at [456, 393] on input "Great Effort!" at bounding box center [449, 391] width 14 height 14
checkbox input "true"
click at [762, 390] on label "Great Effort!" at bounding box center [772, 389] width 78 height 14
click at [723, 390] on input "Great Effort!" at bounding box center [715, 391] width 14 height 14
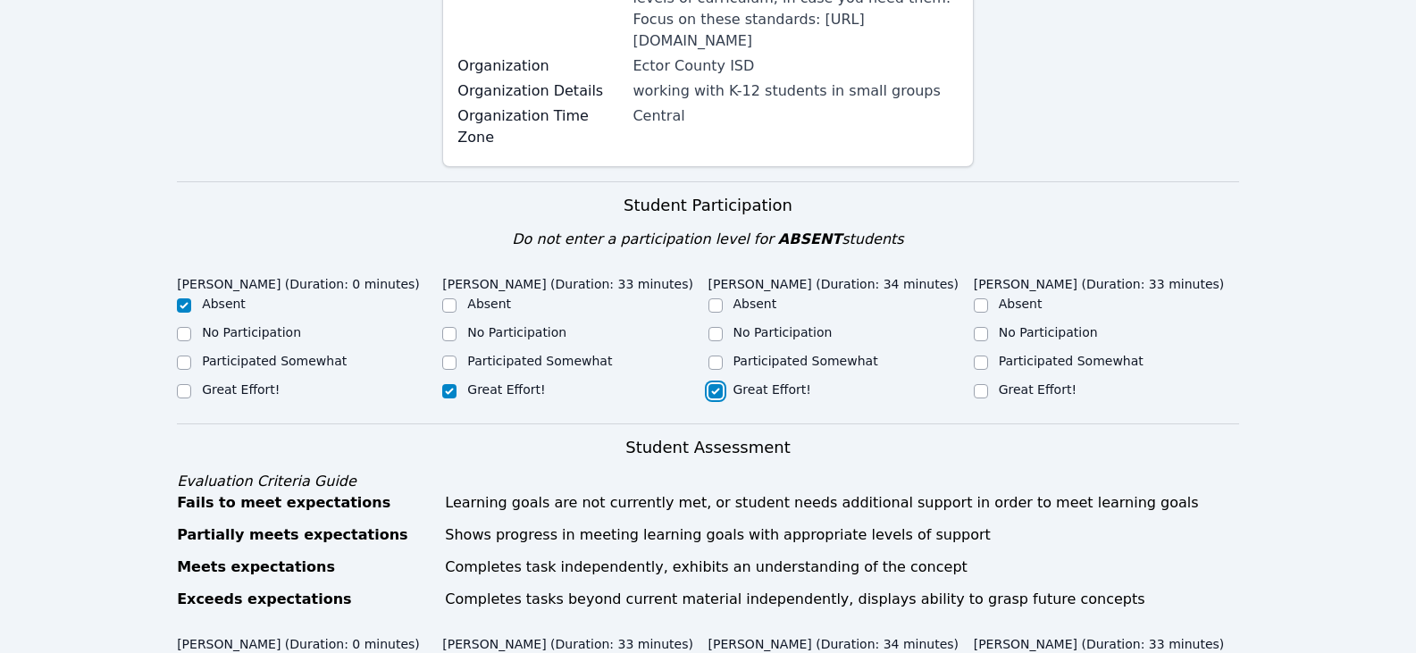
checkbox input "true"
click at [1014, 397] on label "Great Effort!" at bounding box center [1038, 389] width 78 height 14
click at [988, 397] on input "Great Effort!" at bounding box center [981, 391] width 14 height 14
checkbox input "true"
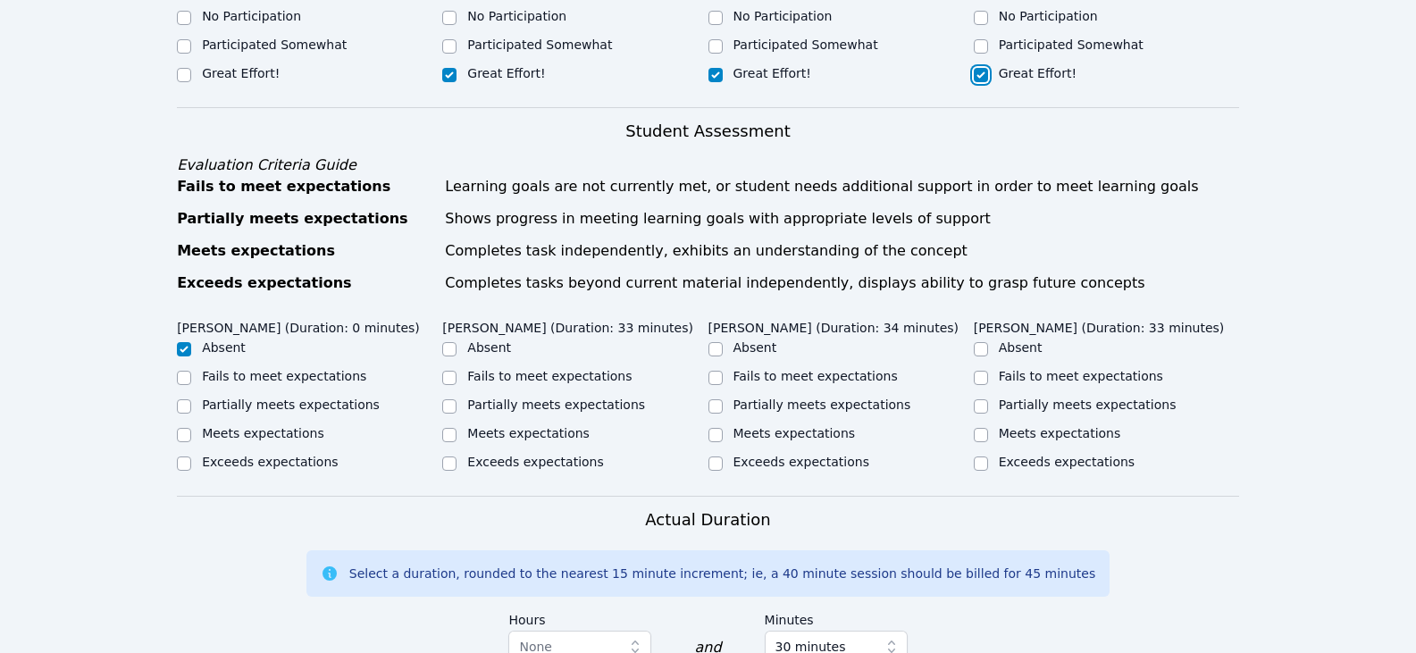
scroll to position [715, 0]
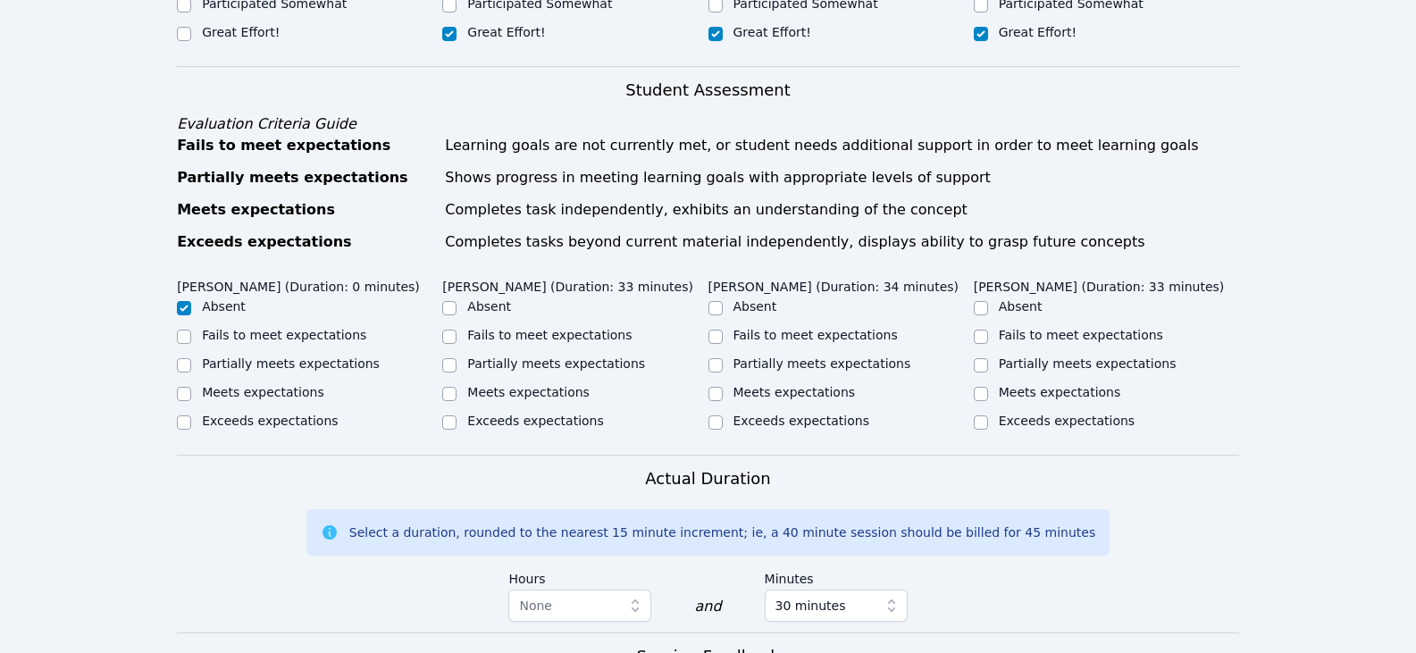
click at [591, 368] on label "Partially meets expectations" at bounding box center [556, 363] width 178 height 14
click at [456, 368] on input "Partially meets expectations" at bounding box center [449, 365] width 14 height 14
checkbox input "true"
click at [746, 365] on label "Partially meets expectations" at bounding box center [822, 363] width 178 height 14
click at [723, 365] on input "Partially meets expectations" at bounding box center [715, 365] width 14 height 14
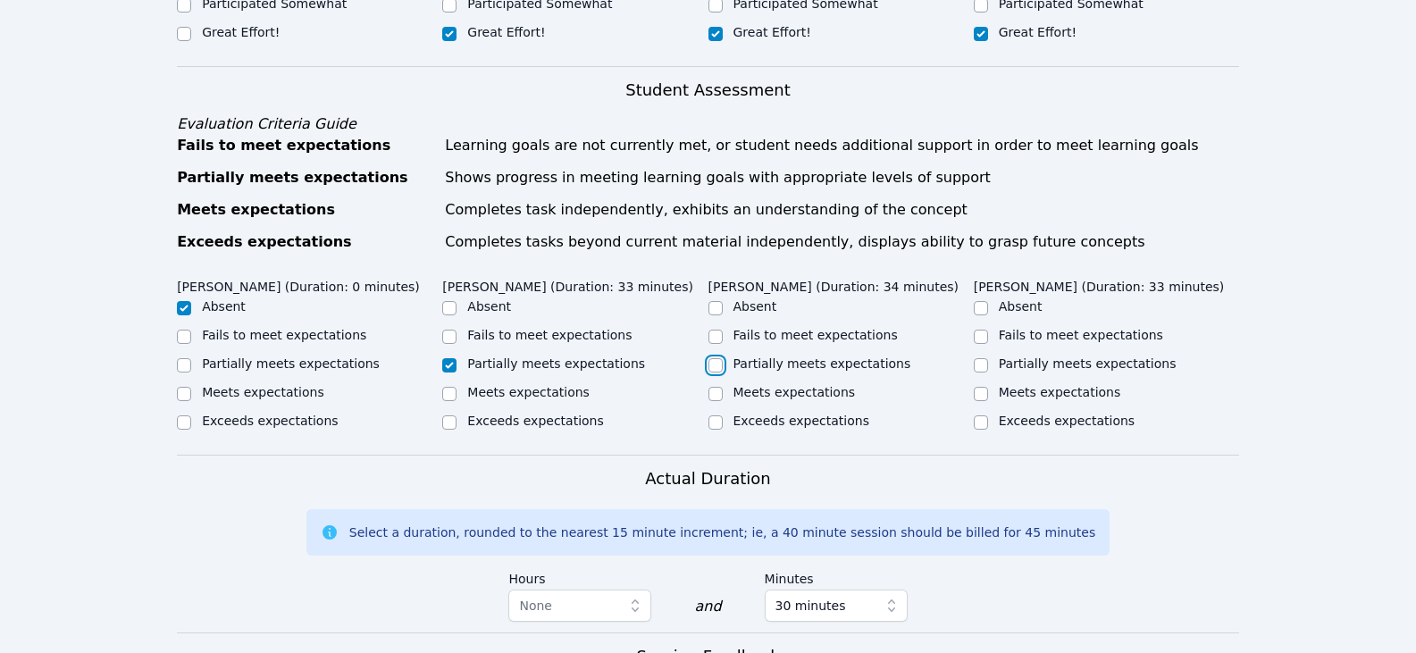
checkbox input "true"
click at [1038, 364] on label "Partially meets expectations" at bounding box center [1088, 363] width 178 height 14
click at [988, 364] on input "Partially meets expectations" at bounding box center [981, 365] width 14 height 14
checkbox input "true"
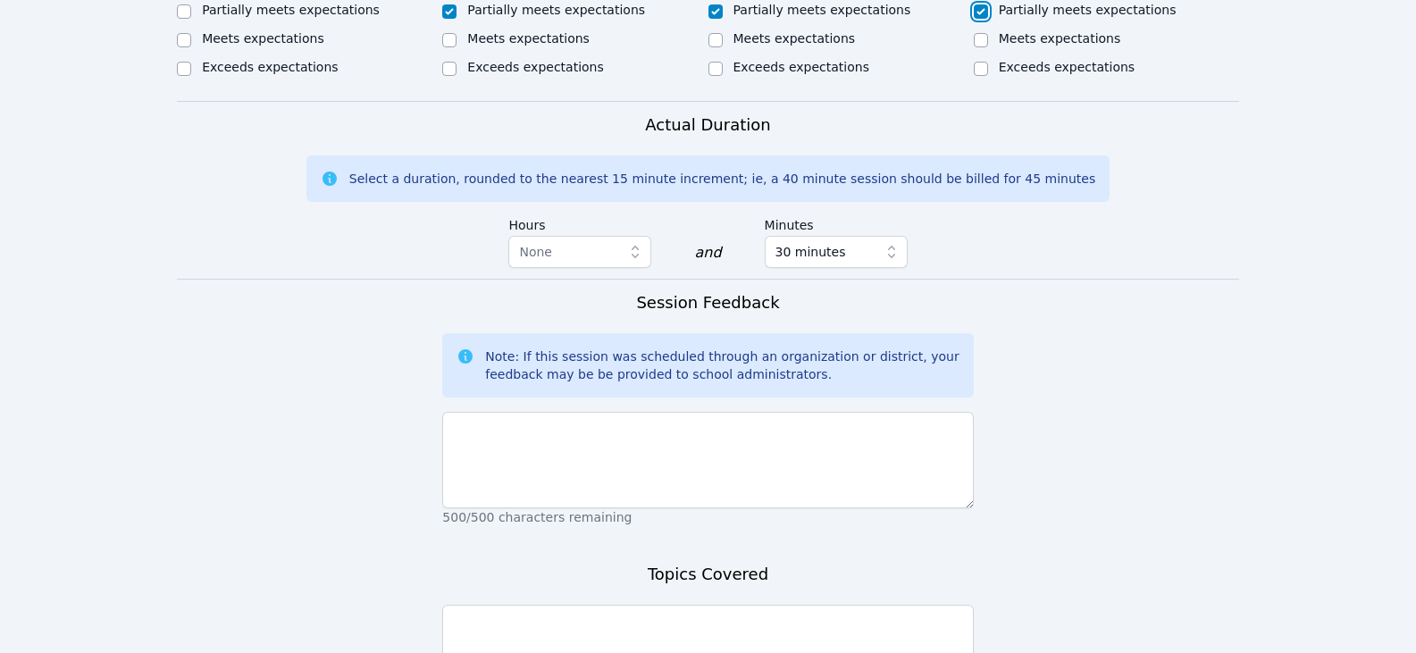
scroll to position [1072, 0]
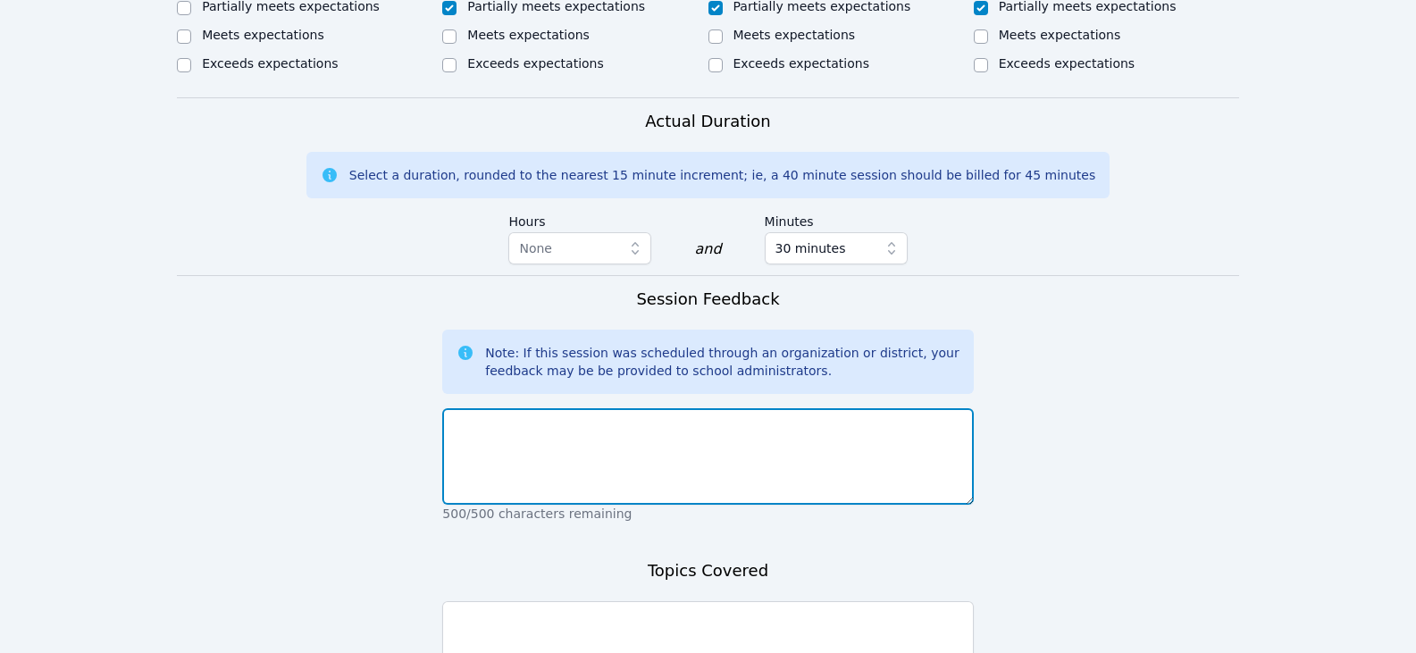
click at [844, 431] on textarea at bounding box center [707, 456] width 531 height 96
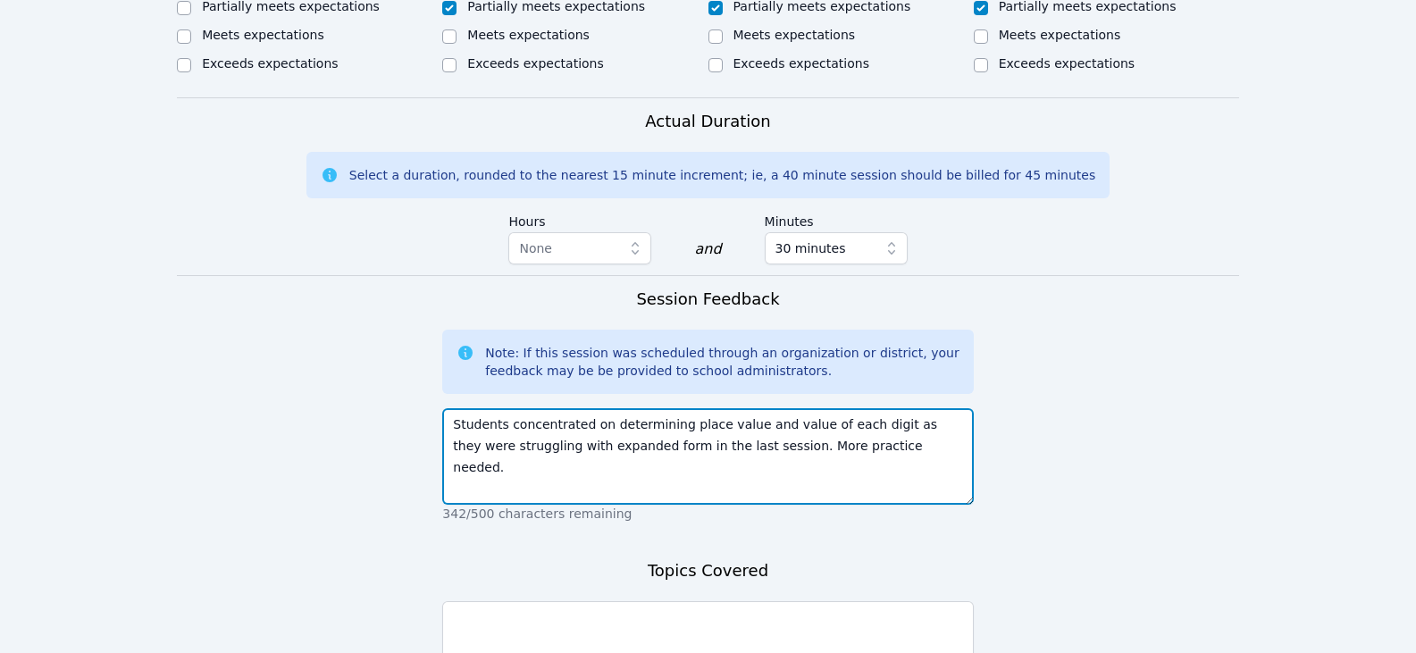
click at [848, 467] on textarea "Students concentrated on determining place value and value of each digit as the…" at bounding box center [707, 456] width 531 height 96
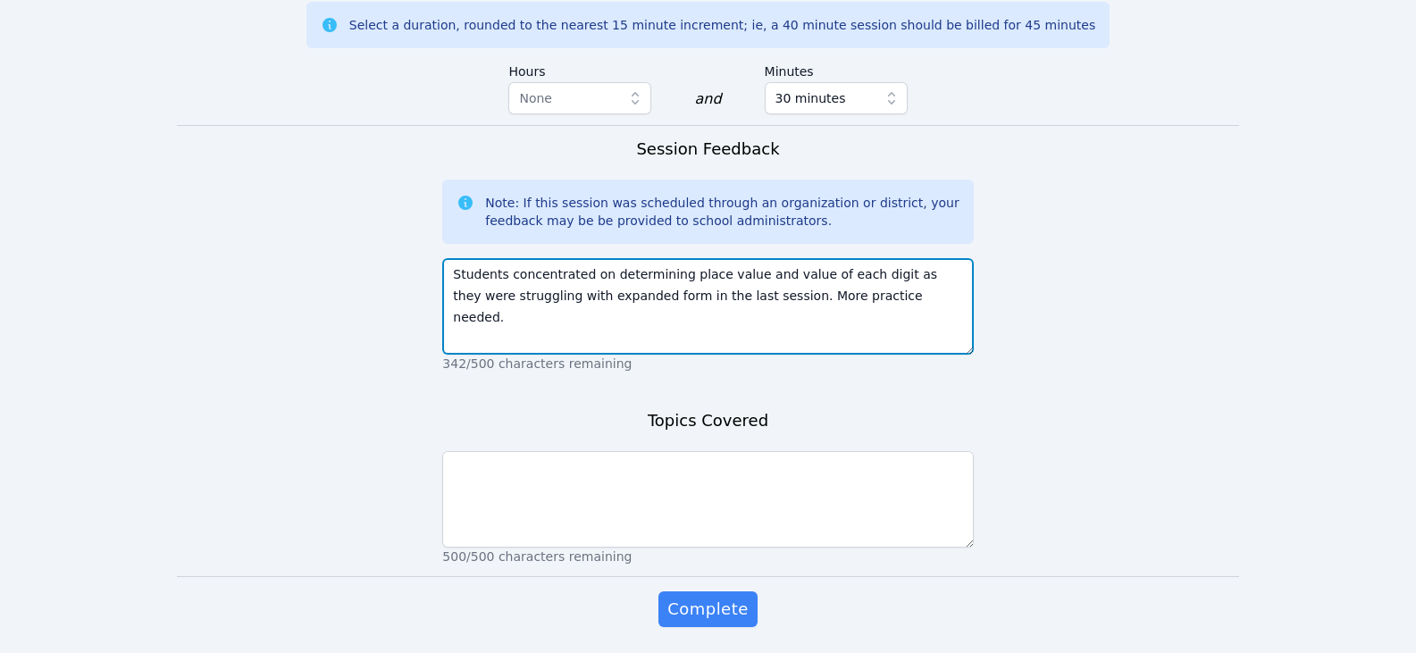
scroll to position [1251, 0]
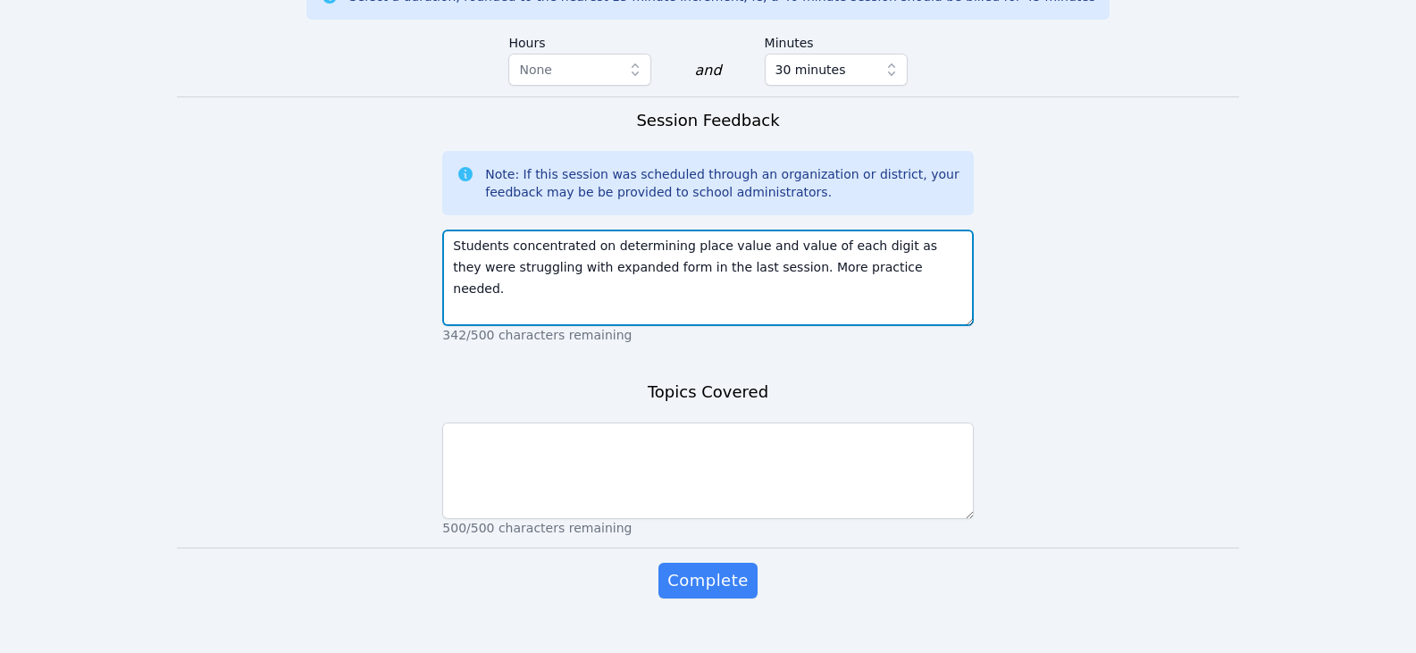
type textarea "Students concentrated on determining place value and value of each digit as the…"
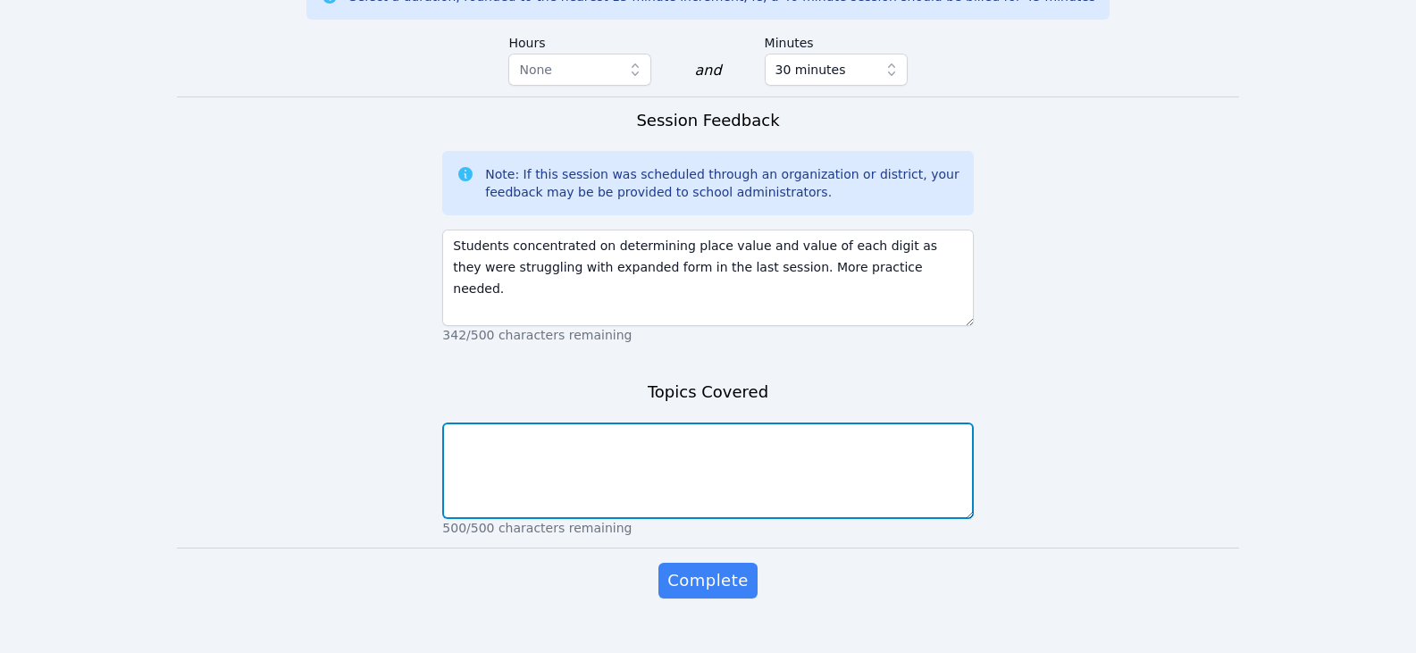
click at [868, 467] on textarea at bounding box center [707, 471] width 531 height 96
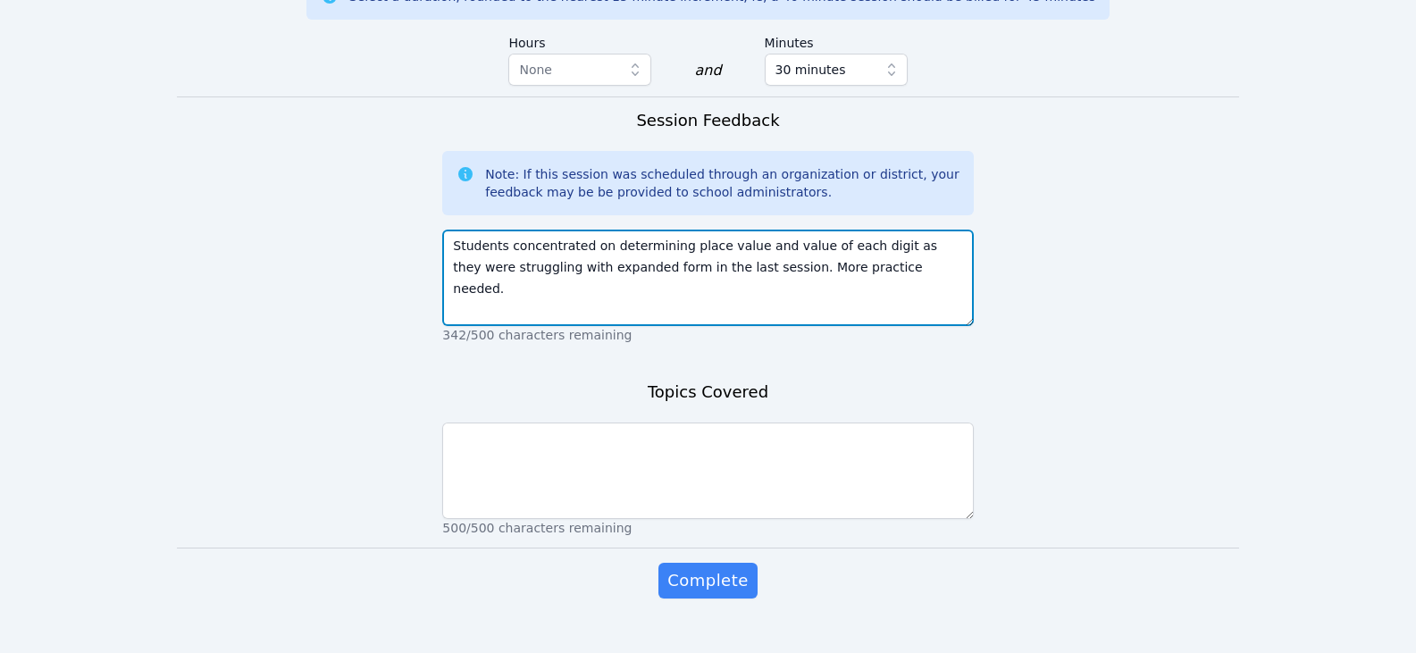
click at [773, 299] on textarea "Students concentrated on determining place value and value of each digit as the…" at bounding box center [707, 278] width 531 height 96
click at [844, 291] on textarea "Students concentrated on determining place value and value of each digit as the…" at bounding box center [707, 278] width 531 height 96
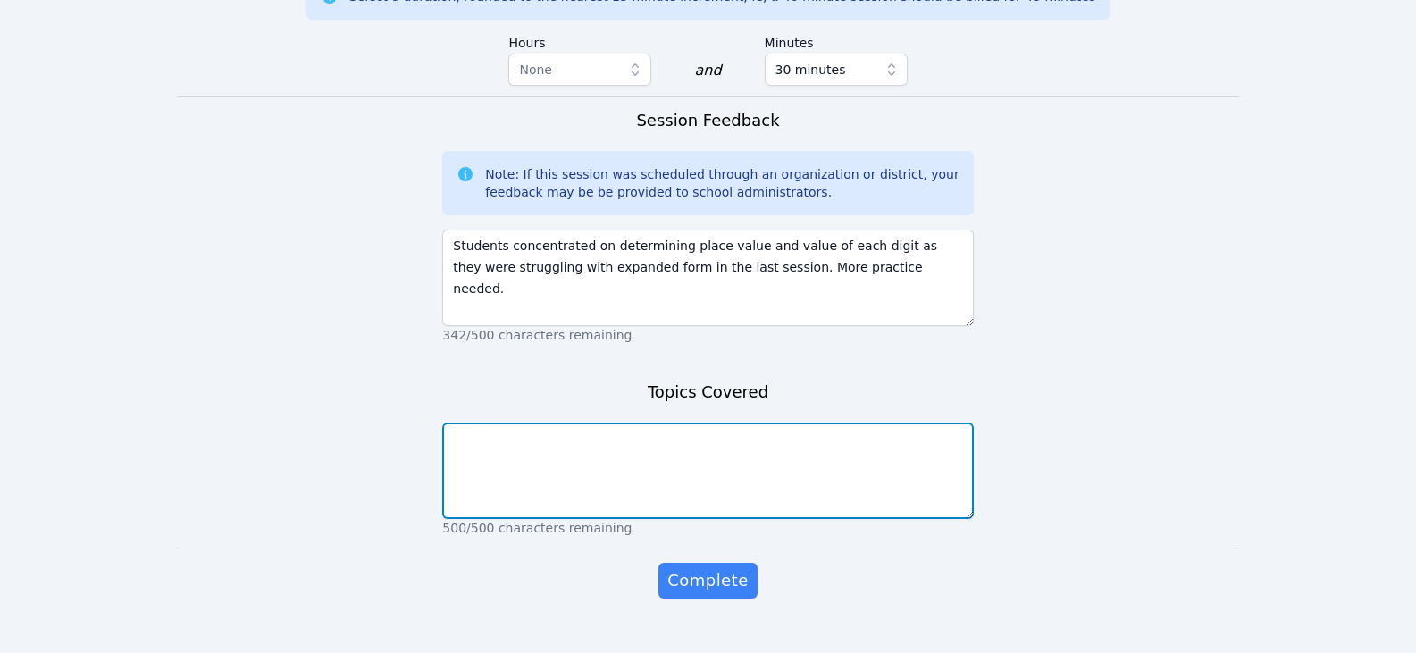
click at [765, 509] on textarea at bounding box center [707, 471] width 531 height 96
type textarea "place value and value"
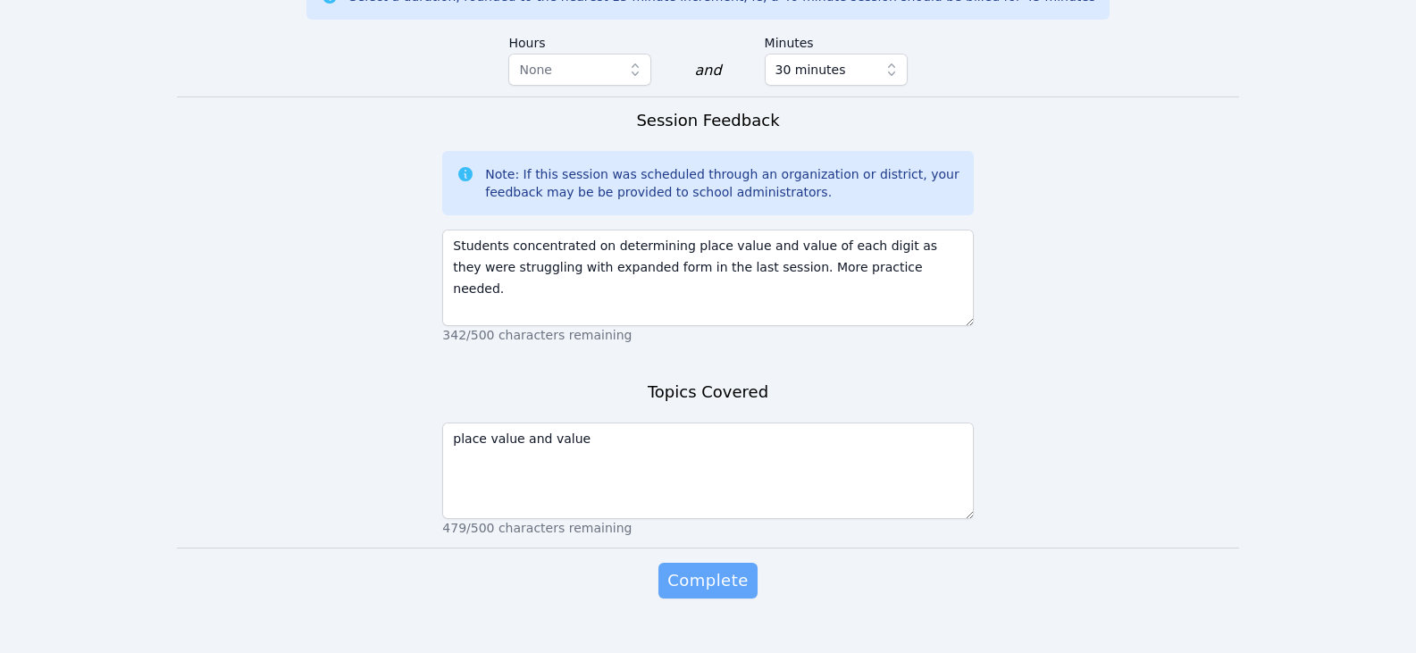
click at [699, 589] on span "Complete" at bounding box center [707, 580] width 80 height 25
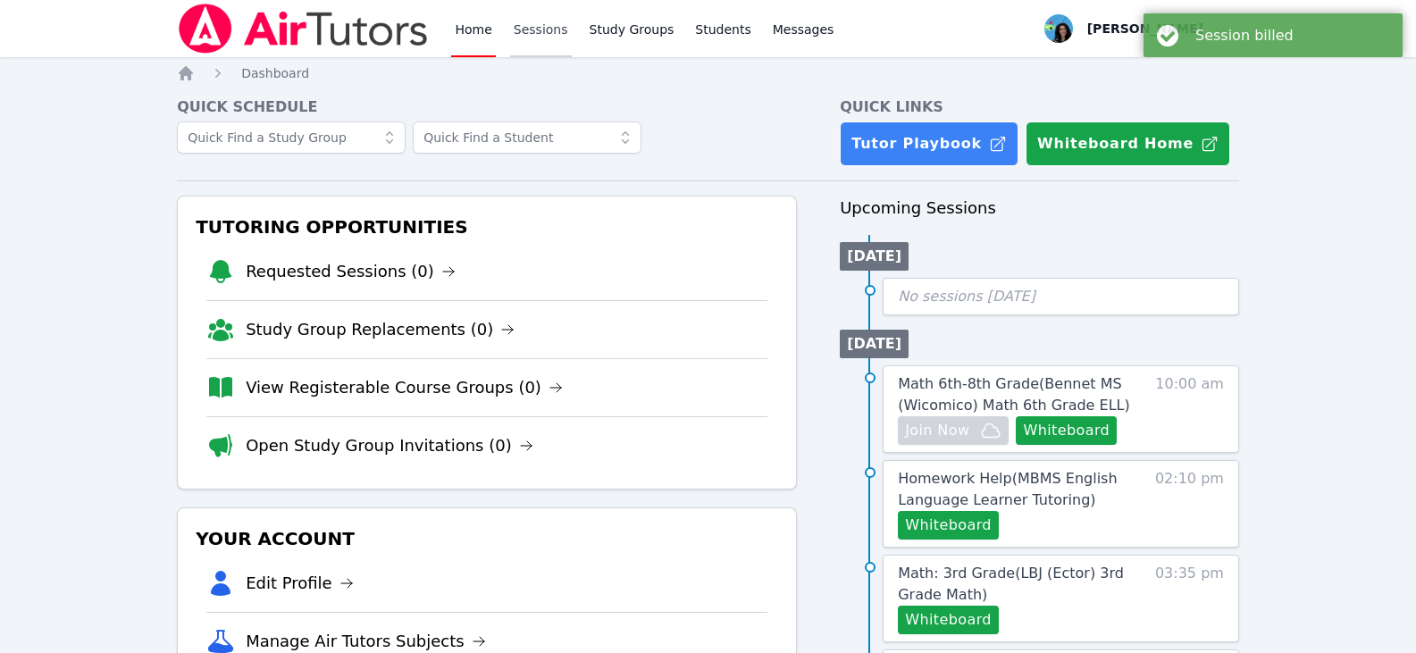
click at [553, 30] on link "Sessions" at bounding box center [541, 28] width 62 height 57
